Goal: Task Accomplishment & Management: Complete application form

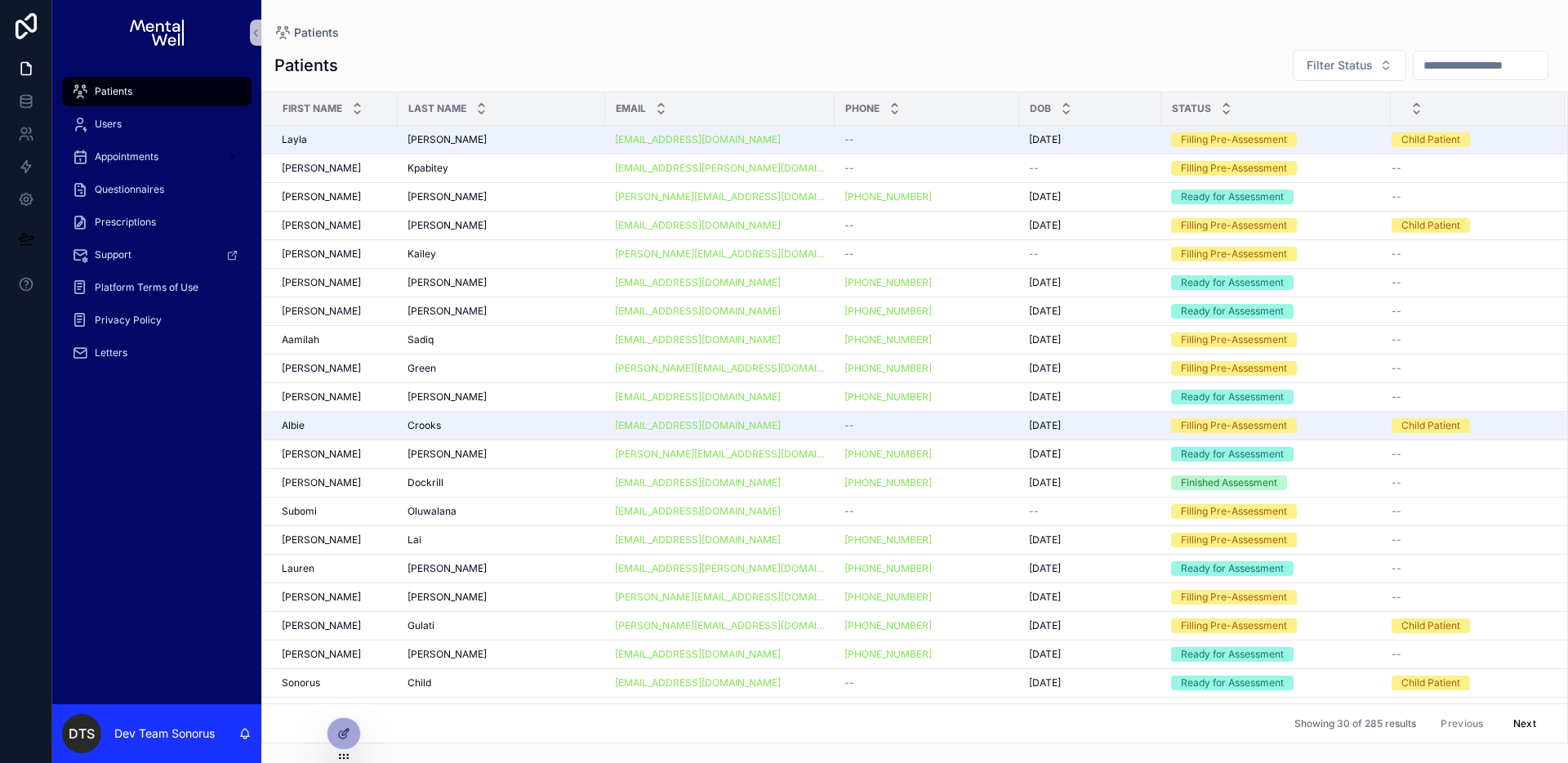
click at [1415, 66] on input "scrollable content" at bounding box center [1480, 66] width 134 height 23
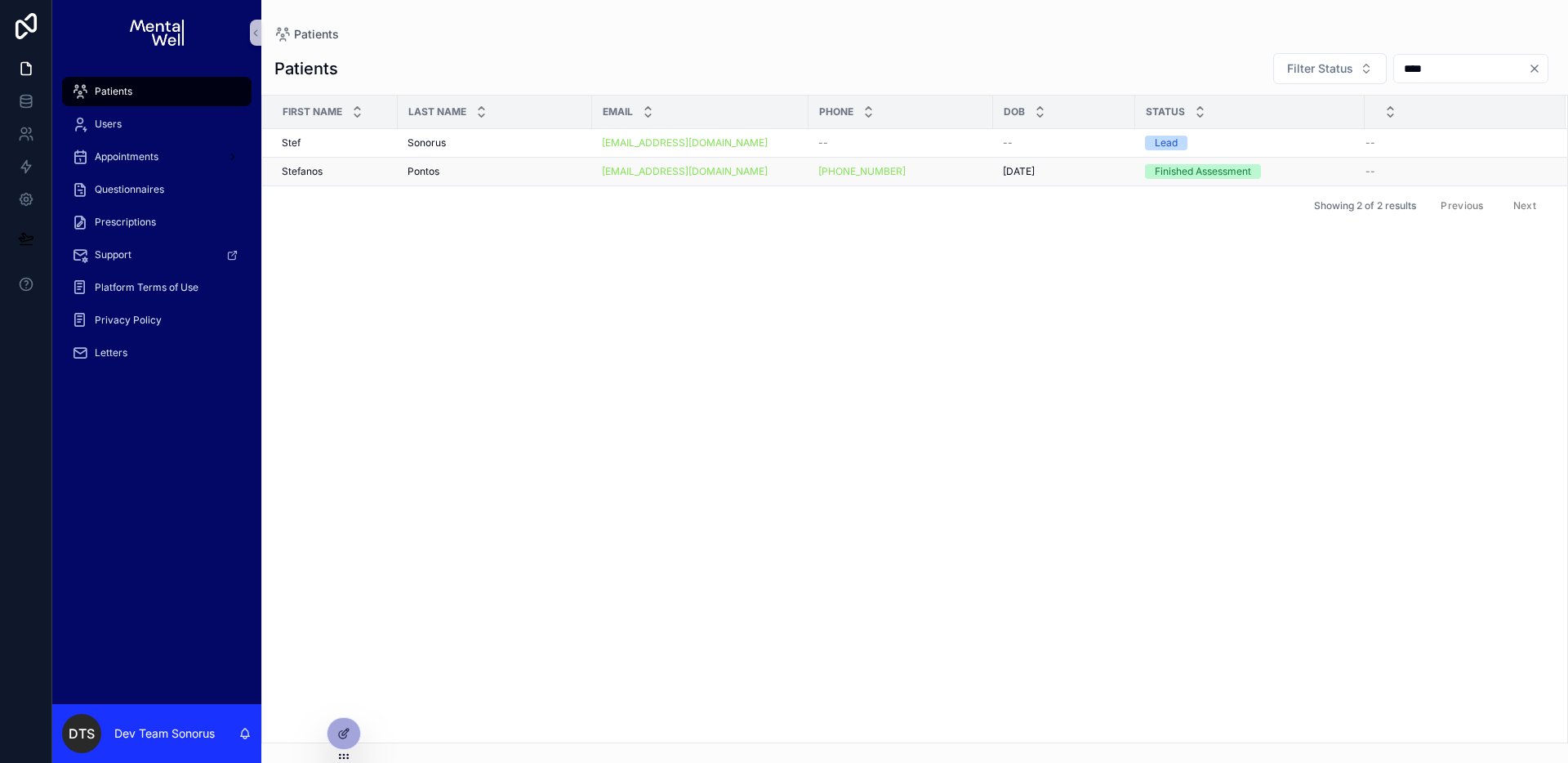
type input "****"
click at [512, 168] on div "Pontos Pontos" at bounding box center [494, 172] width 175 height 13
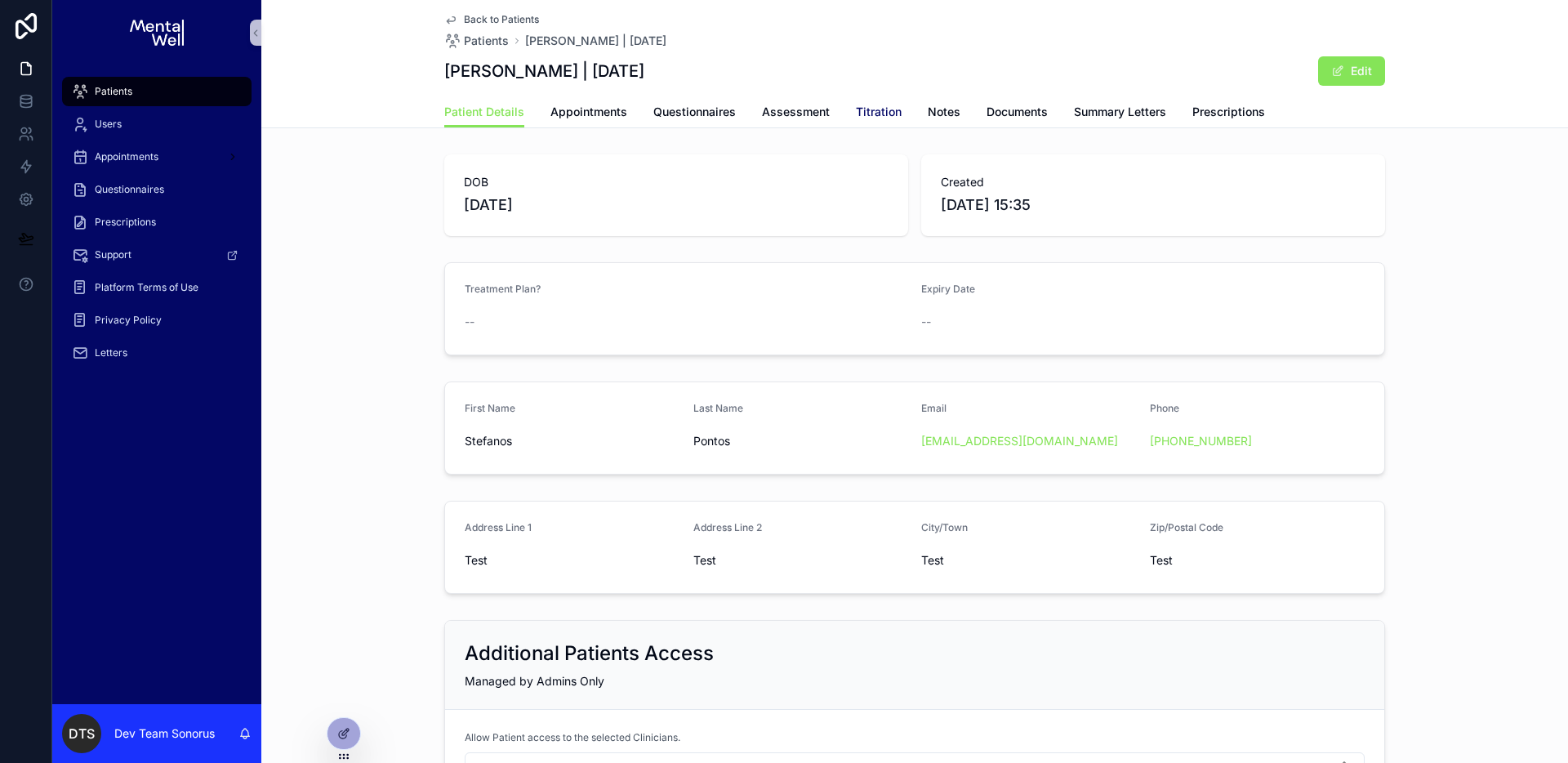
drag, startPoint x: 860, startPoint y: 113, endPoint x: 862, endPoint y: 121, distance: 8.2
click at [859, 113] on span "Titration" at bounding box center [878, 112] width 46 height 16
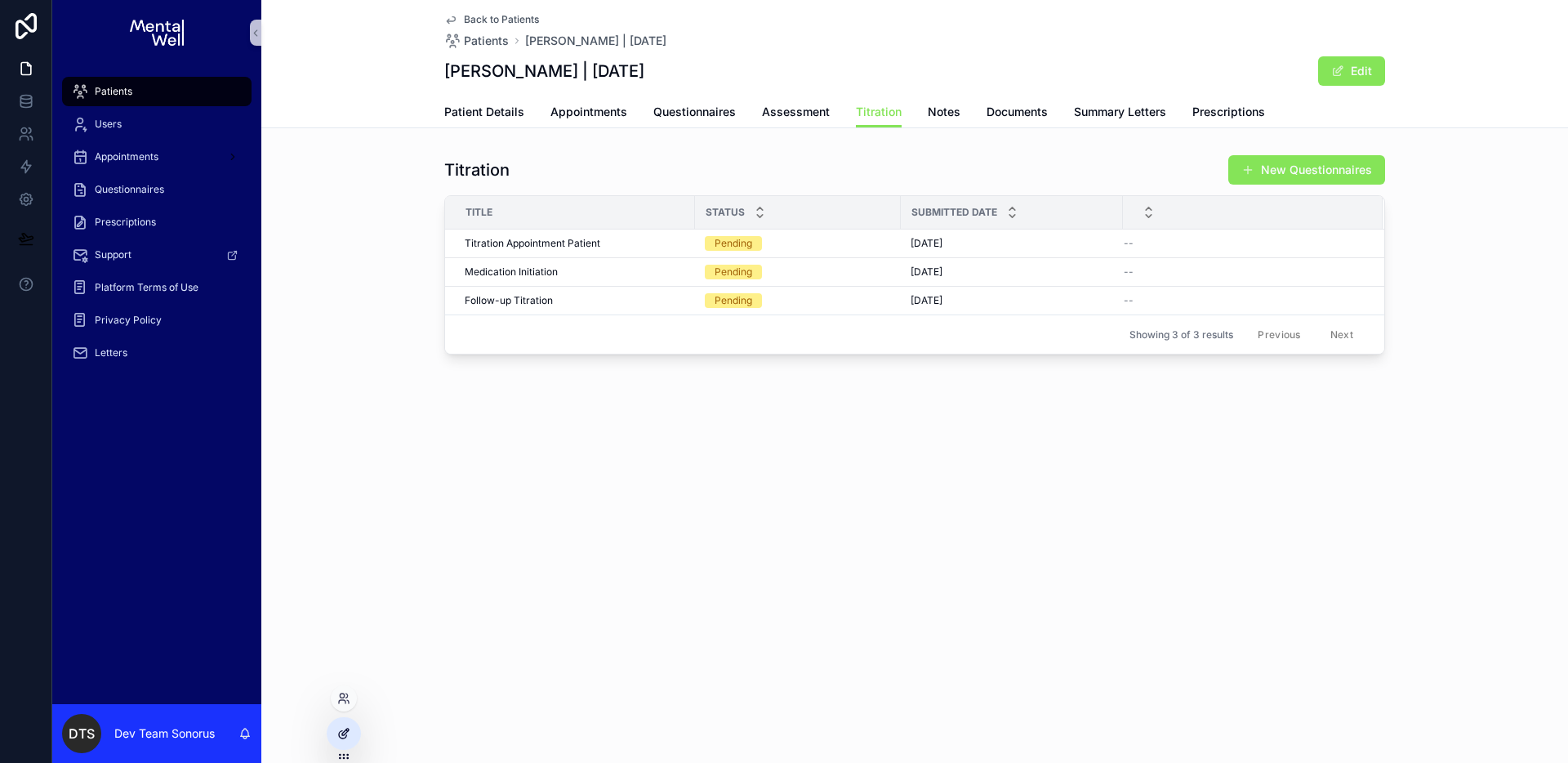
click at [350, 719] on div at bounding box center [344, 733] width 33 height 31
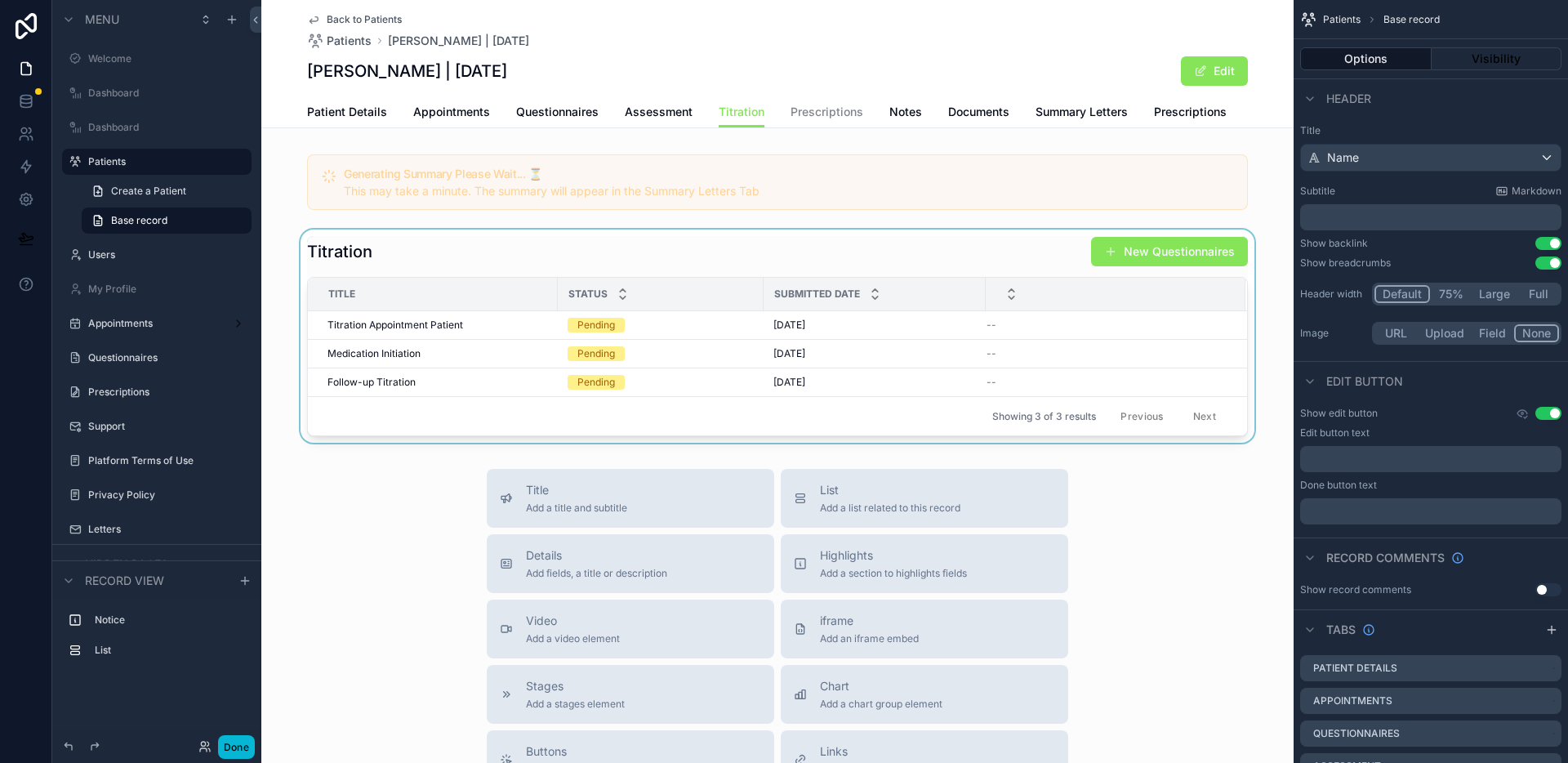
click at [611, 260] on div "scrollable content" at bounding box center [777, 337] width 1032 height 214
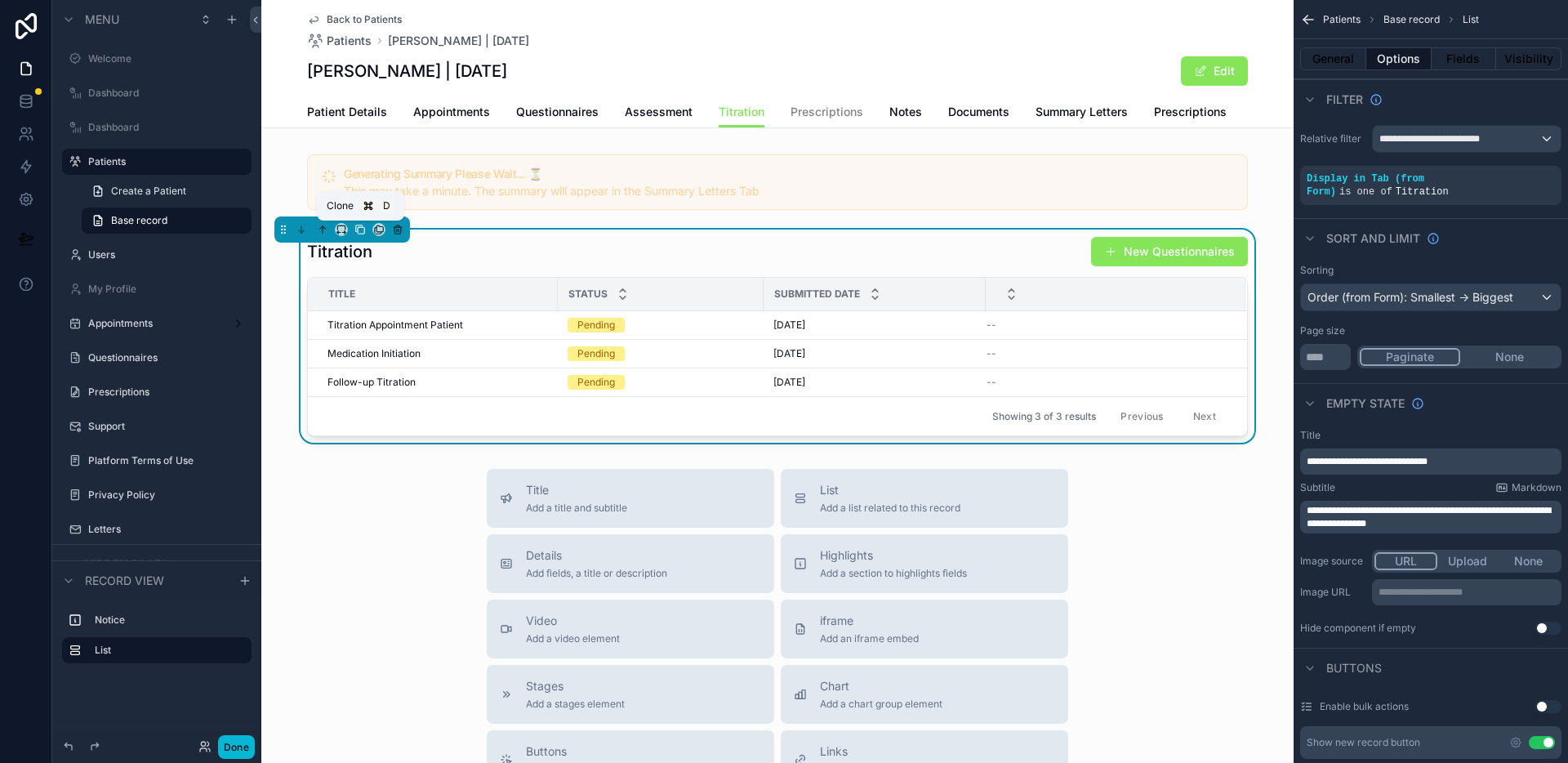
click at [360, 232] on icon "scrollable content" at bounding box center [360, 230] width 11 height 11
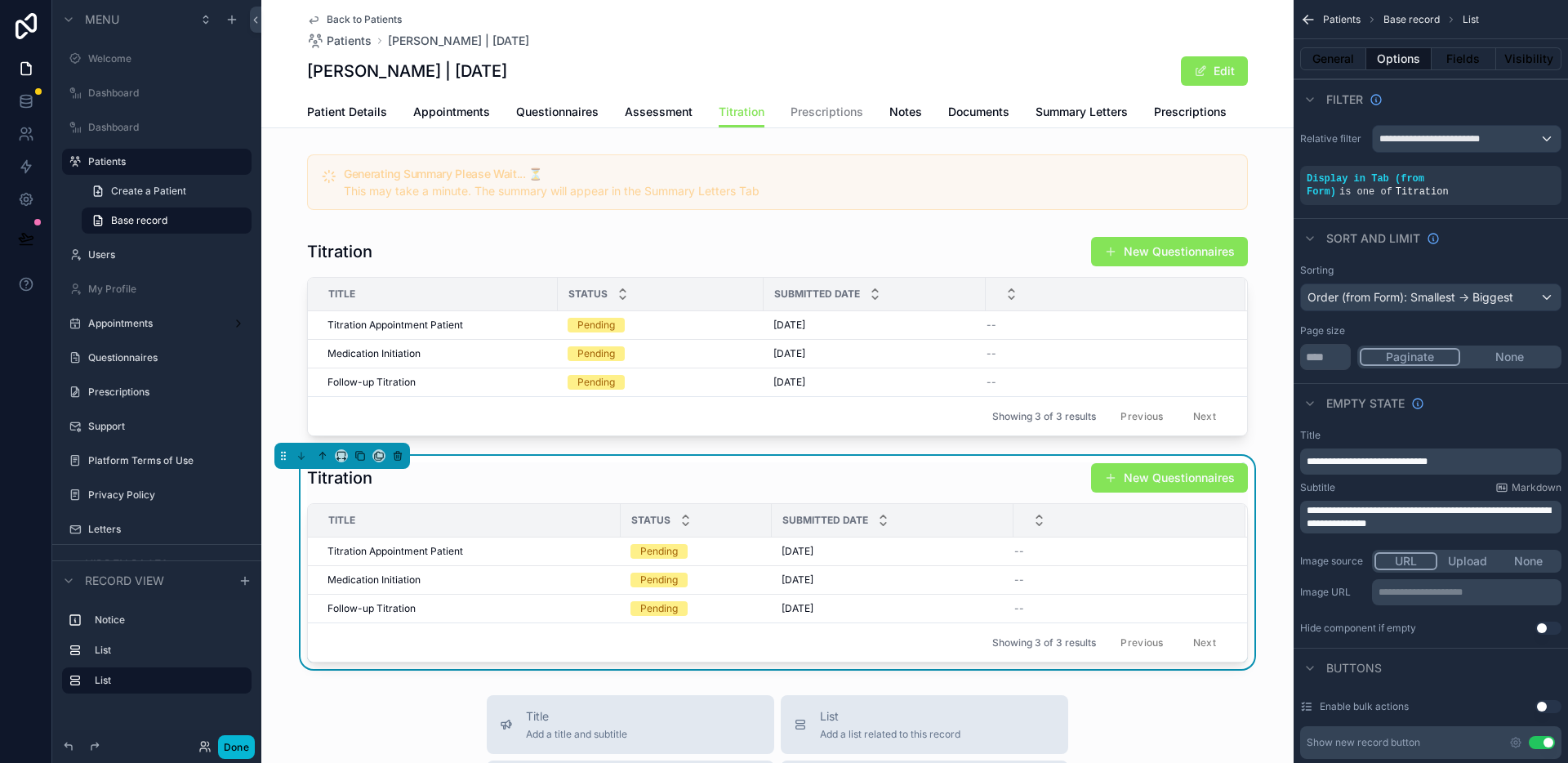
click at [520, 494] on div "Titration New Questionnaires Title Status Submitted Date Titration Appointment …" at bounding box center [777, 563] width 941 height 200
click at [1339, 57] on button "General" at bounding box center [1333, 59] width 66 height 23
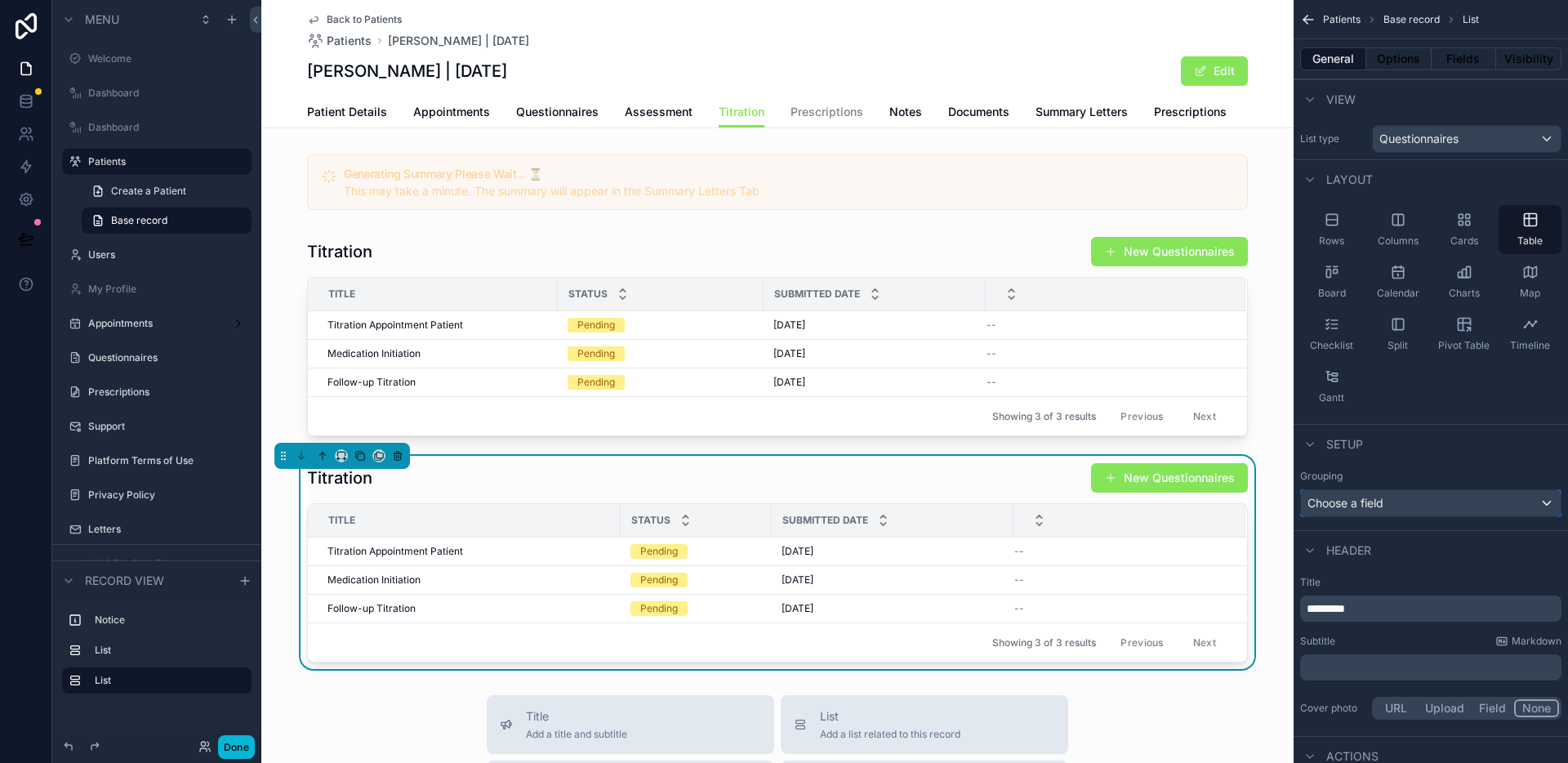
click at [1388, 509] on div "Choose a field" at bounding box center [1431, 503] width 259 height 26
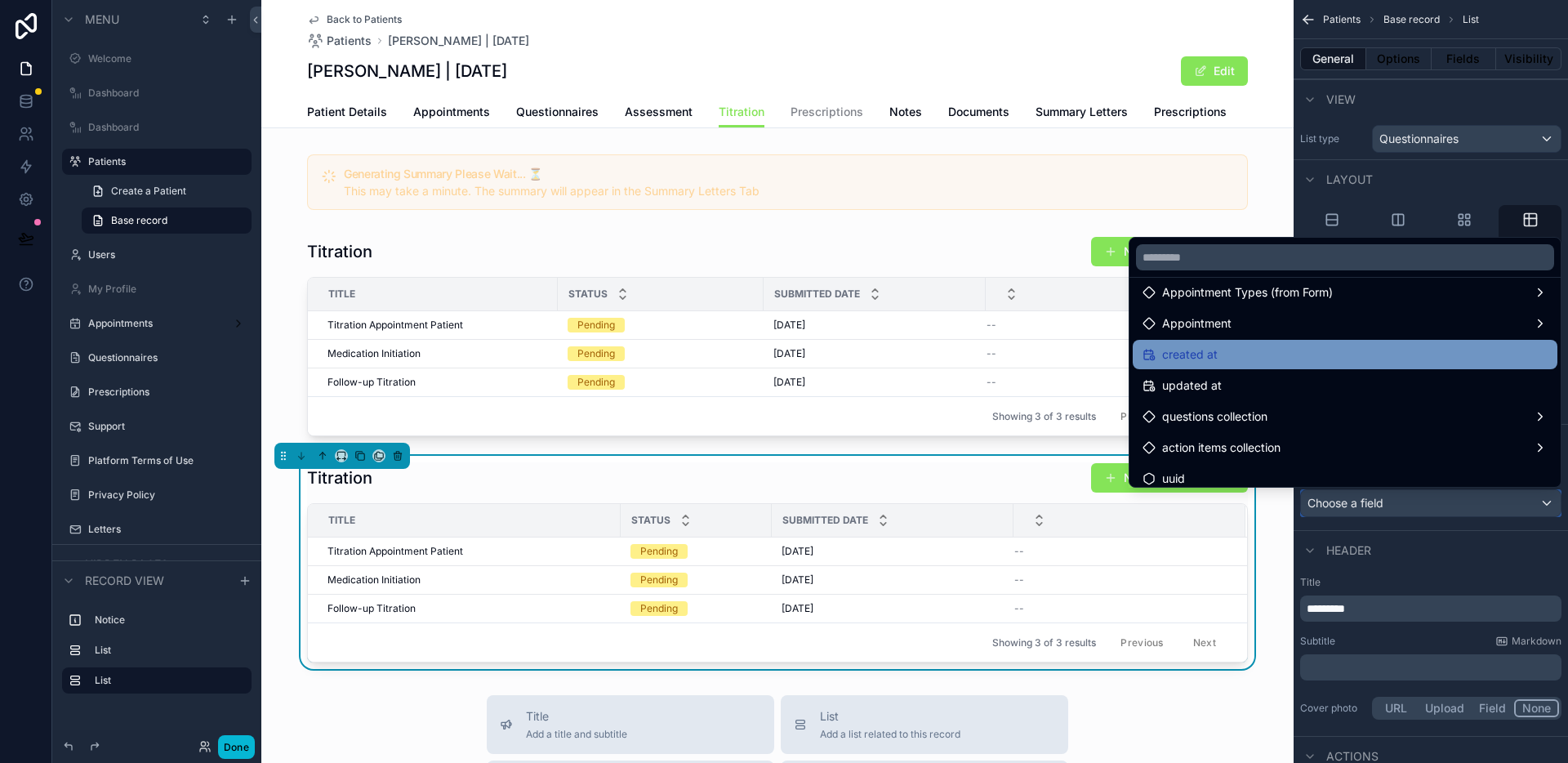
scroll to position [1400, 0]
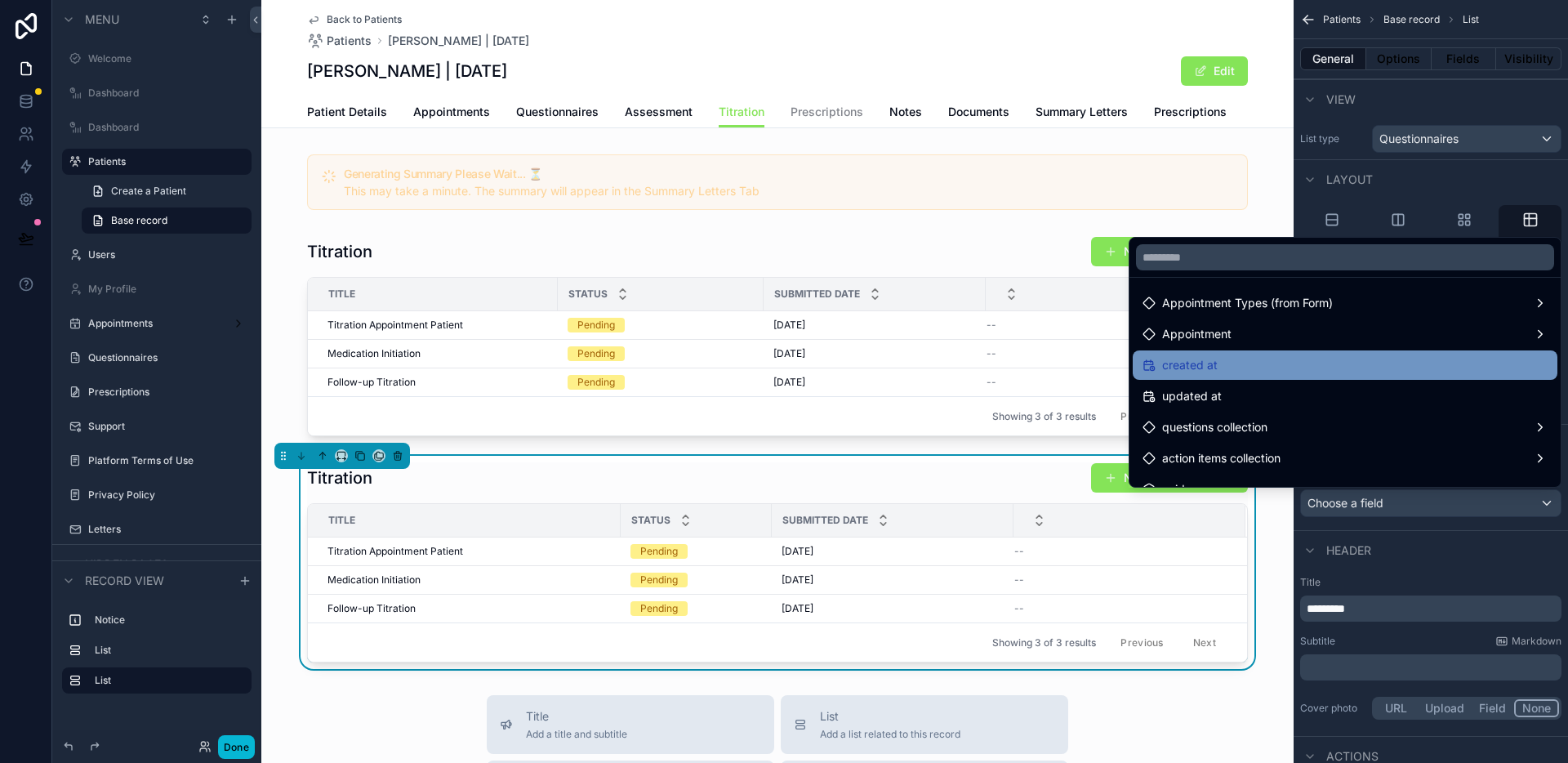
click at [1341, 332] on div "Appointment" at bounding box center [1345, 334] width 405 height 20
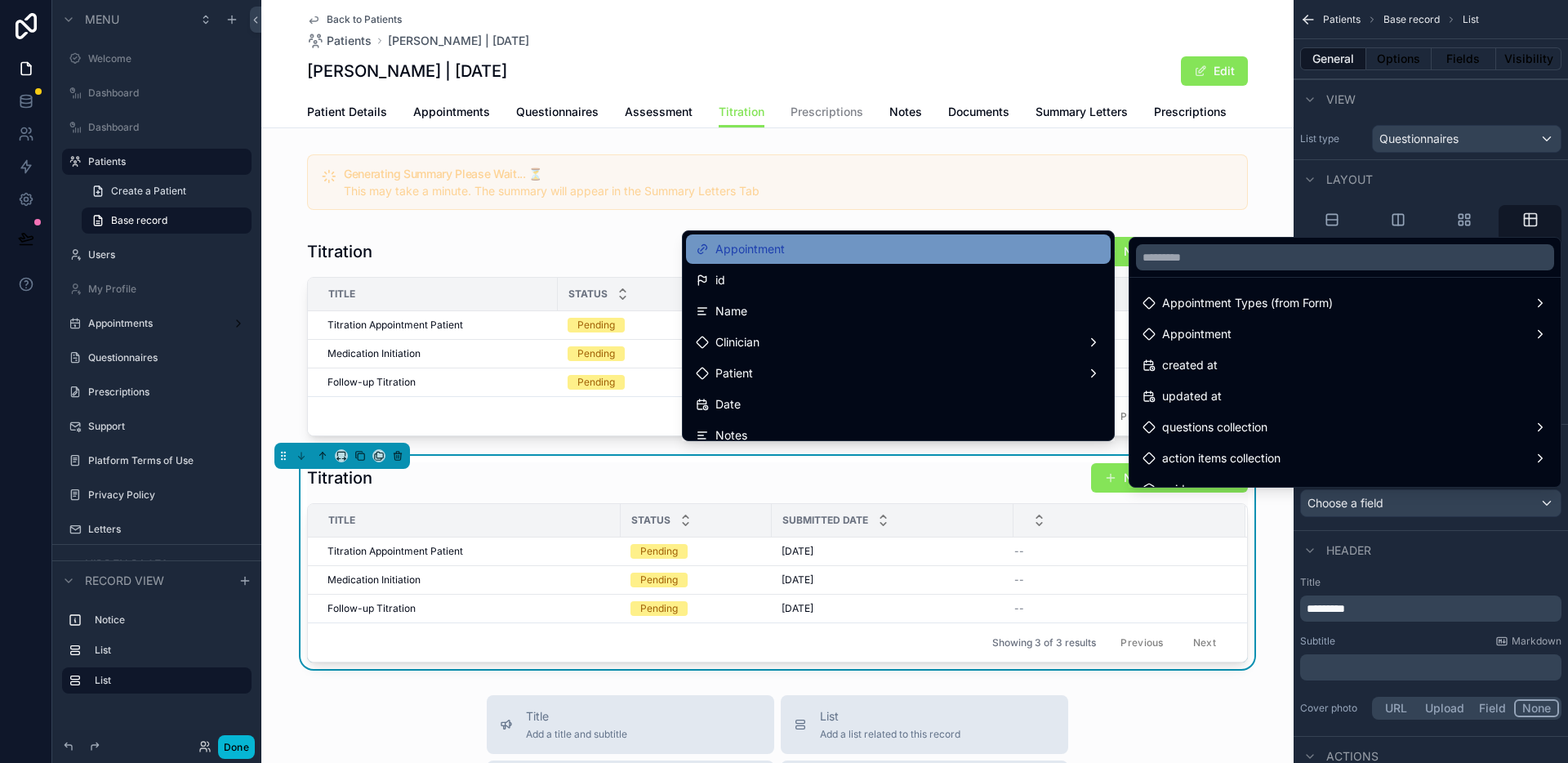
click at [854, 254] on div "Appointment" at bounding box center [898, 249] width 405 height 20
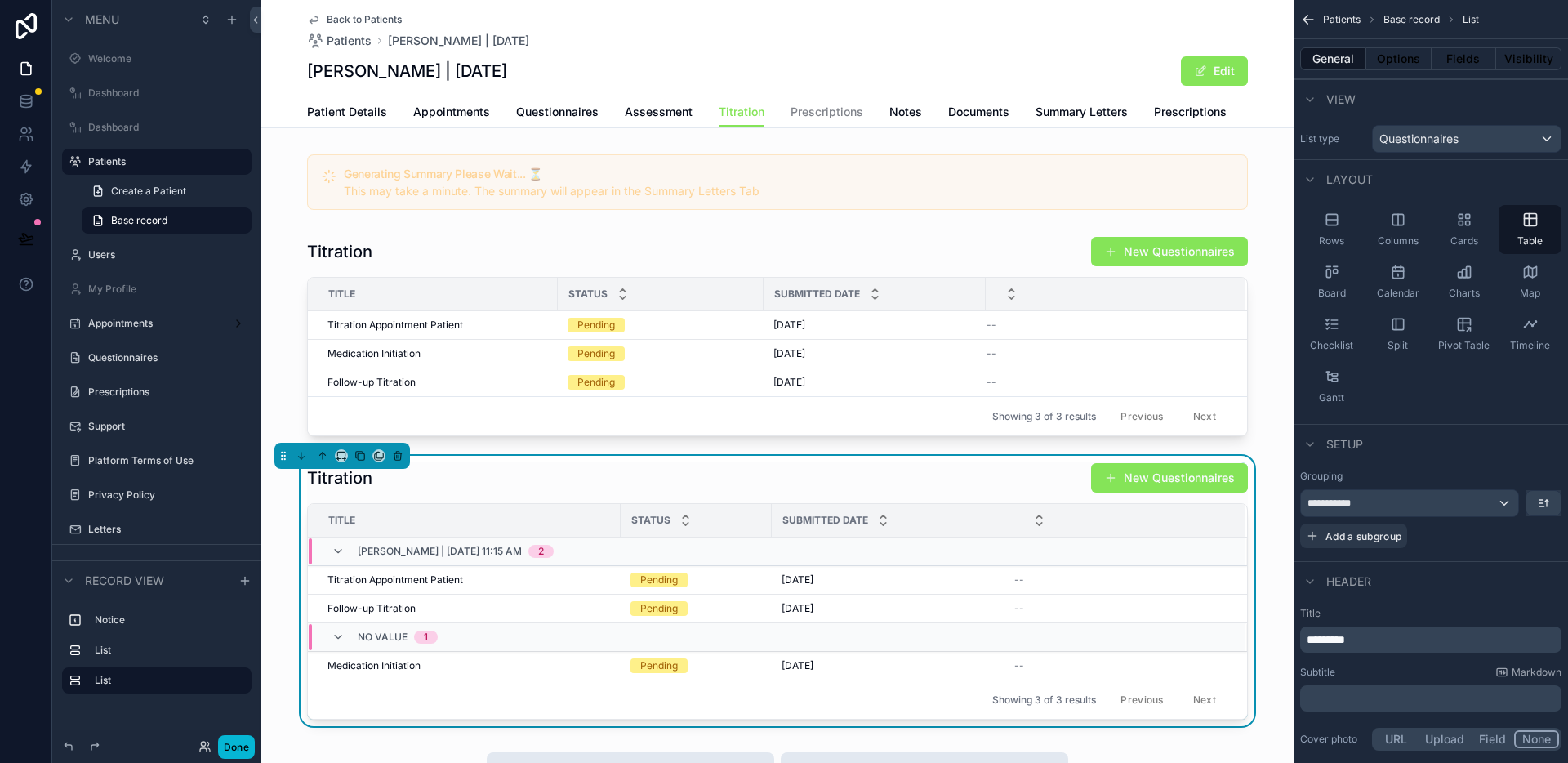
click at [525, 486] on div "Titration New Questionnaires" at bounding box center [777, 478] width 941 height 31
click at [231, 755] on button "Done" at bounding box center [236, 747] width 37 height 24
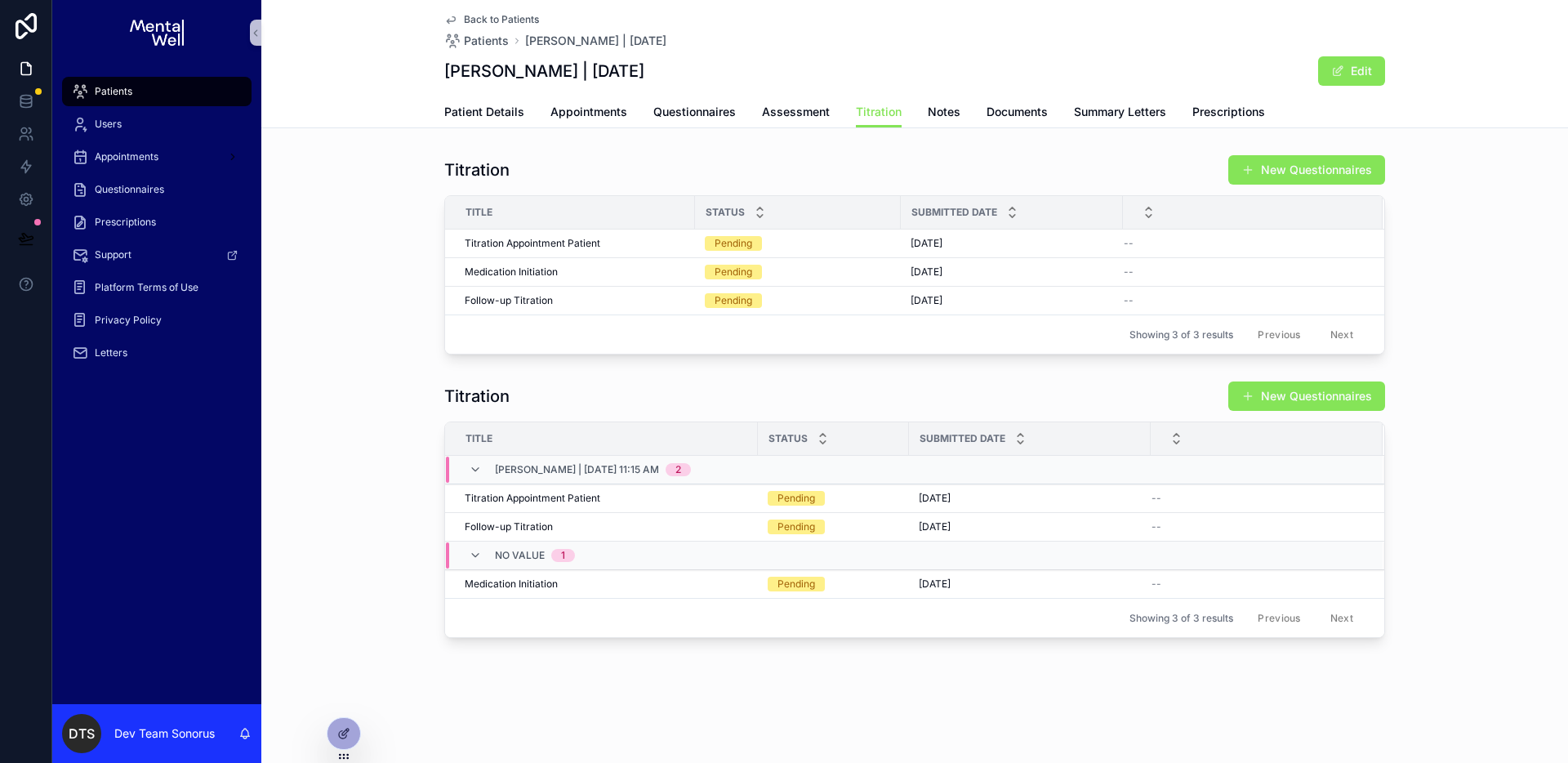
click at [725, 395] on div "Titration New Questionnaires" at bounding box center [915, 397] width 941 height 31
click at [338, 729] on icon at bounding box center [344, 733] width 13 height 13
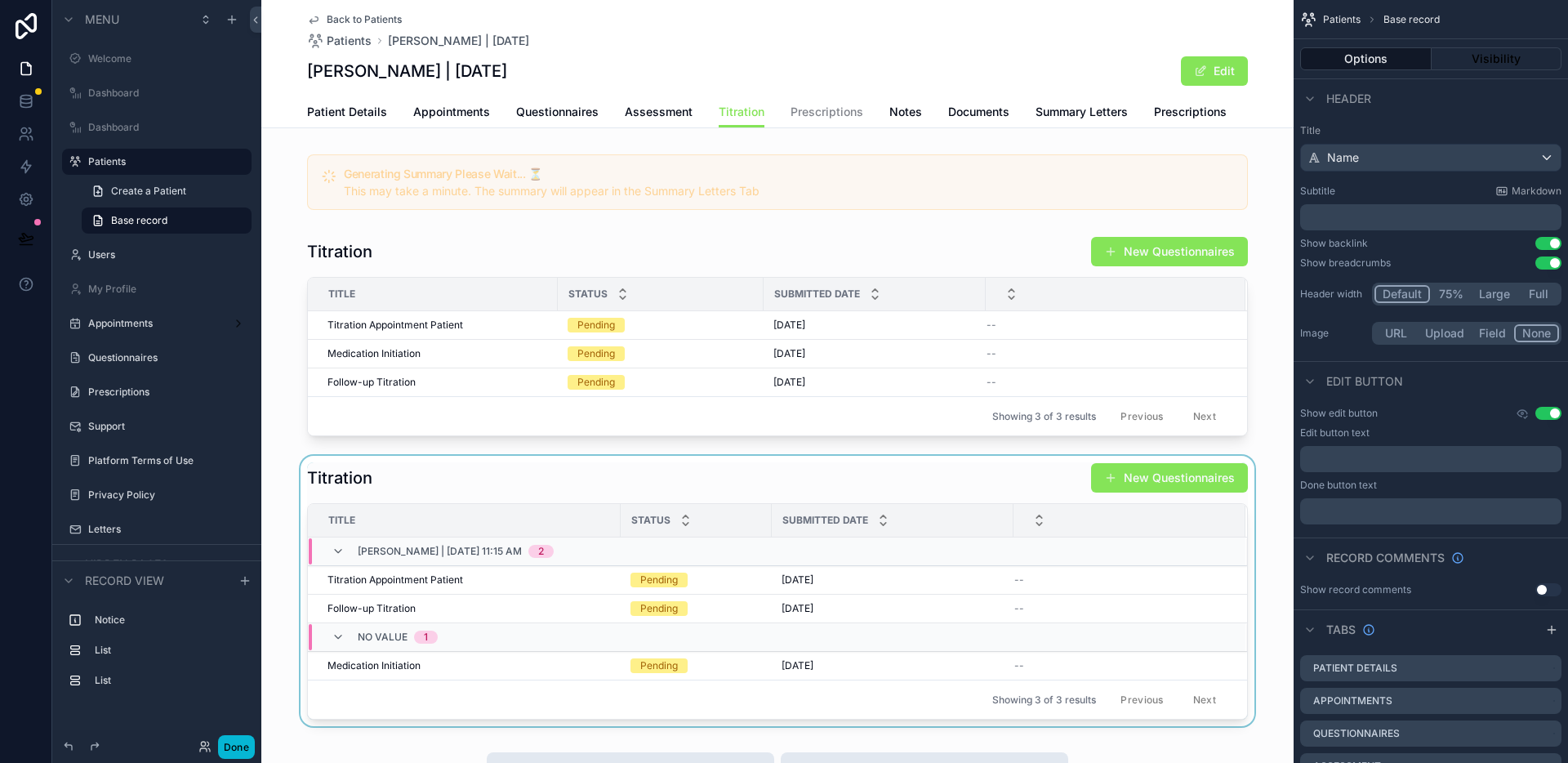
click at [526, 486] on div "scrollable content" at bounding box center [777, 591] width 1032 height 270
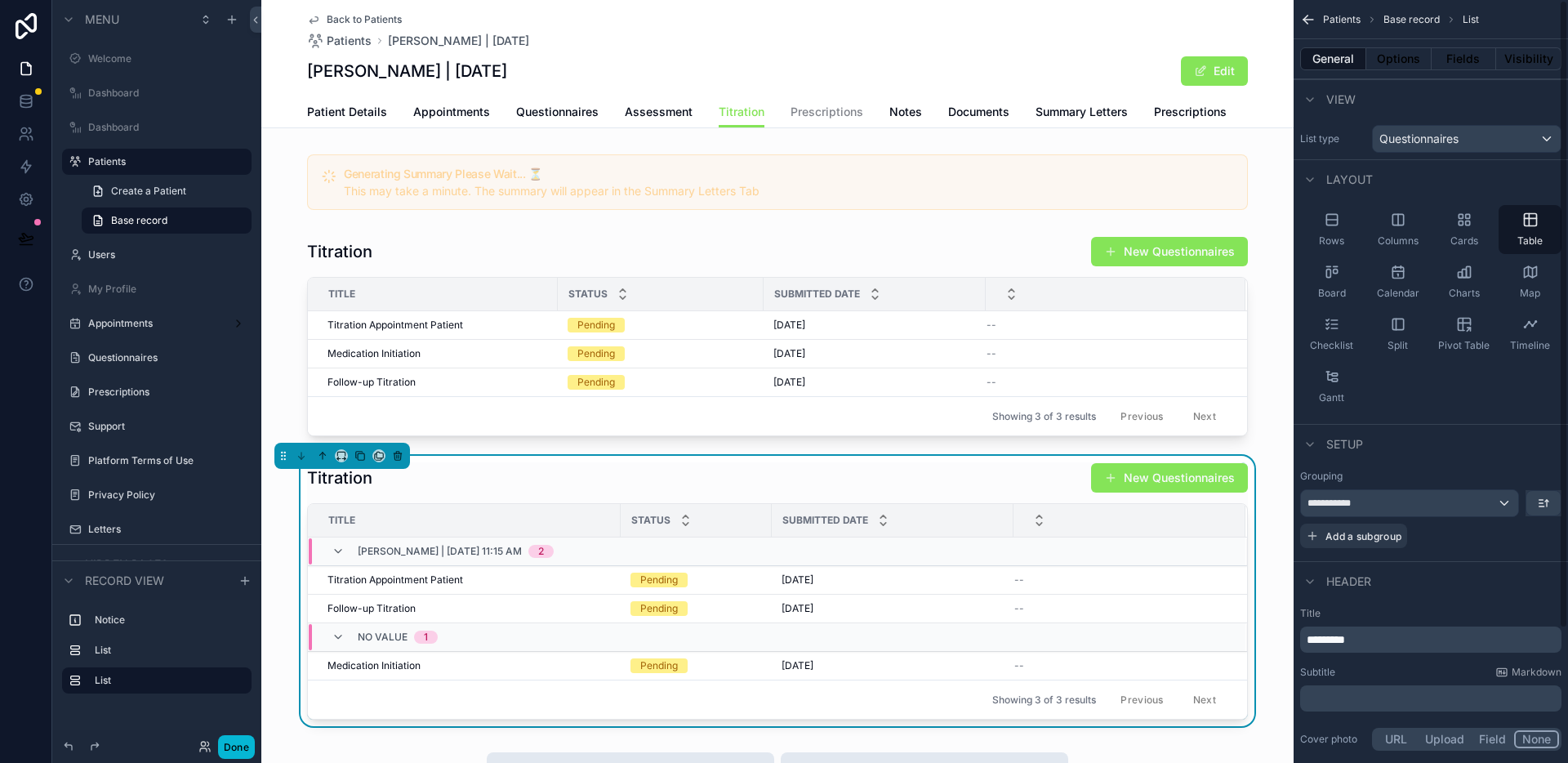
click at [875, 483] on div "Titration New Questionnaires" at bounding box center [777, 478] width 941 height 31
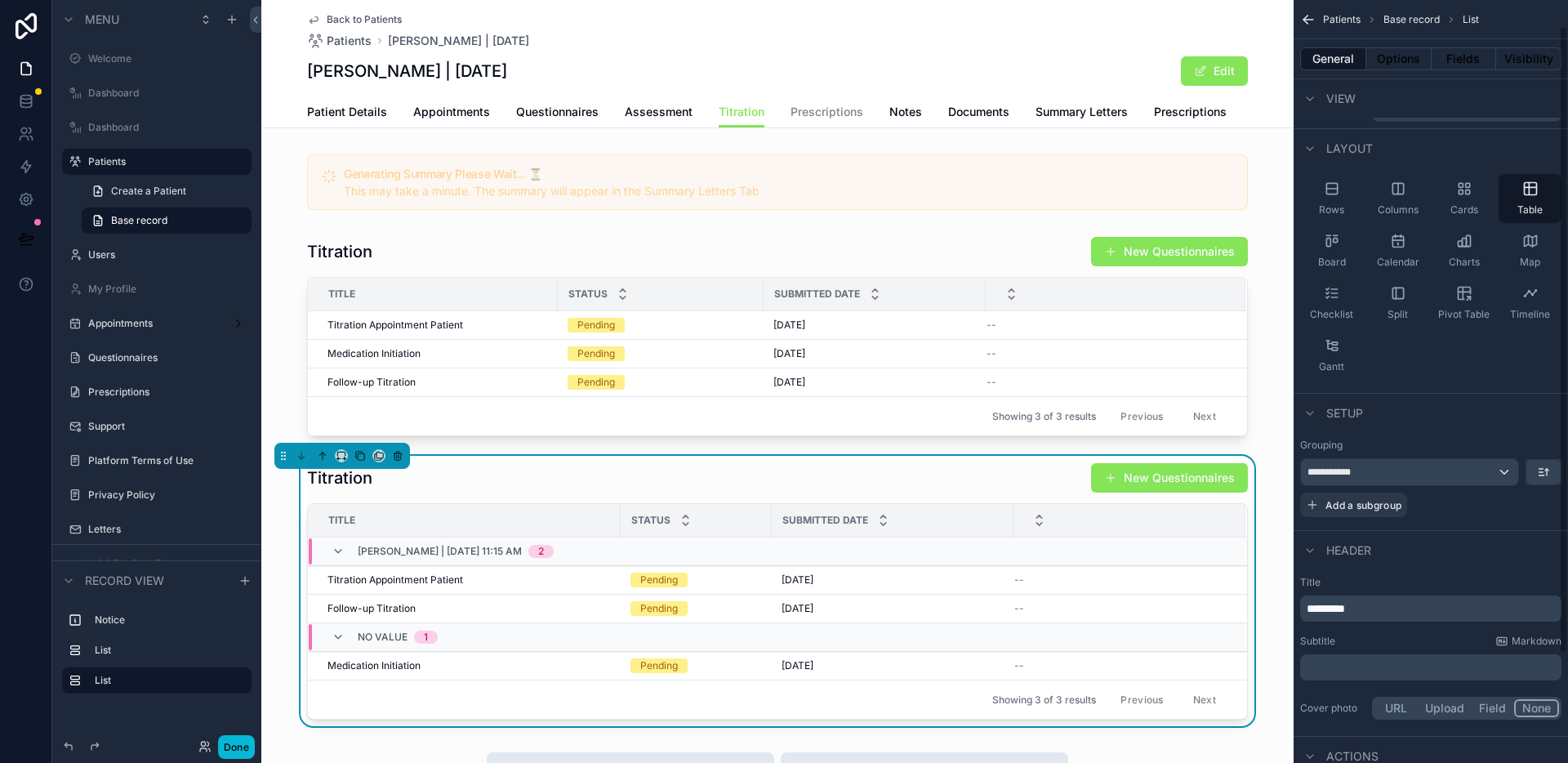
click at [1387, 606] on p "*********" at bounding box center [1433, 609] width 251 height 16
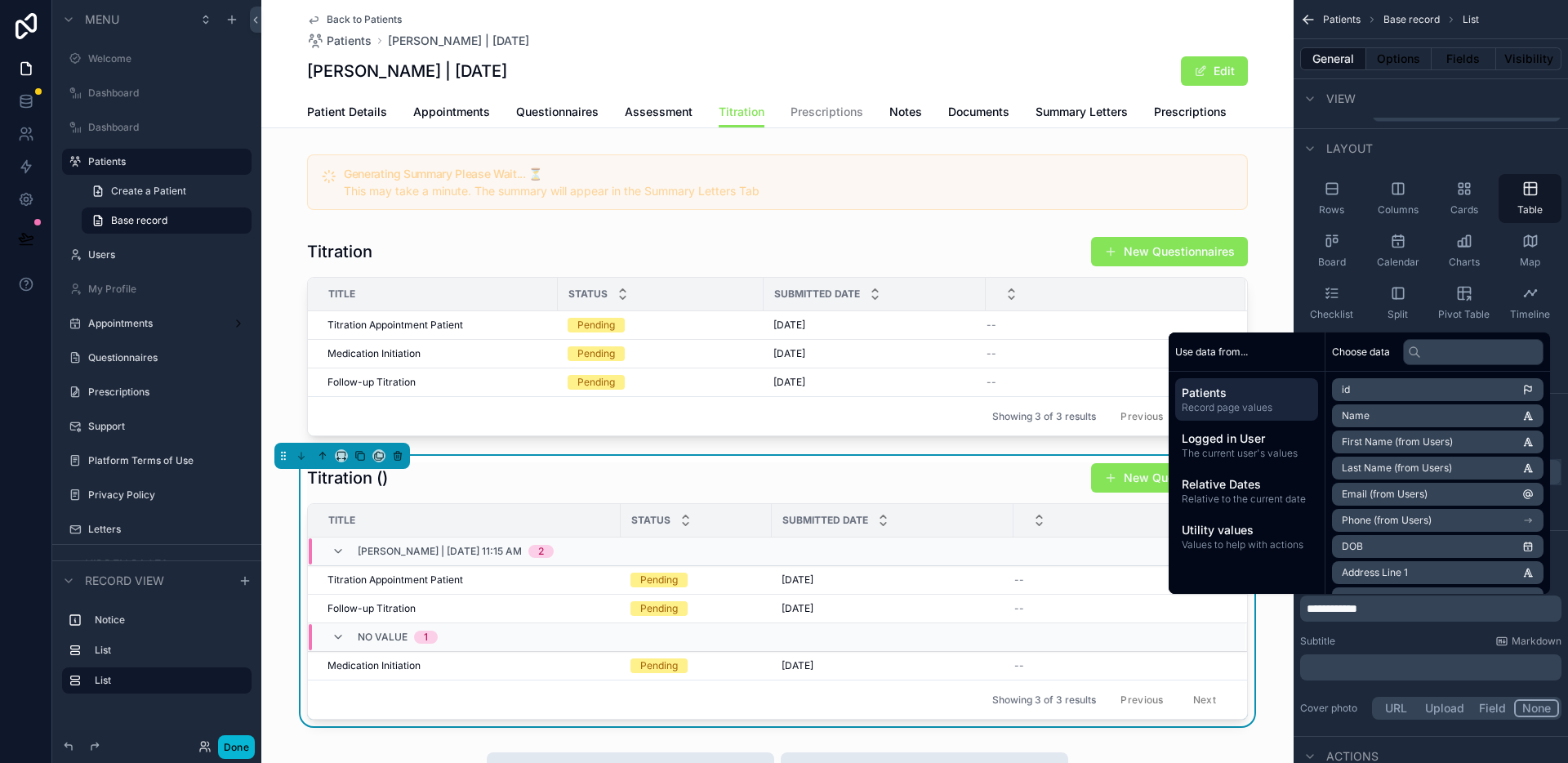
click at [650, 484] on div "Titration () New Questionnaires" at bounding box center [777, 478] width 941 height 31
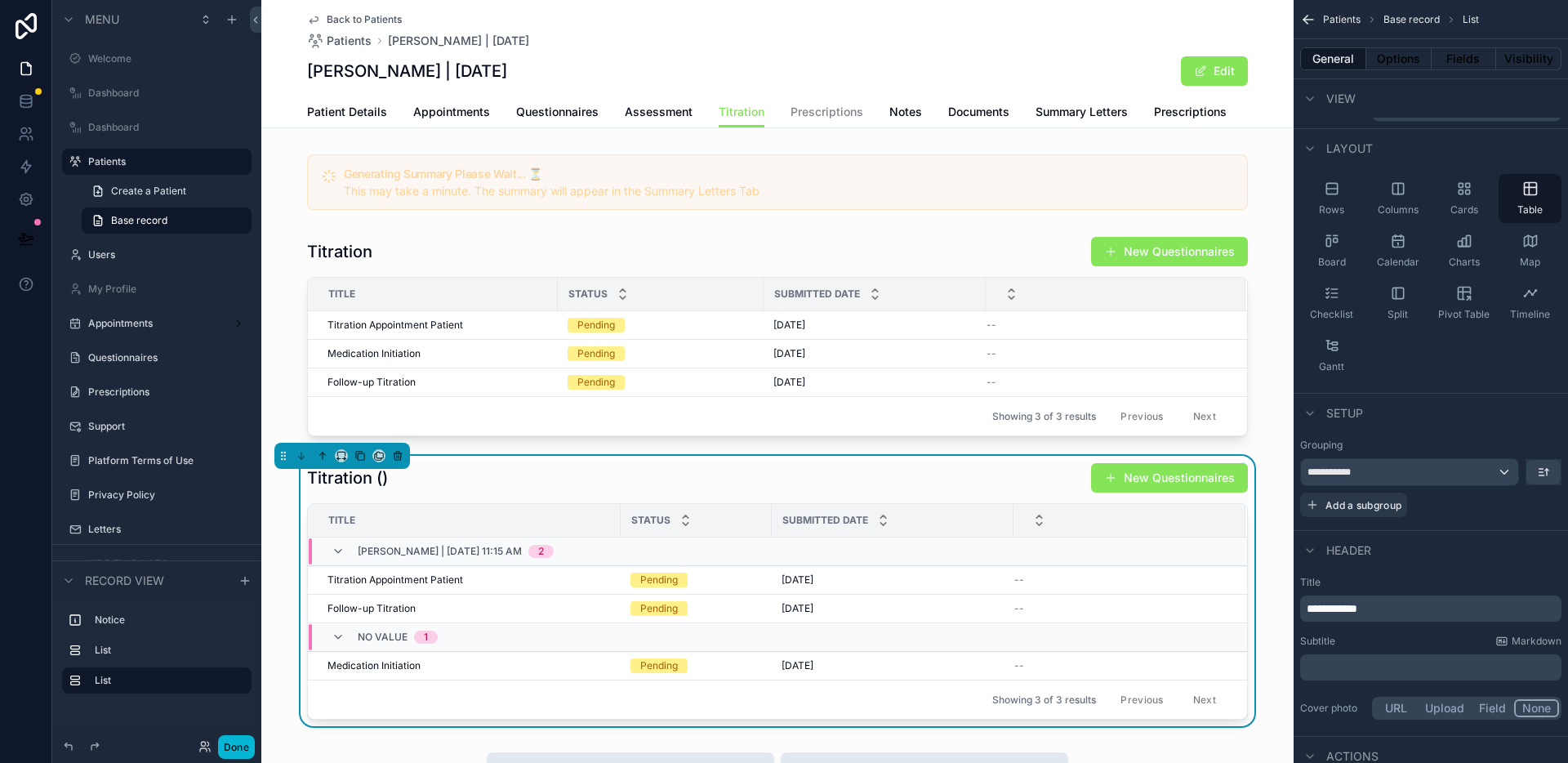
drag, startPoint x: 1358, startPoint y: 610, endPoint x: 1367, endPoint y: 620, distance: 13.5
click at [1357, 610] on span "**********" at bounding box center [1332, 609] width 51 height 11
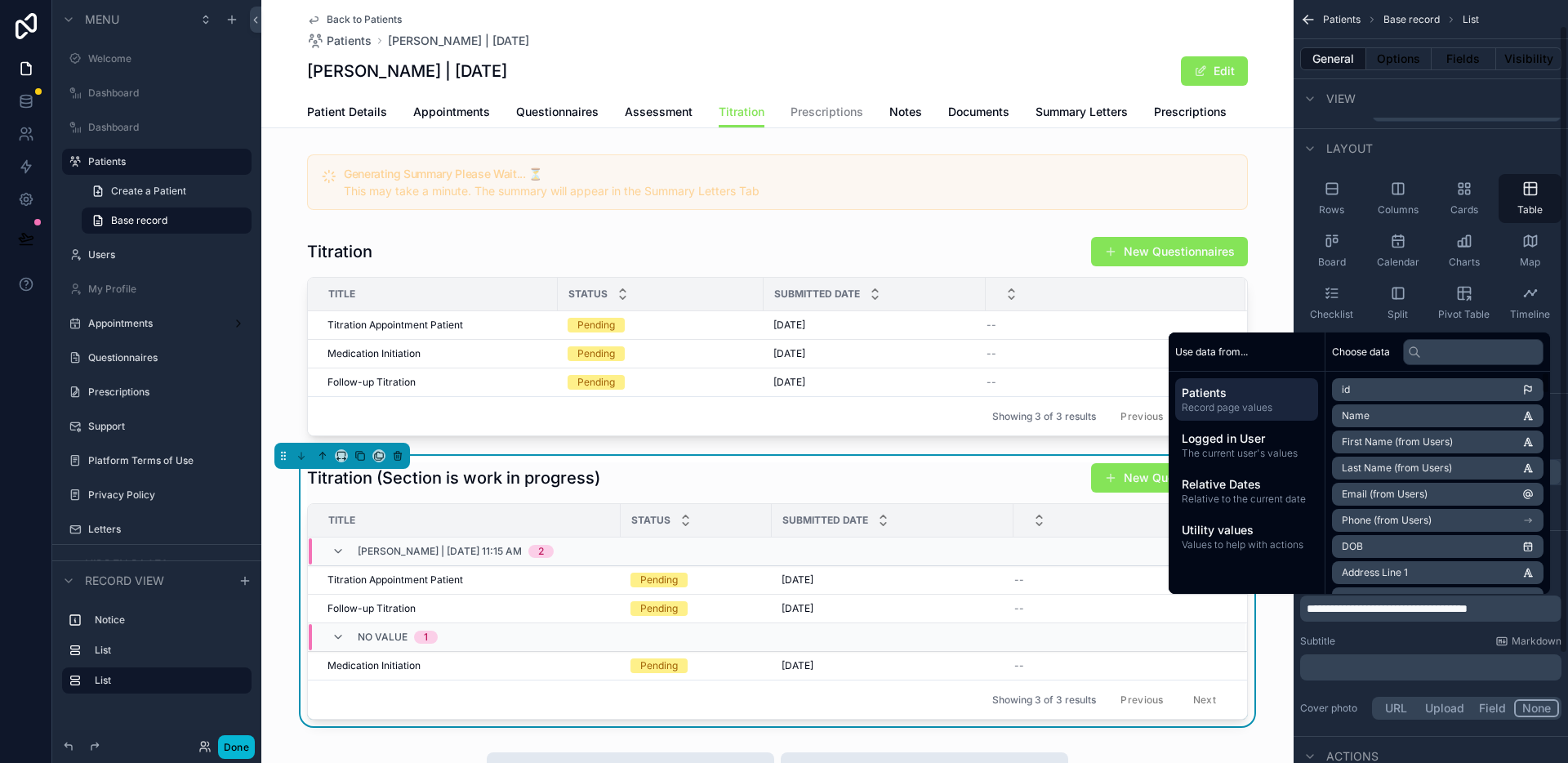
click at [938, 478] on div "Titration (Section is work in progress) New Questionnaires" at bounding box center [777, 478] width 941 height 31
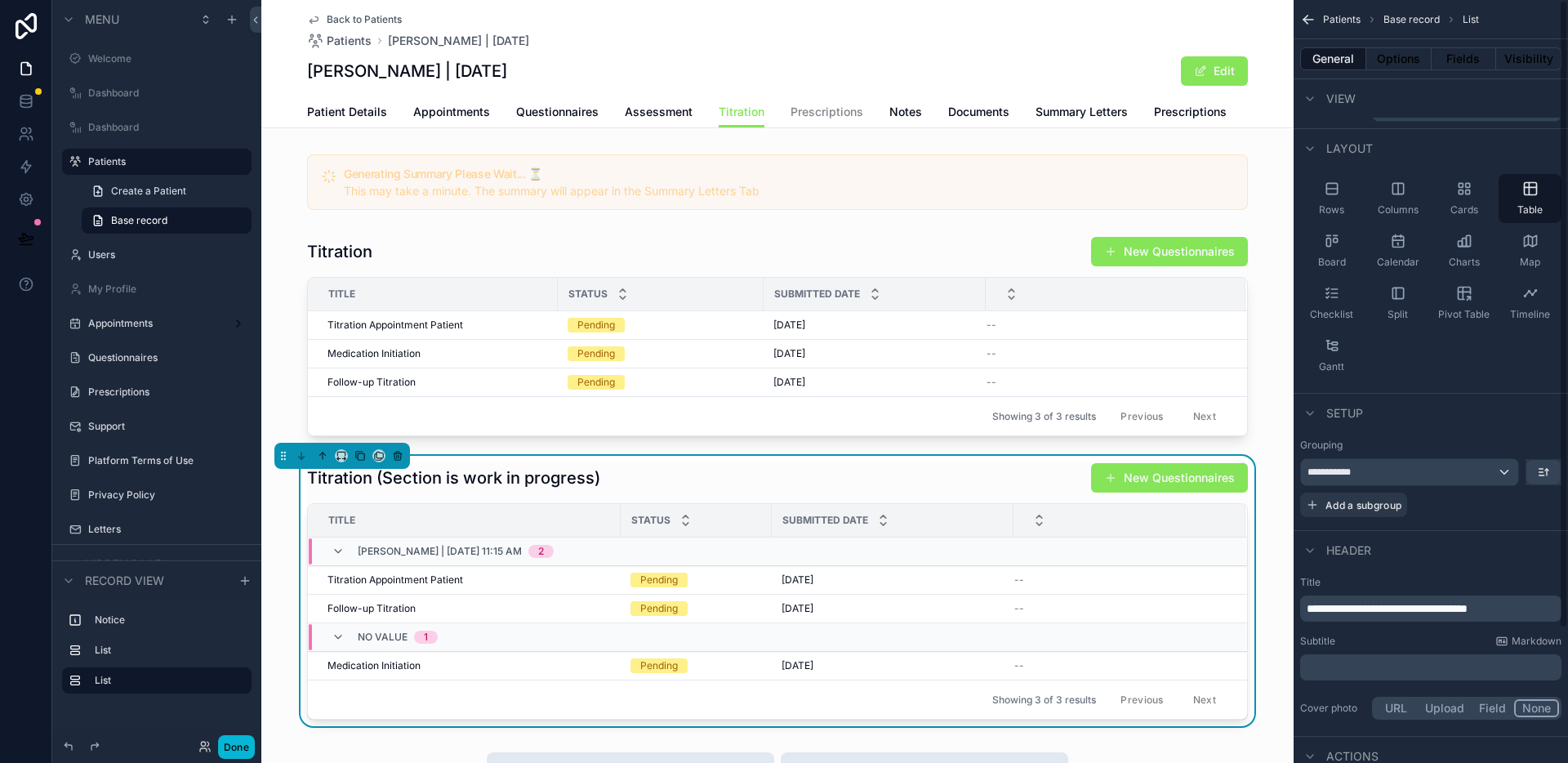
scroll to position [0, 0]
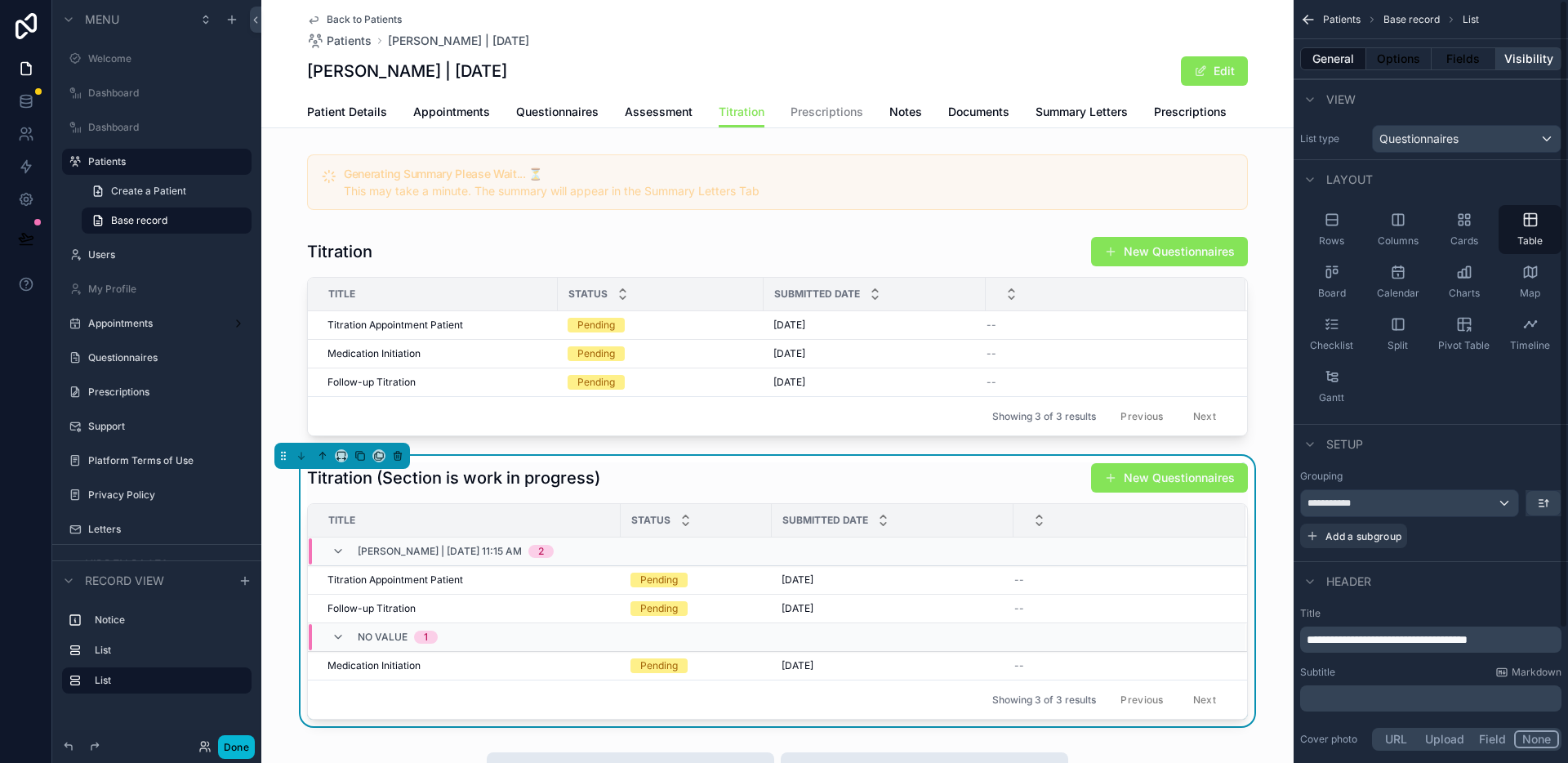
click at [1513, 62] on button "Visibility" at bounding box center [1529, 59] width 66 height 23
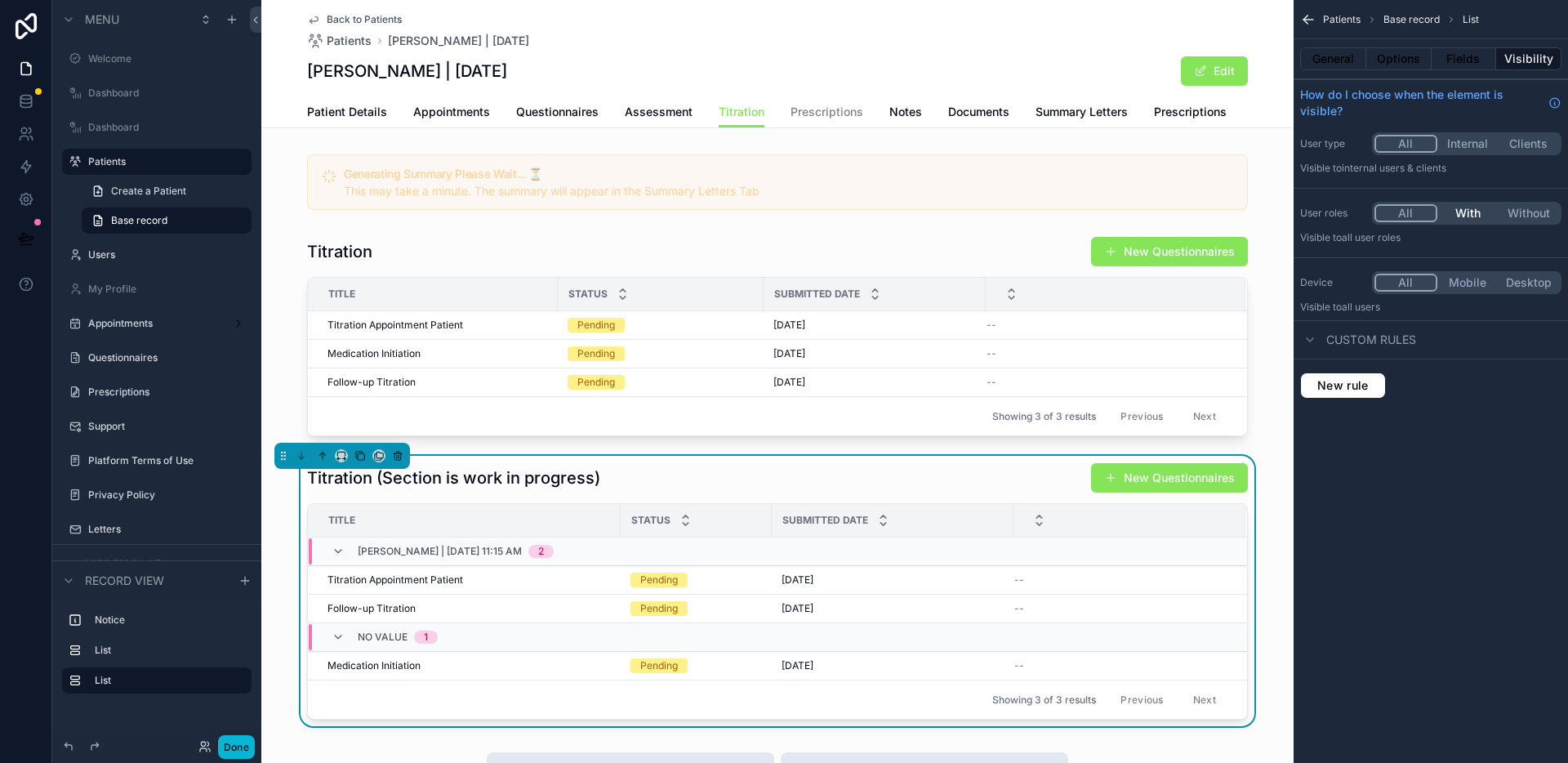
click at [1462, 213] on button "With" at bounding box center [1468, 214] width 62 height 18
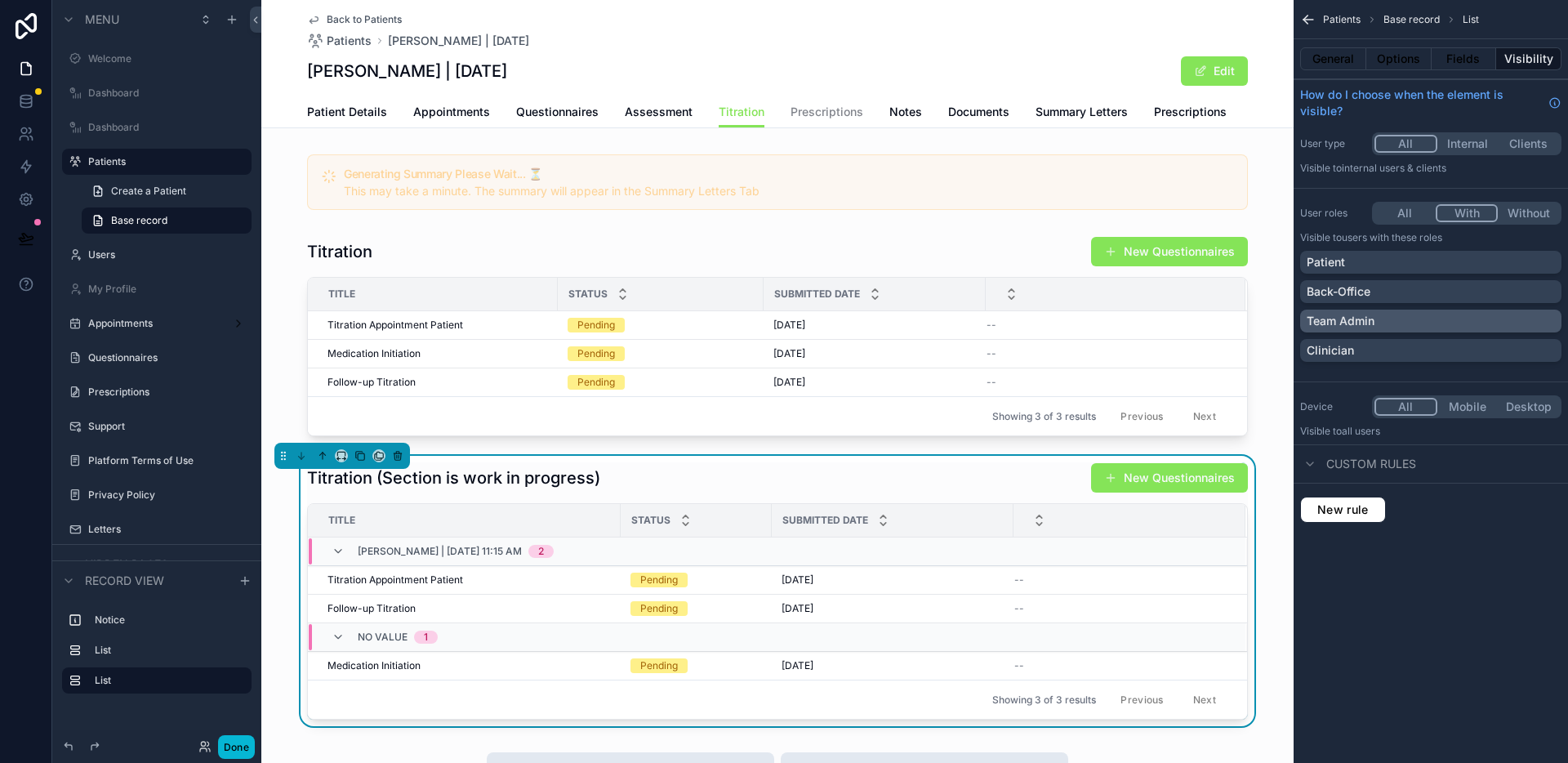
click at [1401, 324] on div "Team Admin" at bounding box center [1431, 321] width 248 height 16
click at [229, 754] on button "Done" at bounding box center [236, 747] width 37 height 24
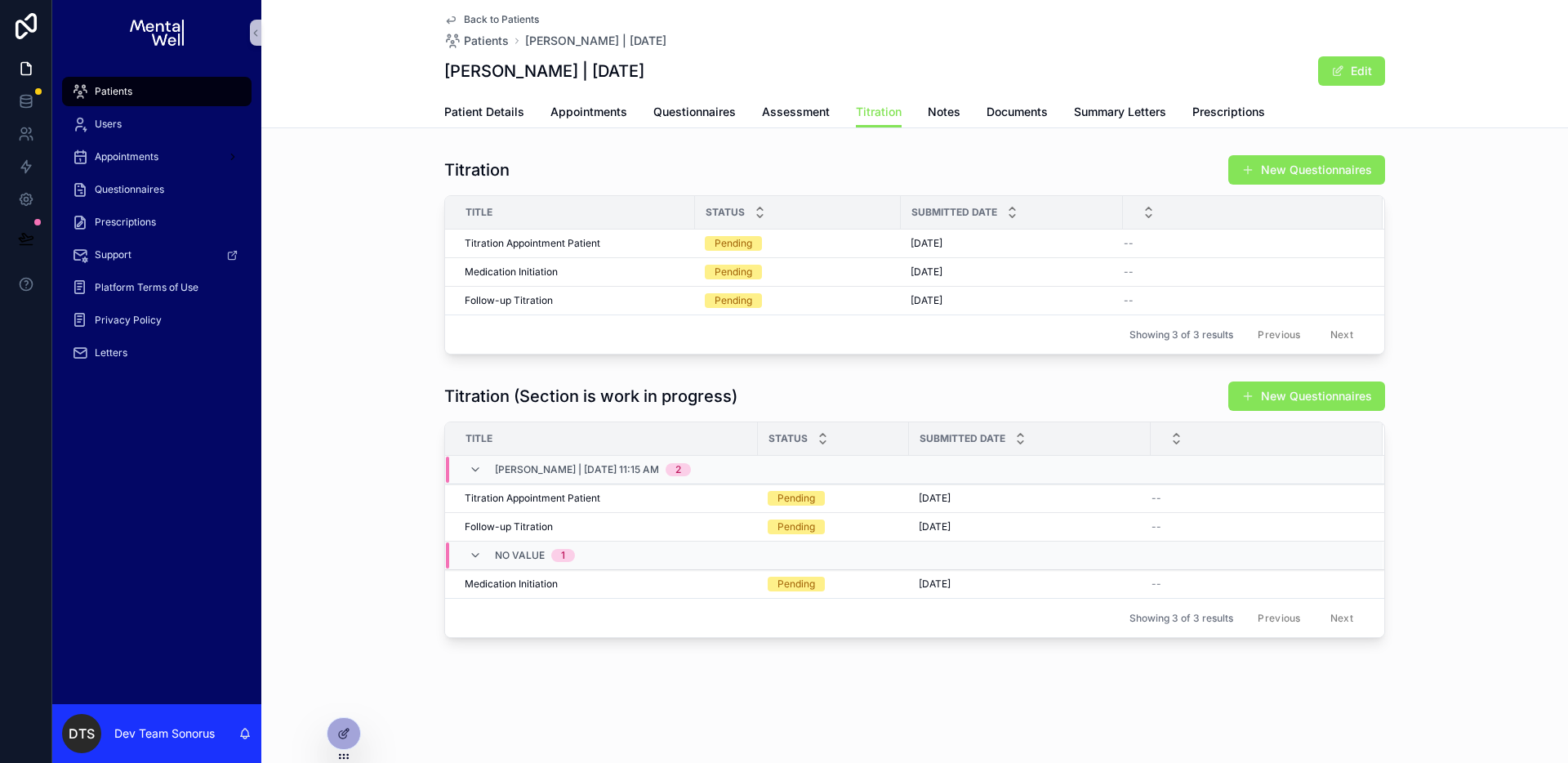
click at [296, 375] on div "Titration (Section is work in progress) New Questionnaires Title Status Submitt…" at bounding box center [915, 509] width 1307 height 270
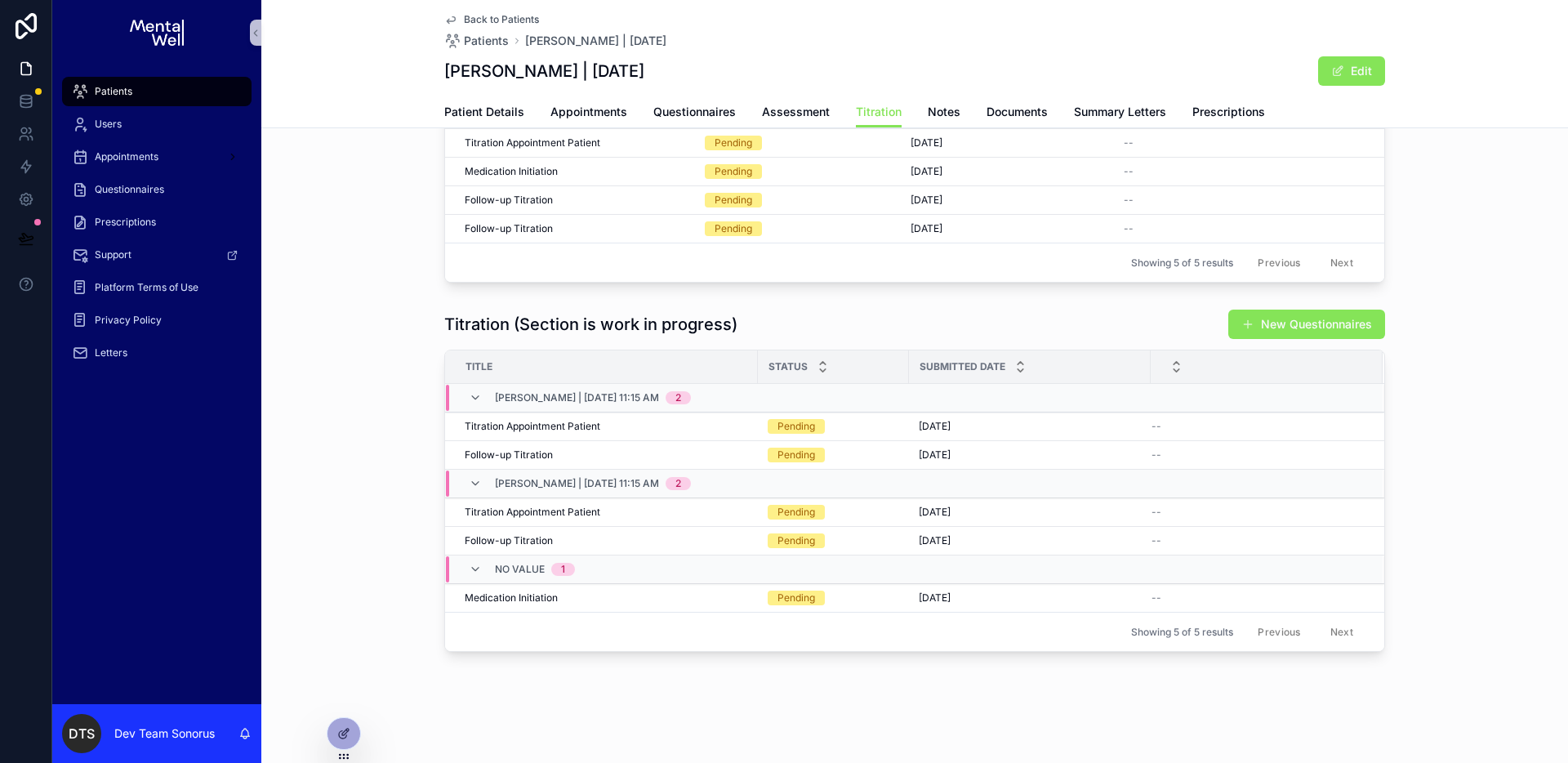
scroll to position [120, 0]
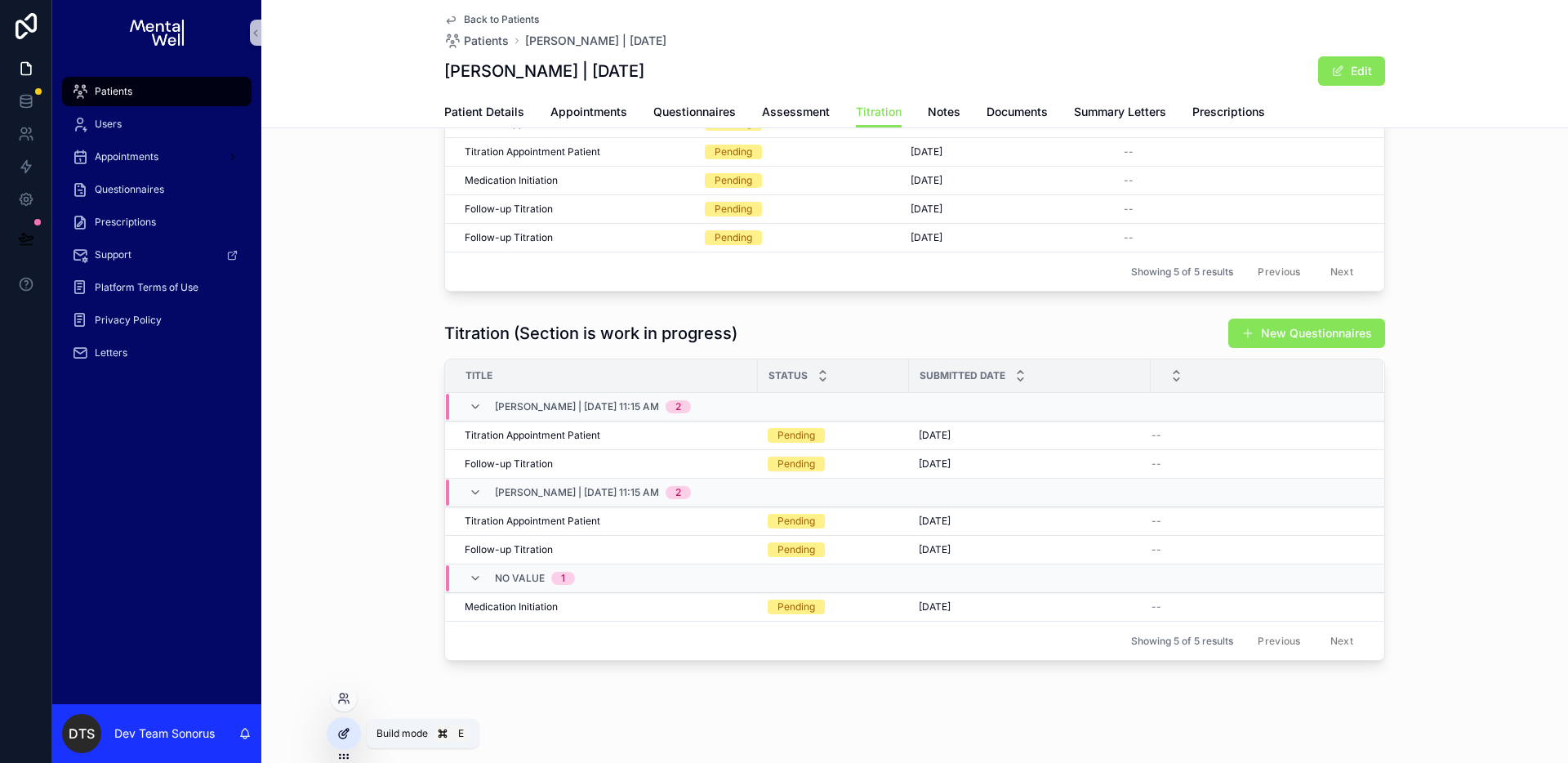
click at [351, 731] on div at bounding box center [344, 733] width 33 height 31
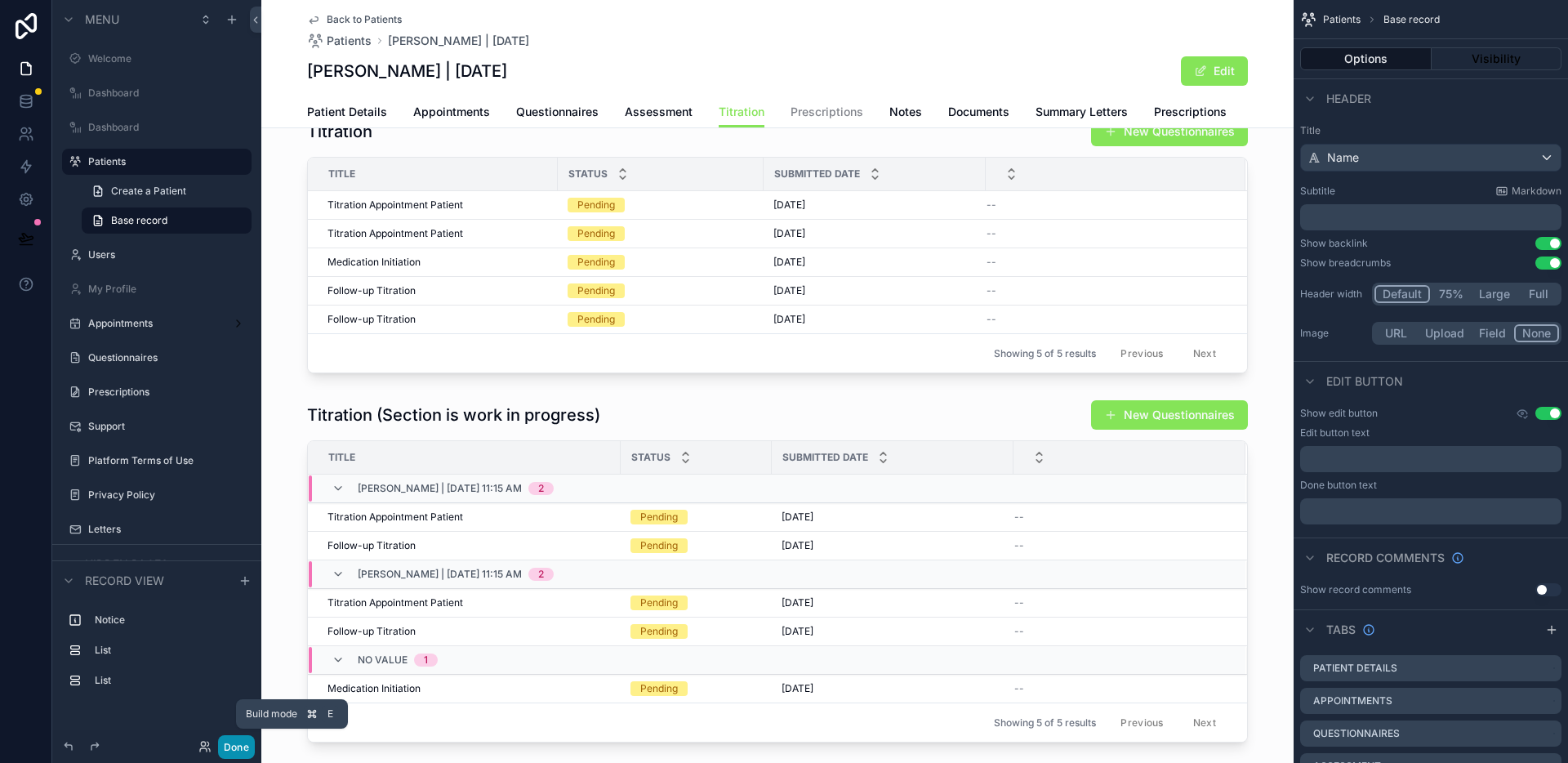
click at [245, 745] on button "Done" at bounding box center [236, 747] width 37 height 24
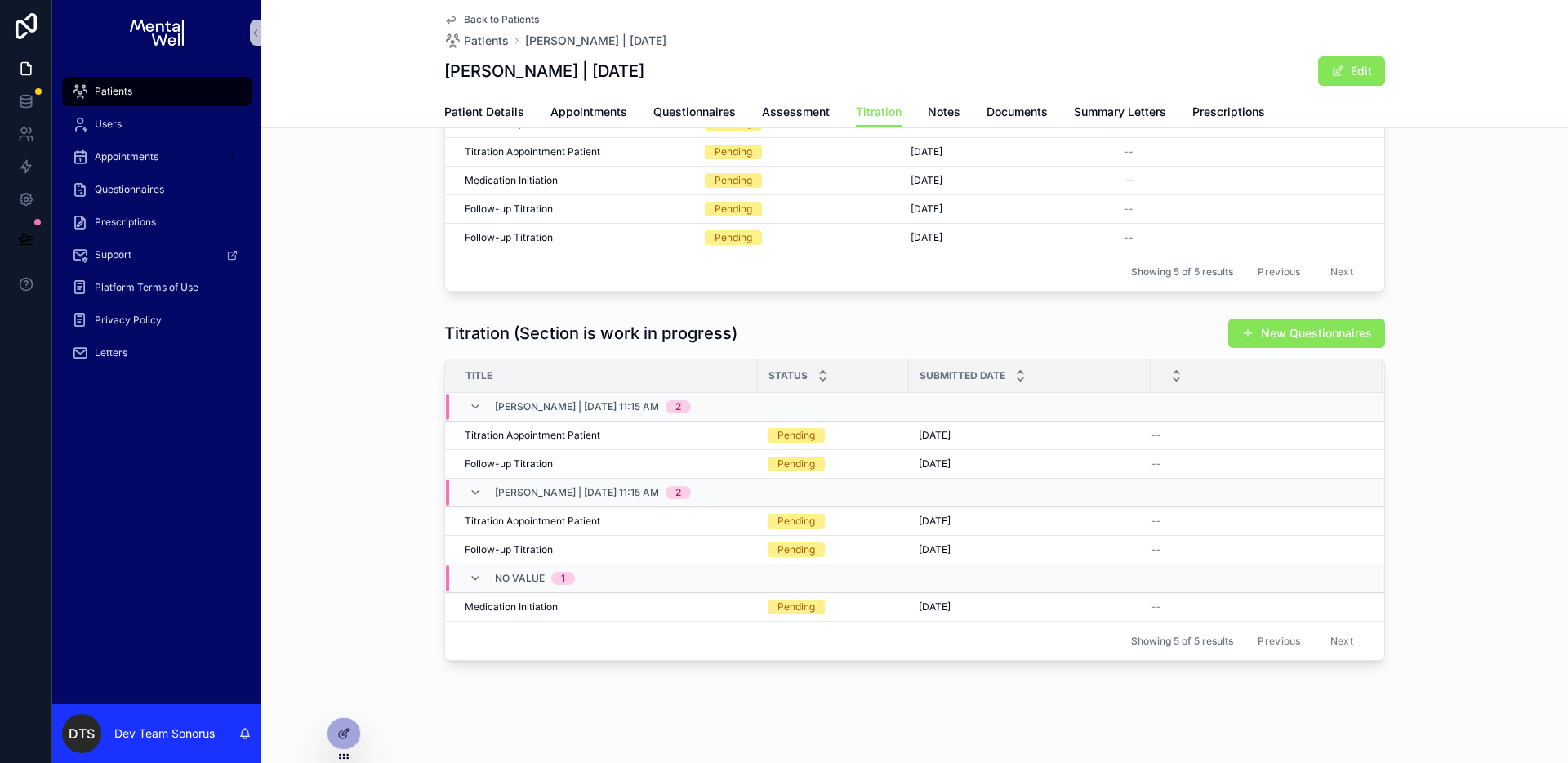
click at [352, 516] on div "Titration (Section is work in progress) New Questionnaires Title Status Submitt…" at bounding box center [915, 490] width 1307 height 356
click at [354, 721] on div at bounding box center [344, 733] width 33 height 31
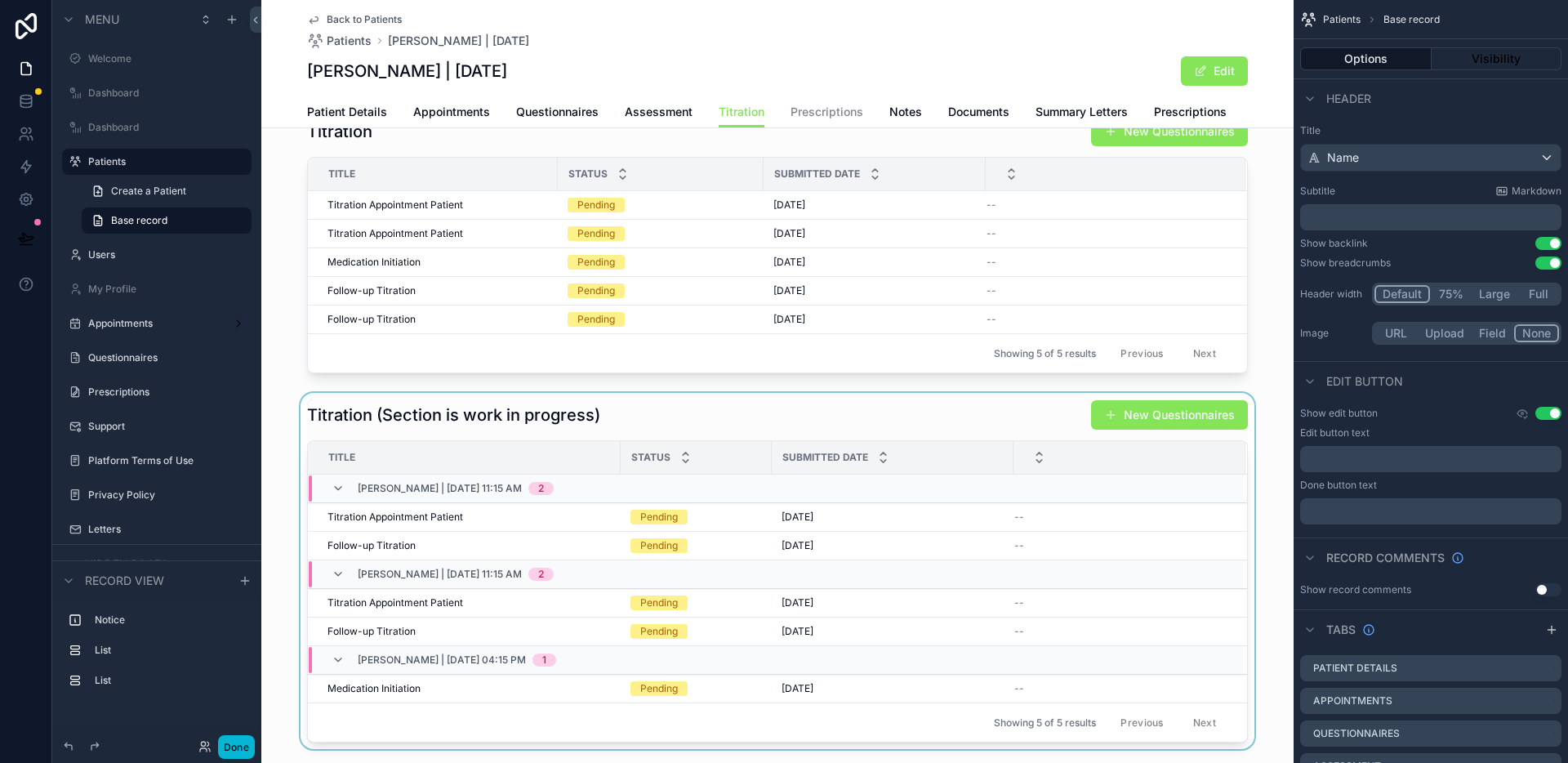
scroll to position [235, 0]
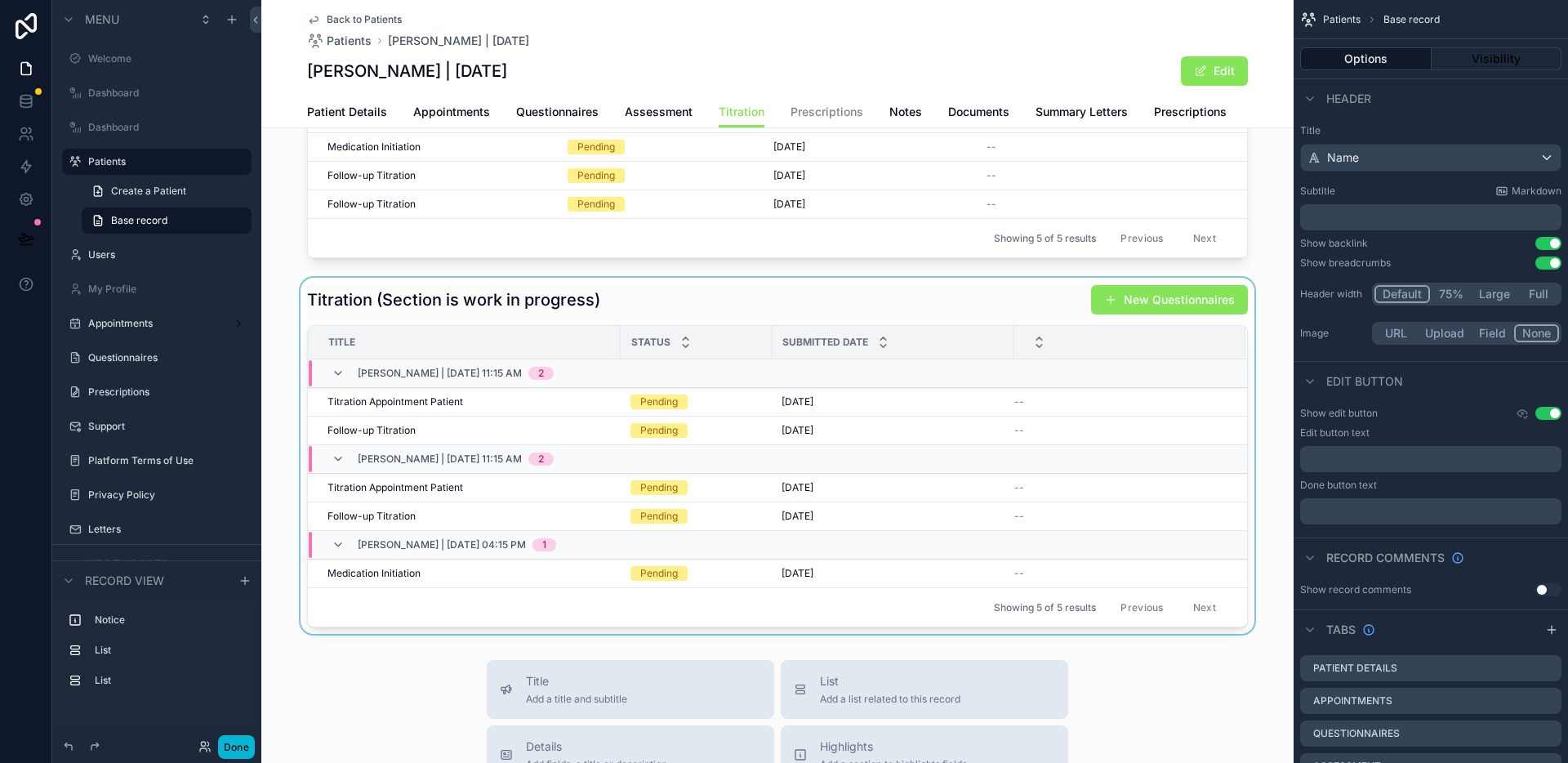
click at [636, 300] on div "scrollable content" at bounding box center [777, 456] width 1032 height 356
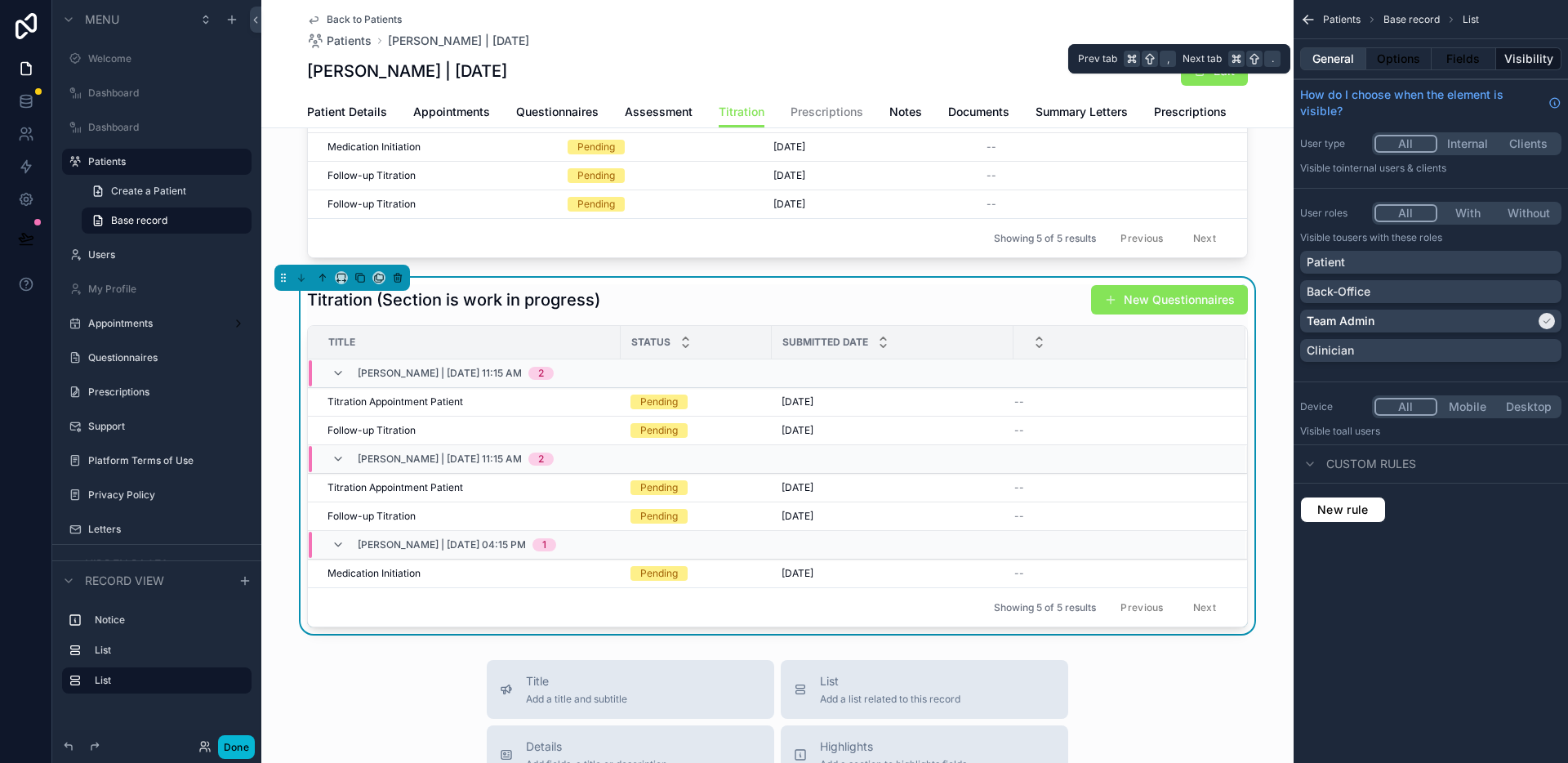
click at [1351, 57] on button "General" at bounding box center [1333, 59] width 66 height 23
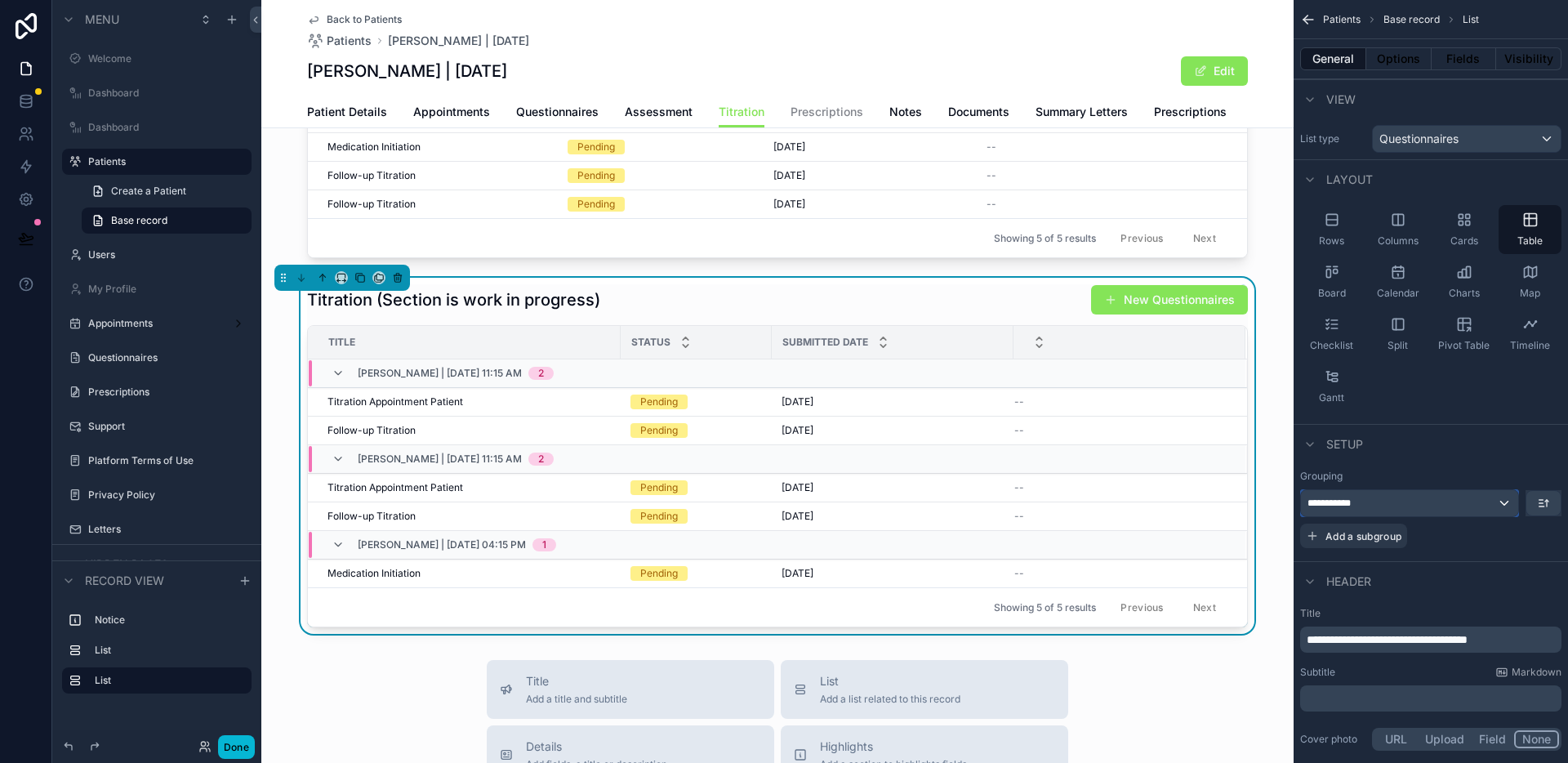
click at [1386, 507] on div "**********" at bounding box center [1410, 503] width 218 height 26
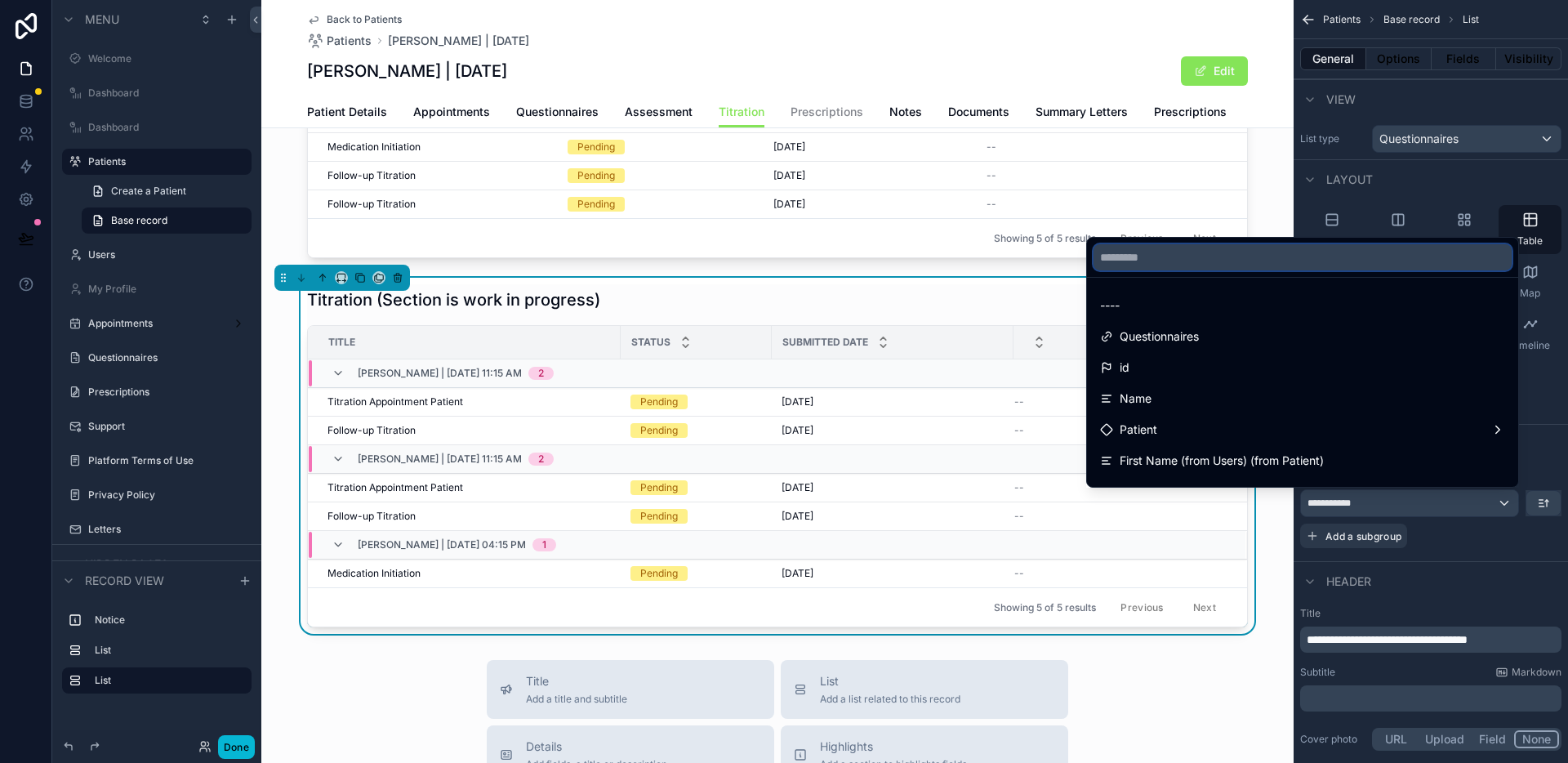
click at [1216, 261] on input "text" at bounding box center [1302, 257] width 418 height 26
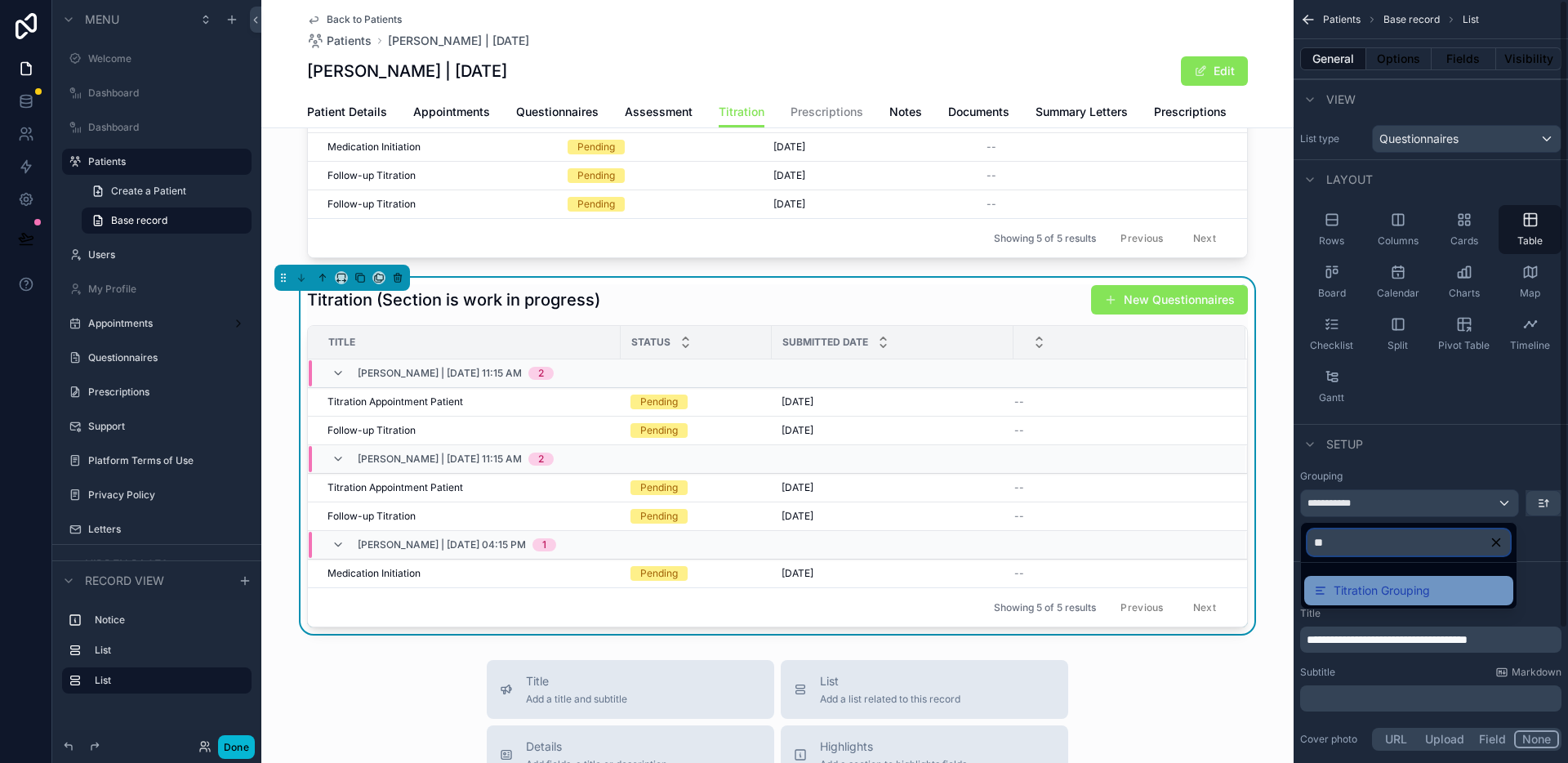
type input "**"
drag, startPoint x: 1401, startPoint y: 592, endPoint x: 1491, endPoint y: 580, distance: 90.8
click at [1401, 593] on span "Titration Grouping" at bounding box center [1381, 591] width 96 height 20
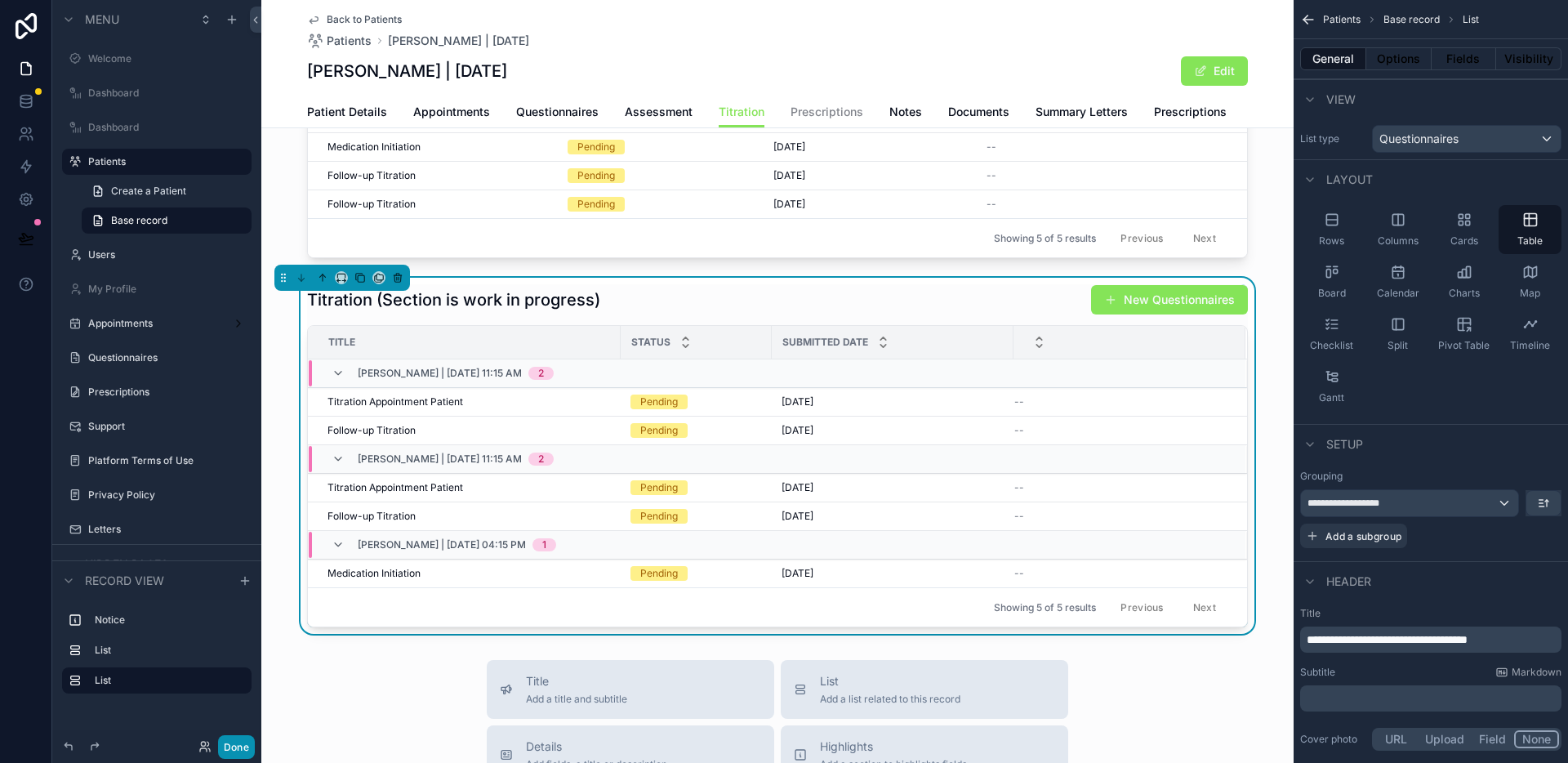
click at [250, 750] on button "Done" at bounding box center [236, 747] width 37 height 24
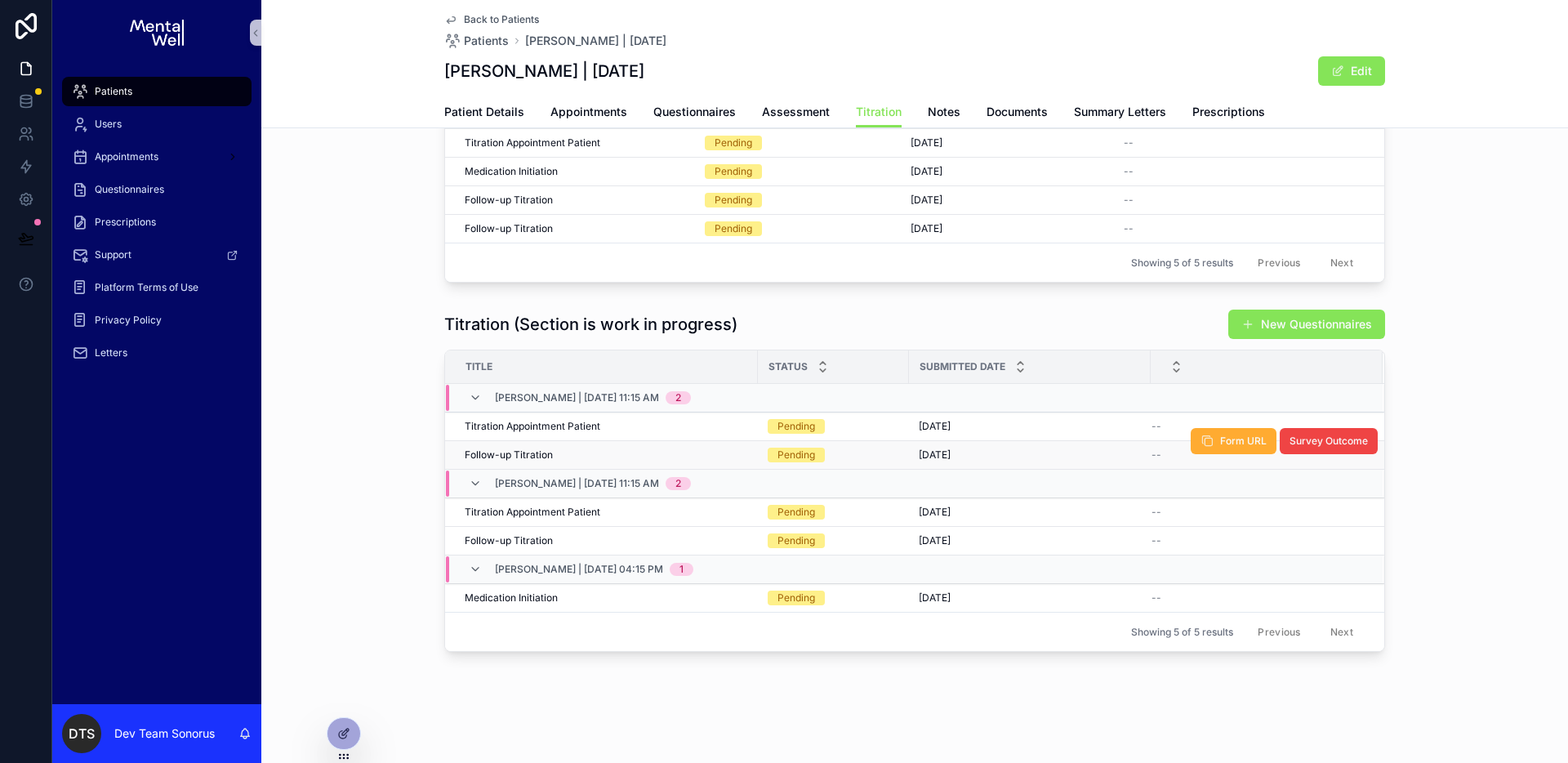
scroll to position [129, 0]
click at [1273, 321] on button "New Questionnaires" at bounding box center [1306, 324] width 157 height 30
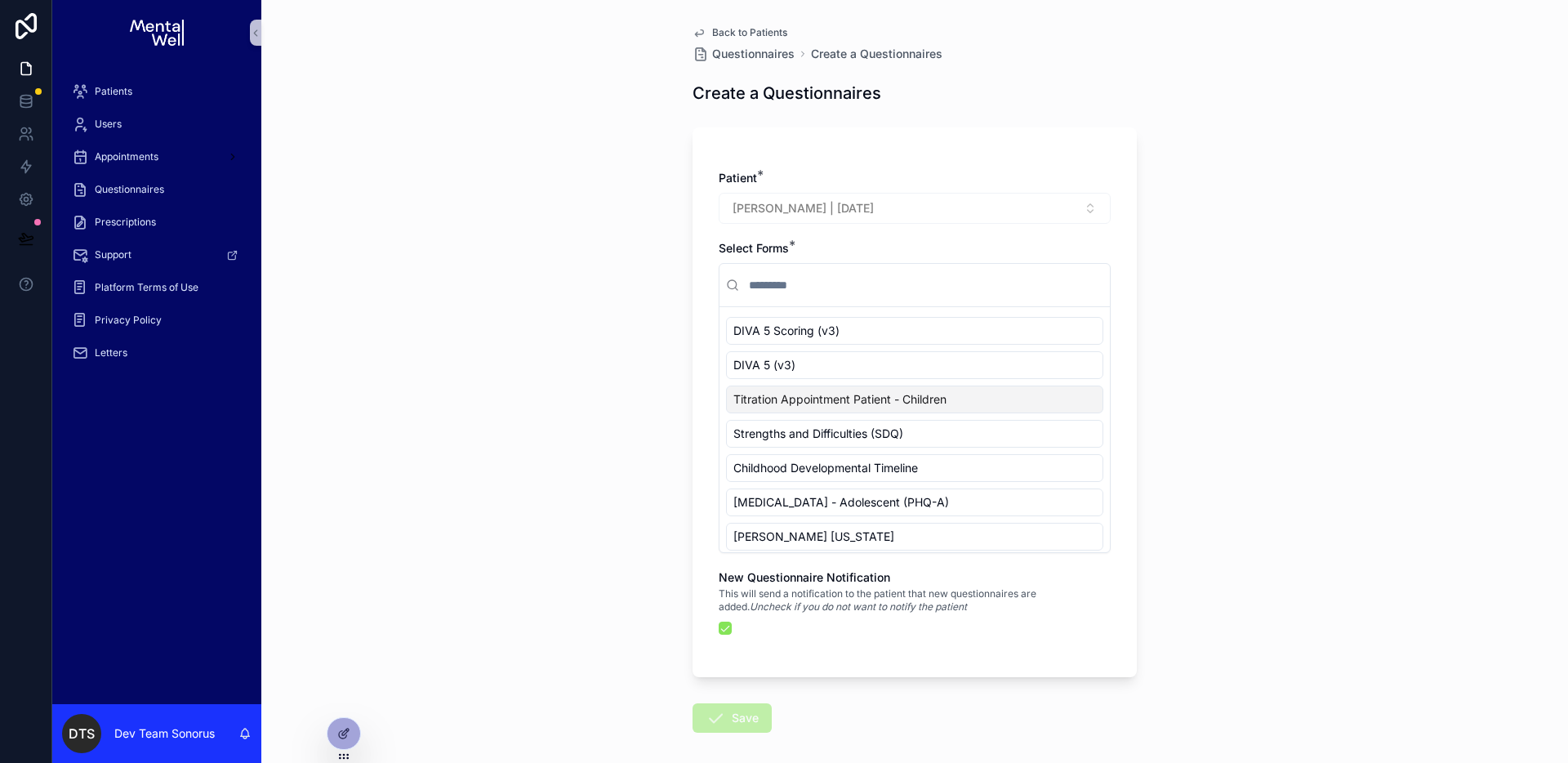
click at [881, 398] on span "Titration Appointment Patient - Children" at bounding box center [840, 399] width 213 height 16
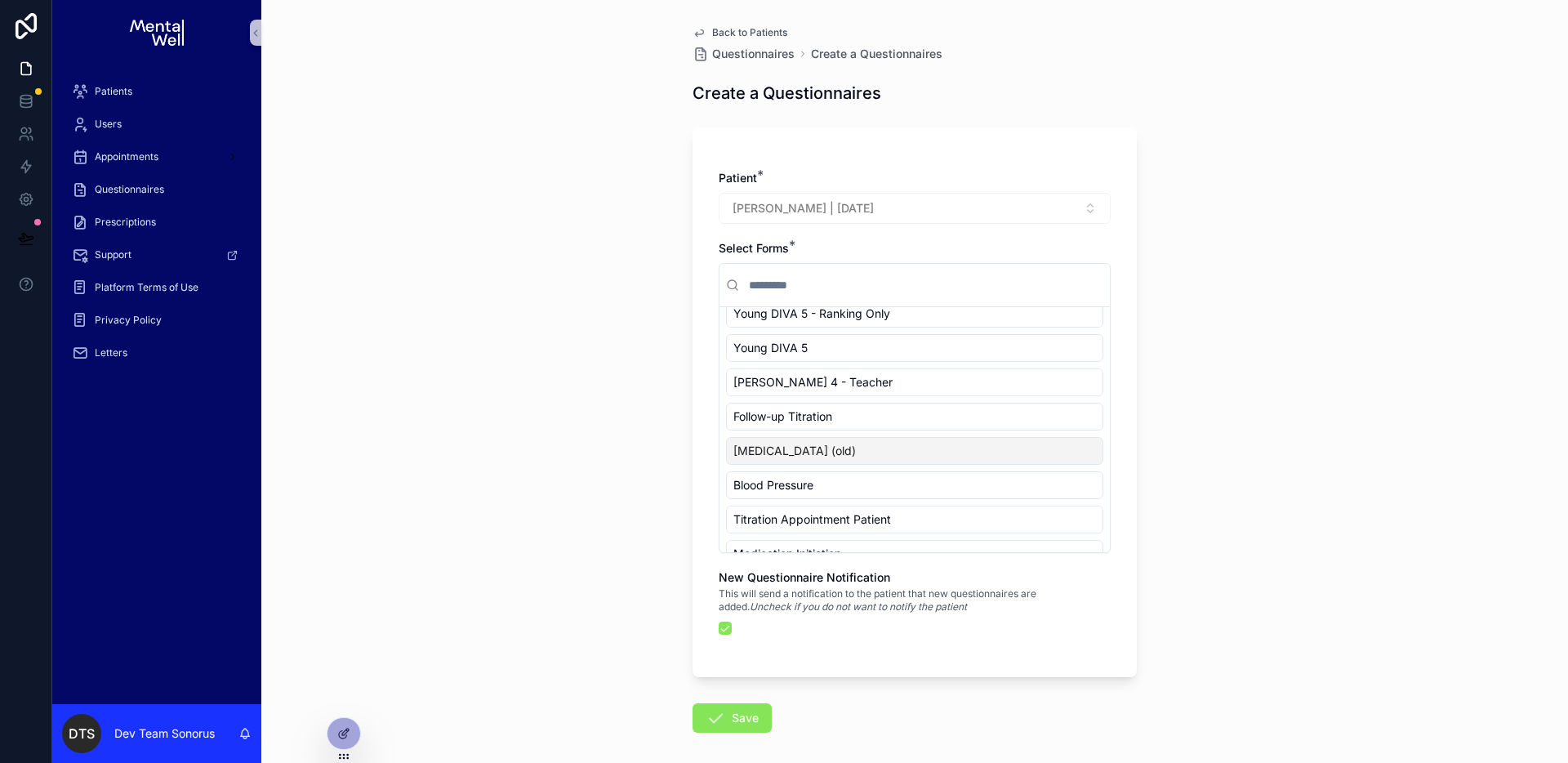
scroll to position [727, 0]
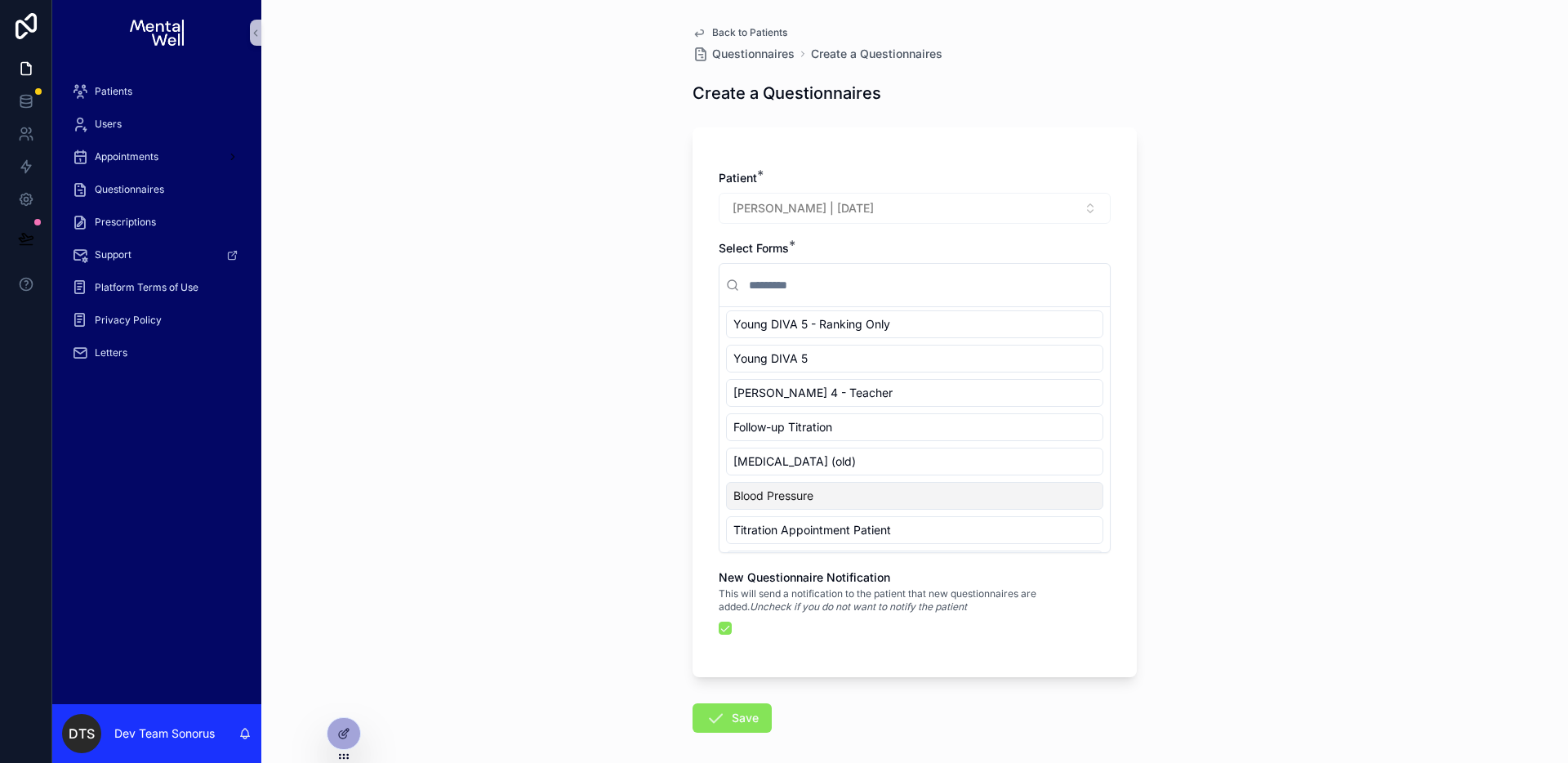
click at [712, 715] on icon "scrollable content" at bounding box center [715, 718] width 20 height 20
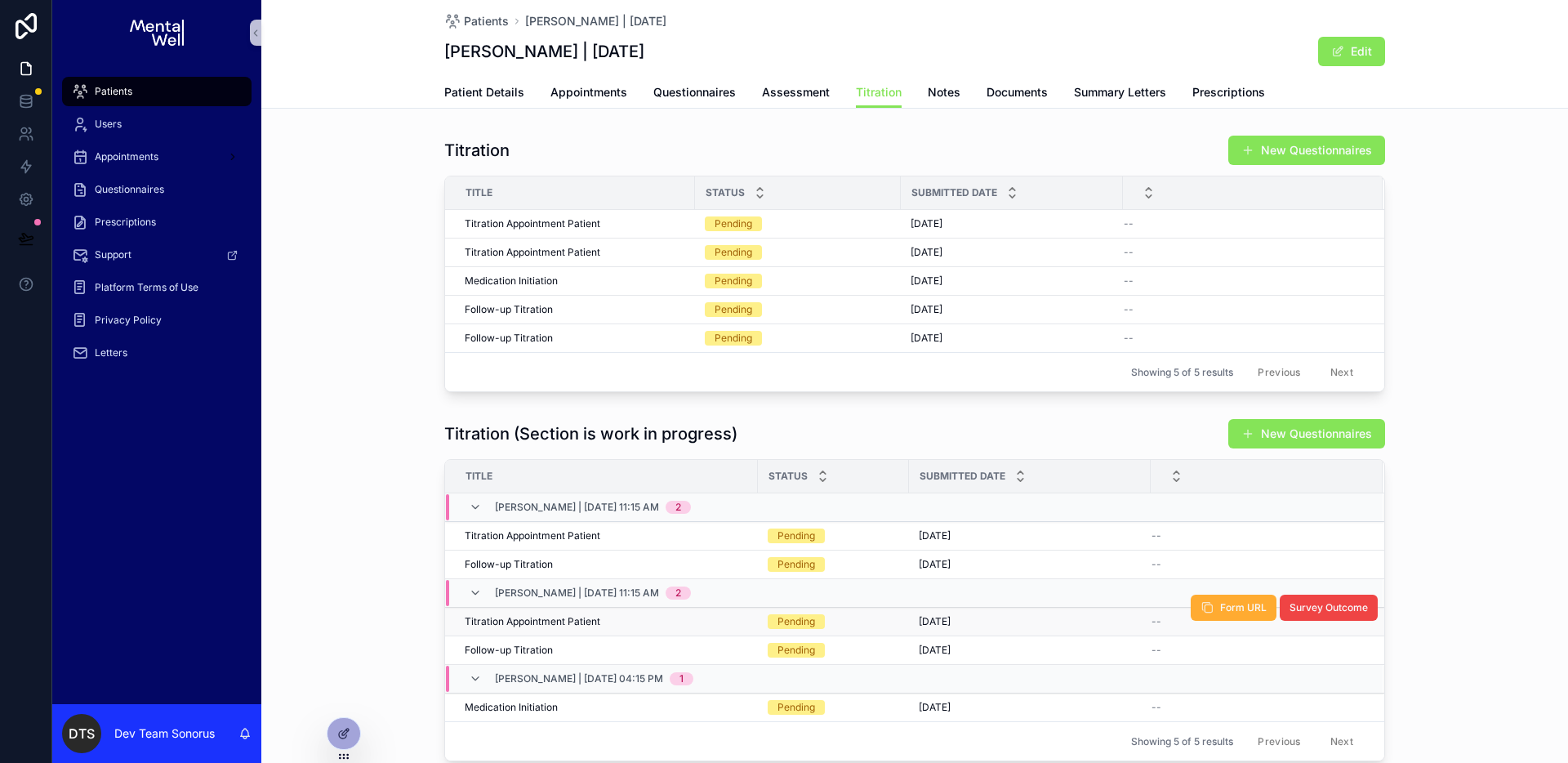
scroll to position [109, 0]
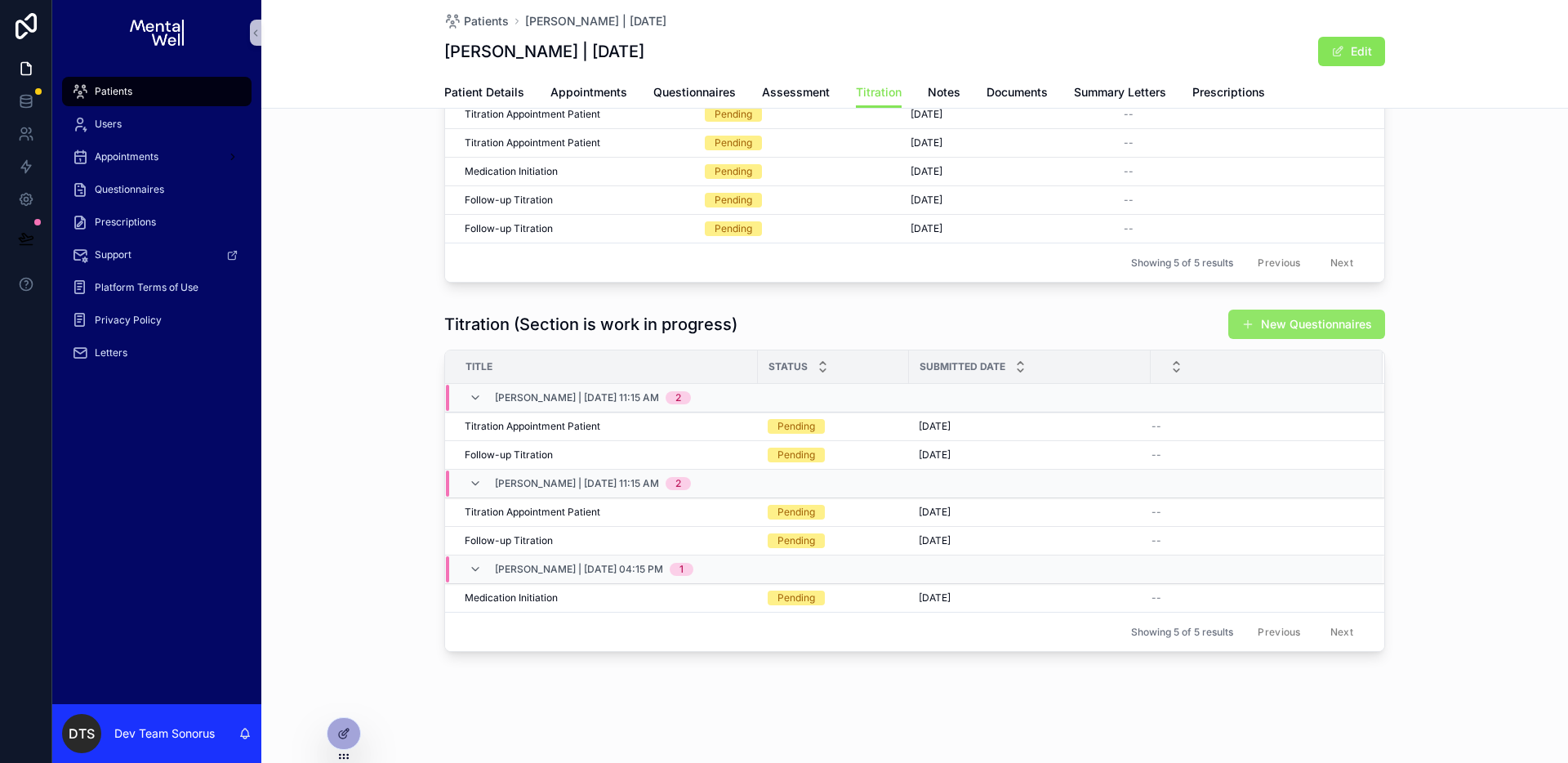
click at [1268, 323] on button "New Questionnaires" at bounding box center [1306, 324] width 157 height 30
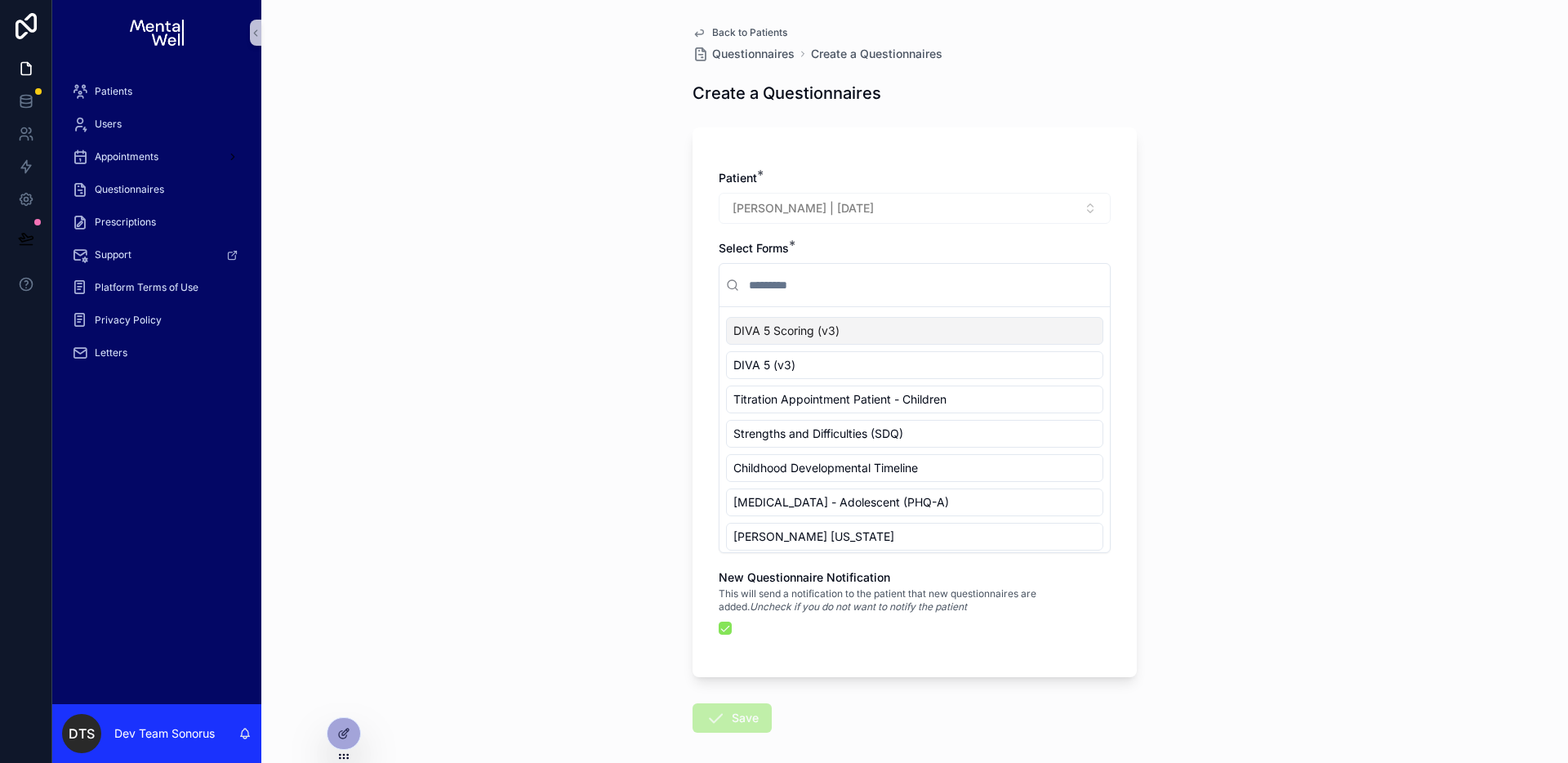
click at [818, 291] on input "scrollable content" at bounding box center [924, 285] width 358 height 30
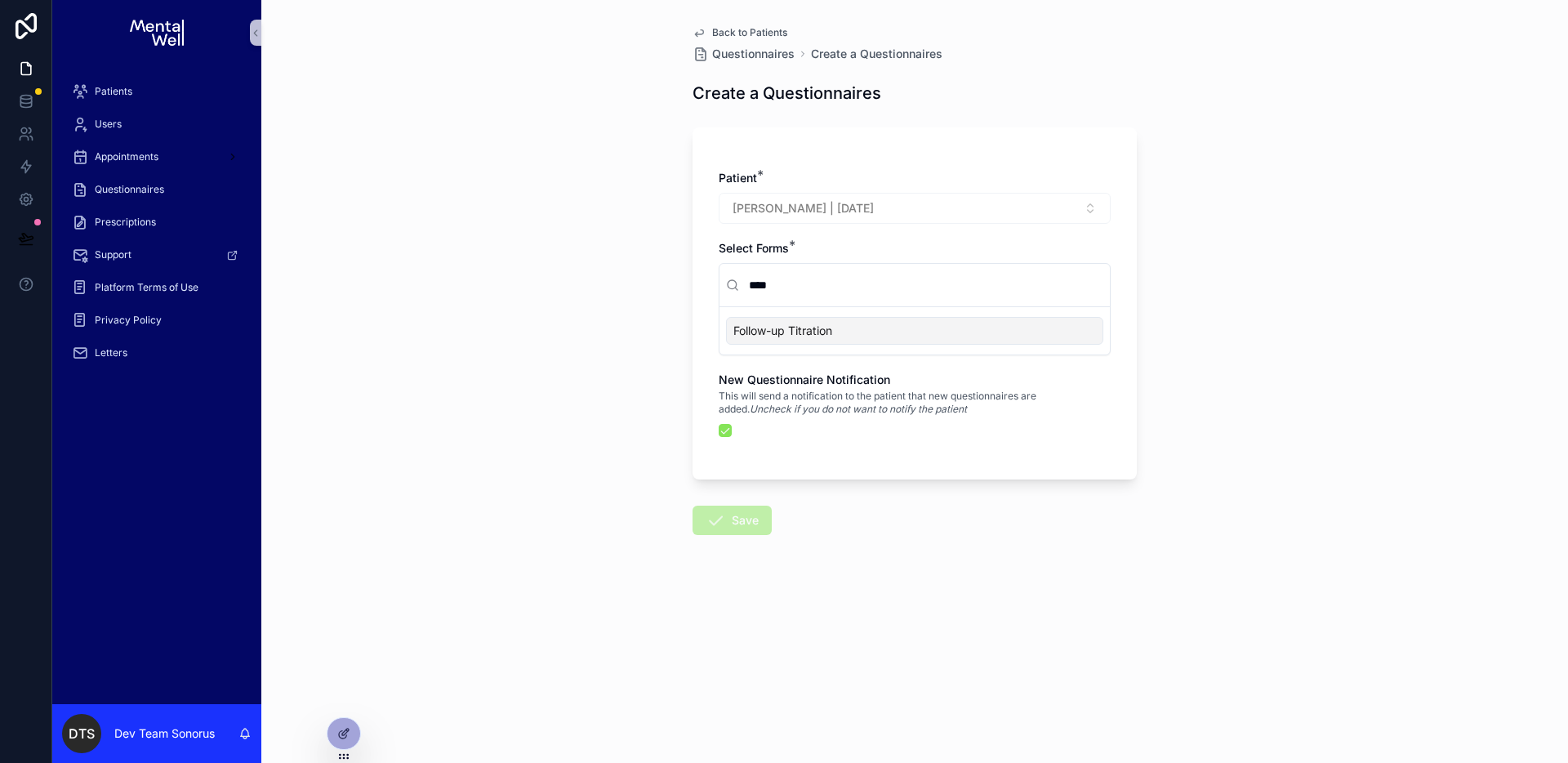
type input "****"
drag, startPoint x: 622, startPoint y: 323, endPoint x: 655, endPoint y: 20, distance: 304.8
click at [622, 322] on div "Back to Patients Questionnaires Create a Questionnaires Create a Questionnaires…" at bounding box center [915, 381] width 1307 height 763
click at [734, 22] on div "Back to Patients Questionnaires Create a Questionnaires Create a Questionnaires…" at bounding box center [915, 319] width 470 height 640
click at [736, 30] on span "Back to Patients" at bounding box center [750, 33] width 76 height 13
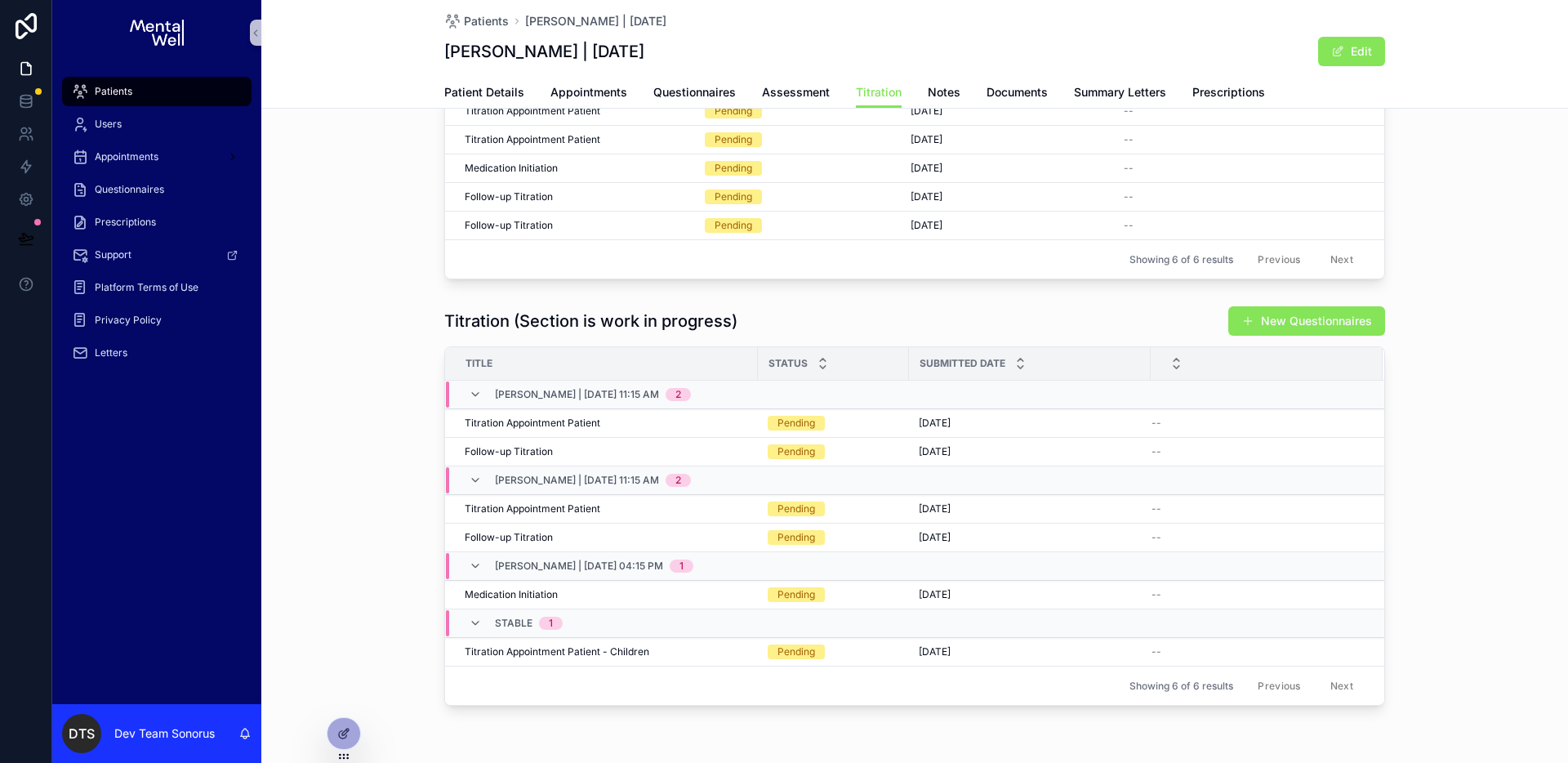
scroll to position [195, 0]
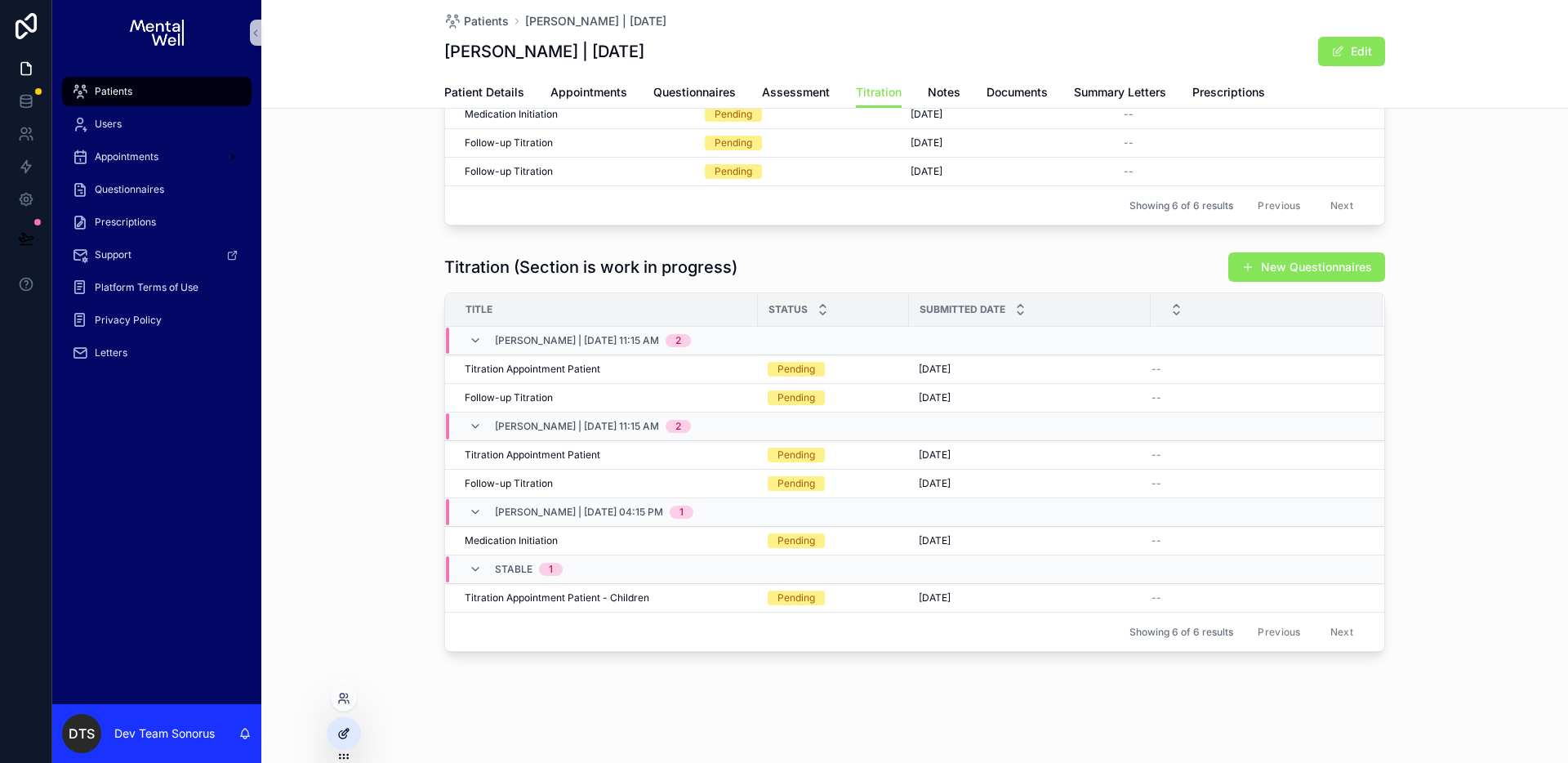
click at [351, 734] on div at bounding box center [344, 733] width 33 height 31
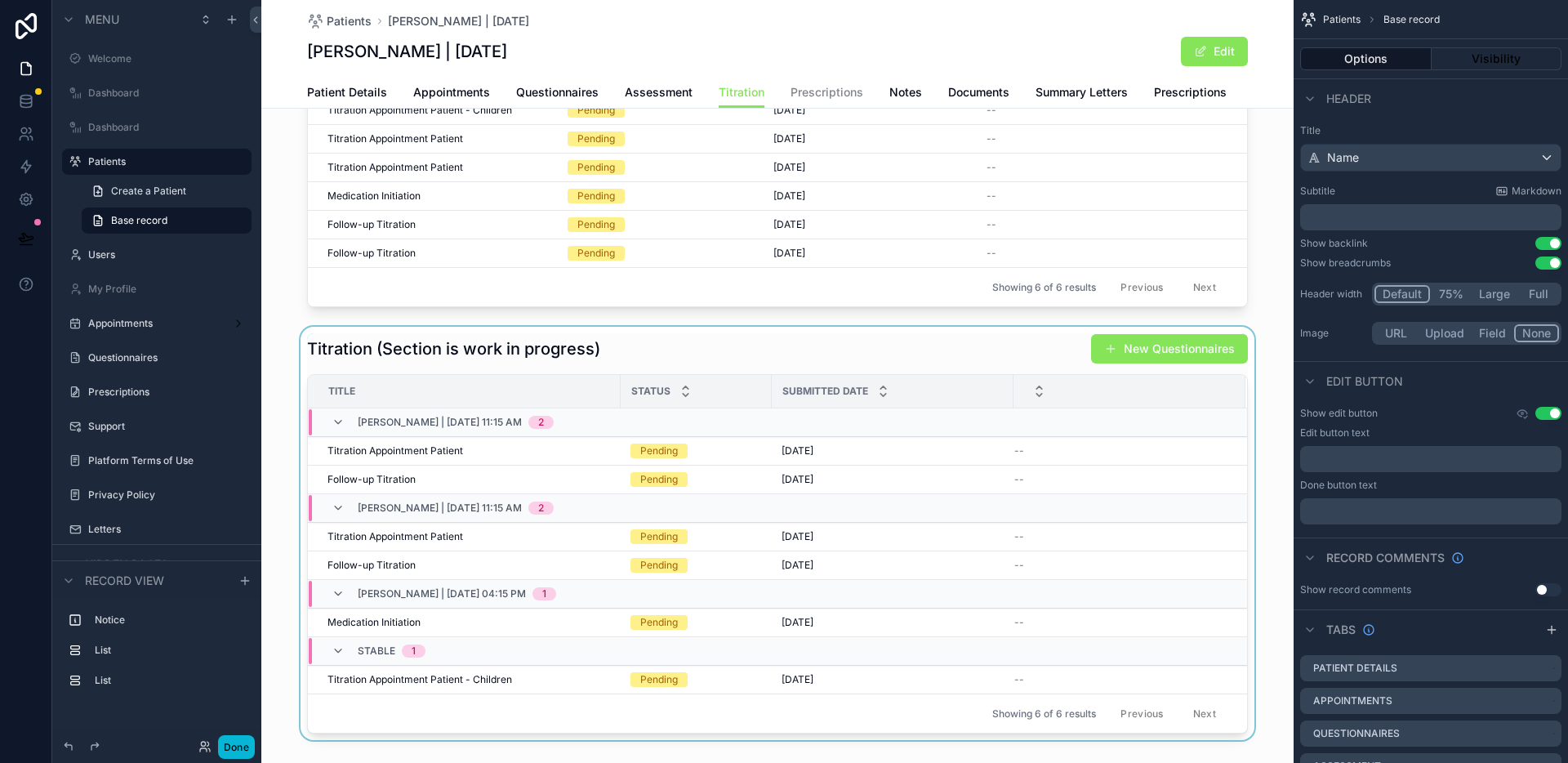
click at [819, 343] on div "scrollable content" at bounding box center [777, 533] width 1032 height 413
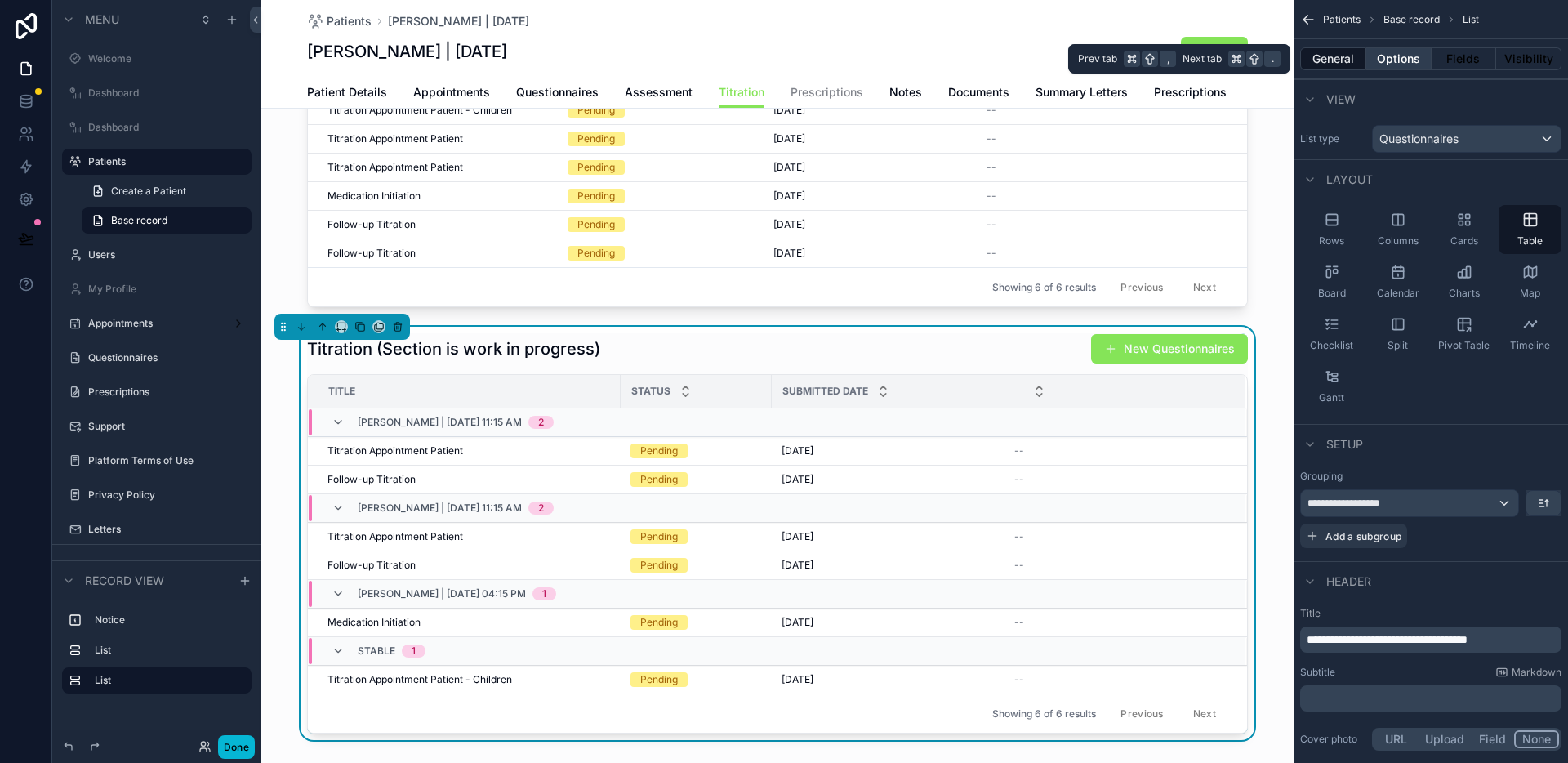
click at [1396, 67] on button "Options" at bounding box center [1399, 59] width 66 height 23
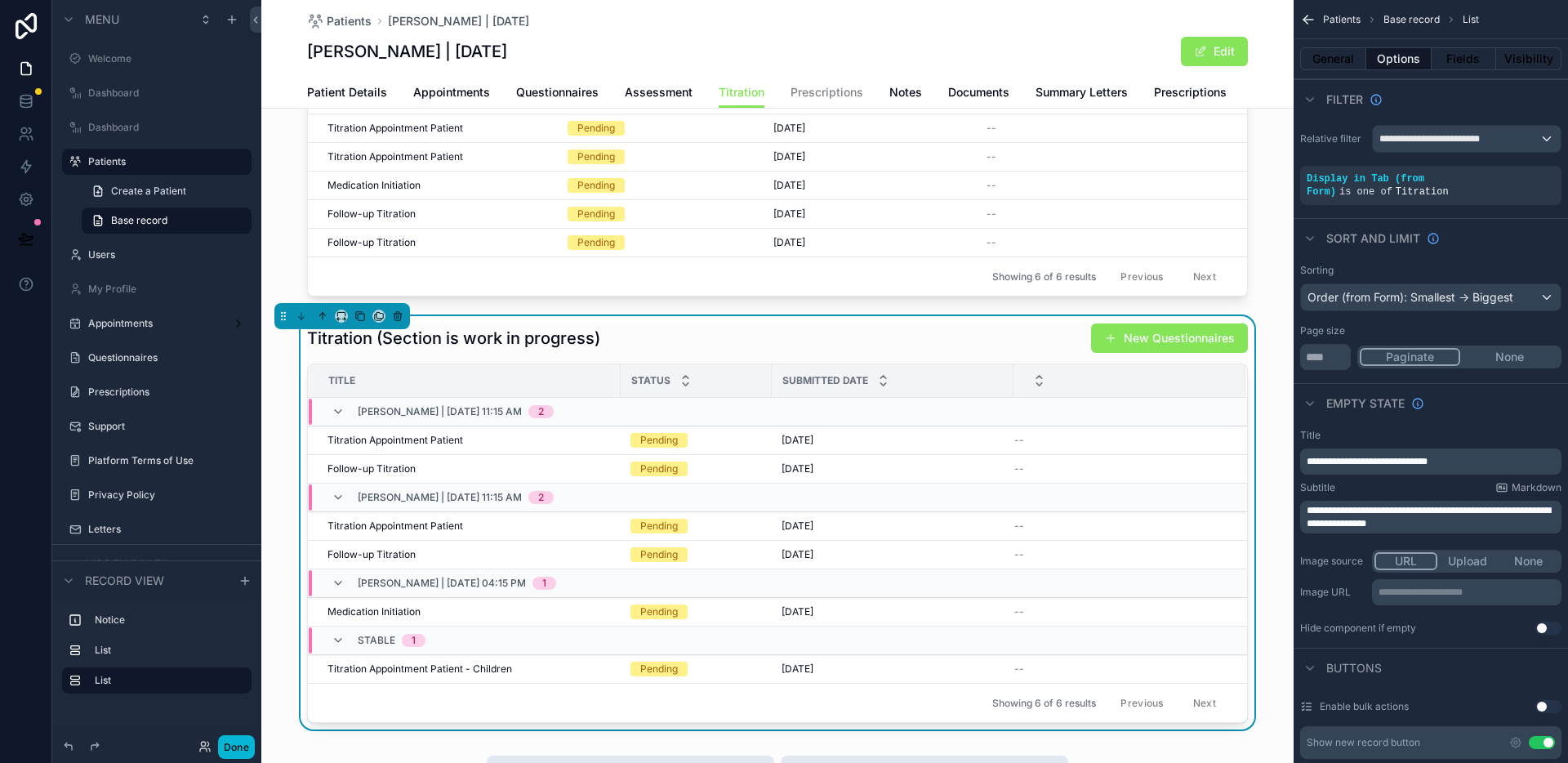
scroll to position [196, 0]
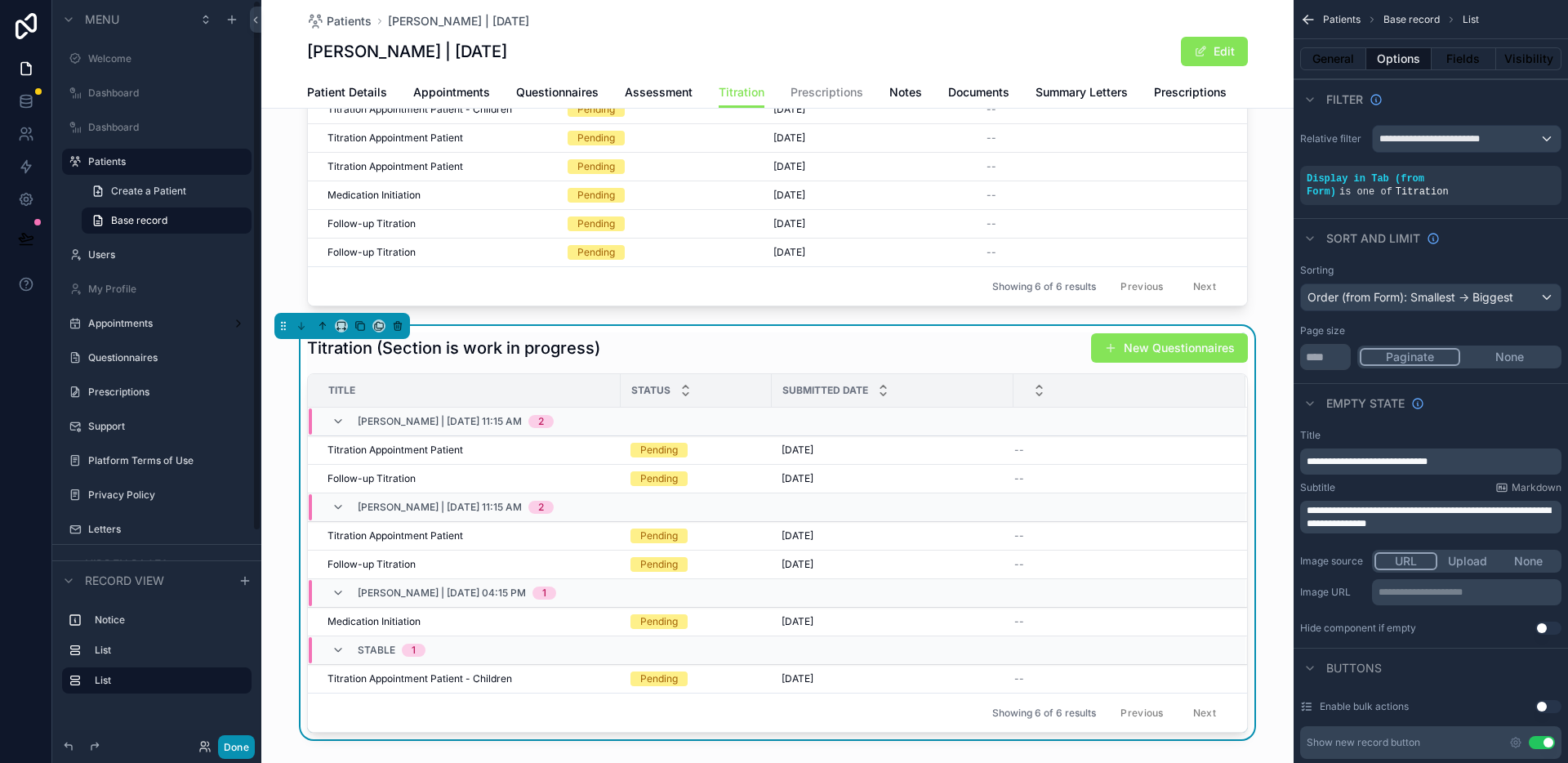
click at [240, 748] on button "Done" at bounding box center [236, 747] width 37 height 24
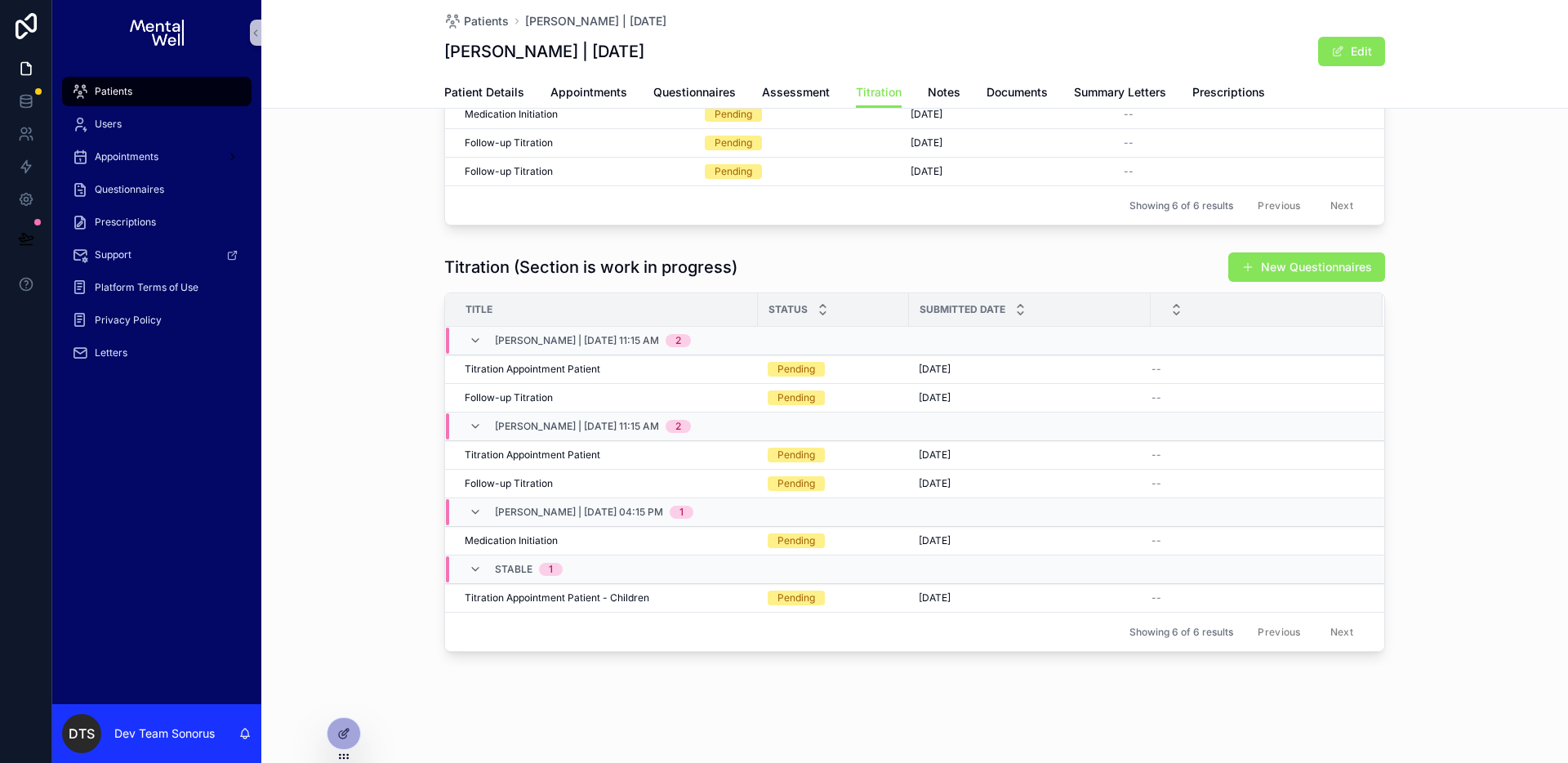
scroll to position [195, 0]
click at [1338, 278] on button "New Questionnaires" at bounding box center [1306, 267] width 157 height 30
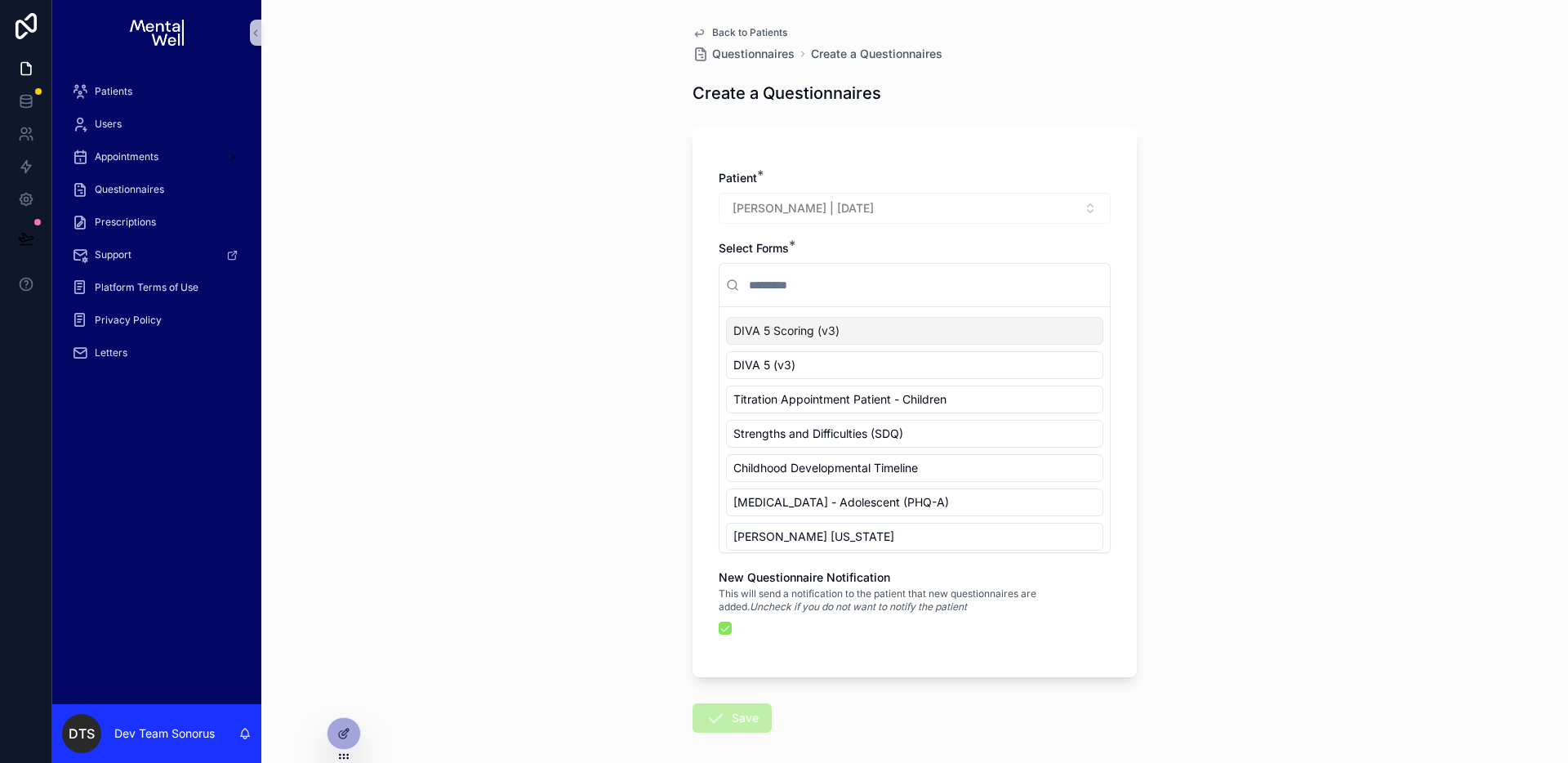
click at [820, 278] on input "scrollable content" at bounding box center [924, 285] width 358 height 30
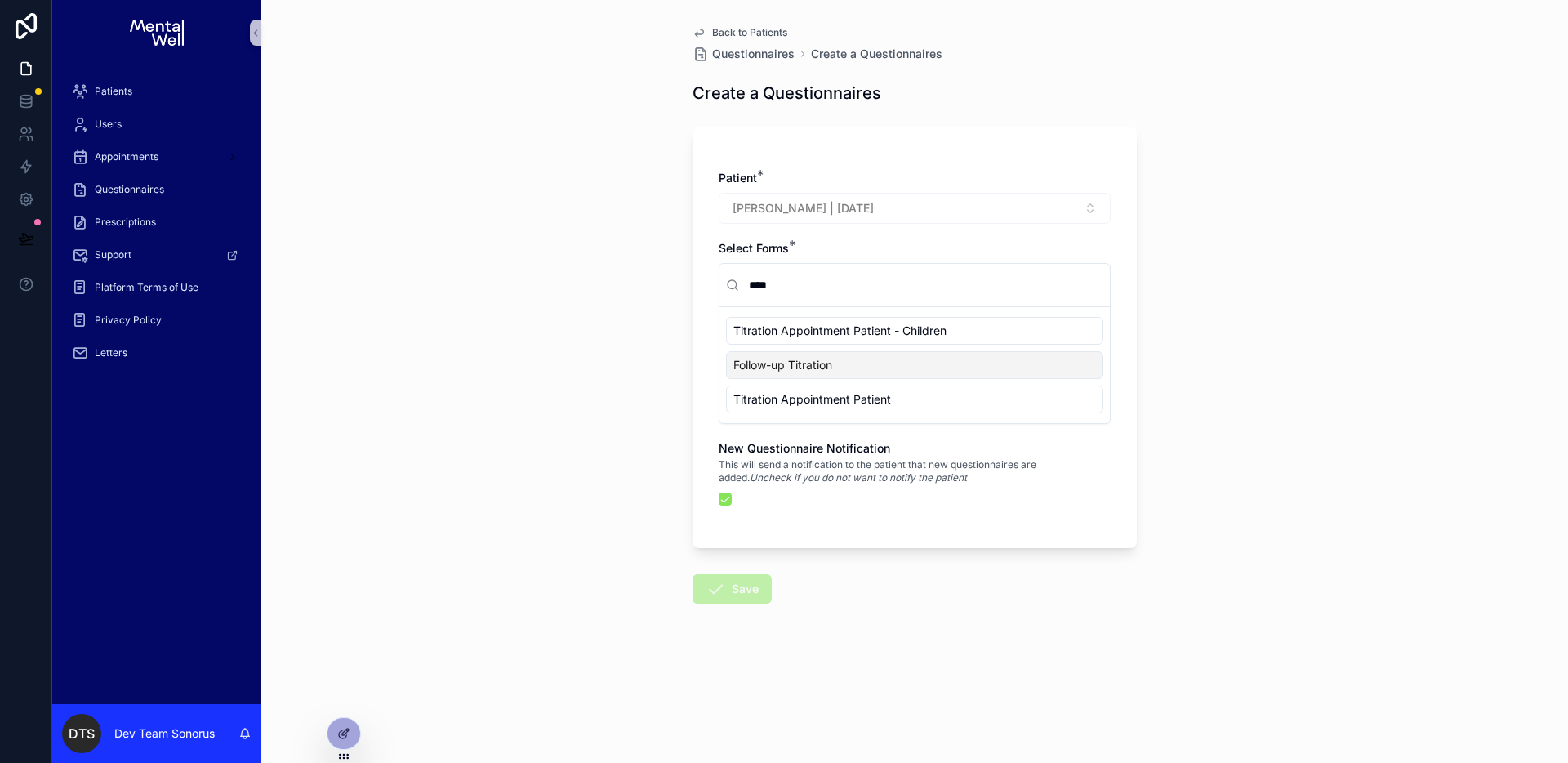
type input "****"
click at [856, 358] on div "Follow-up Titration" at bounding box center [915, 365] width 378 height 28
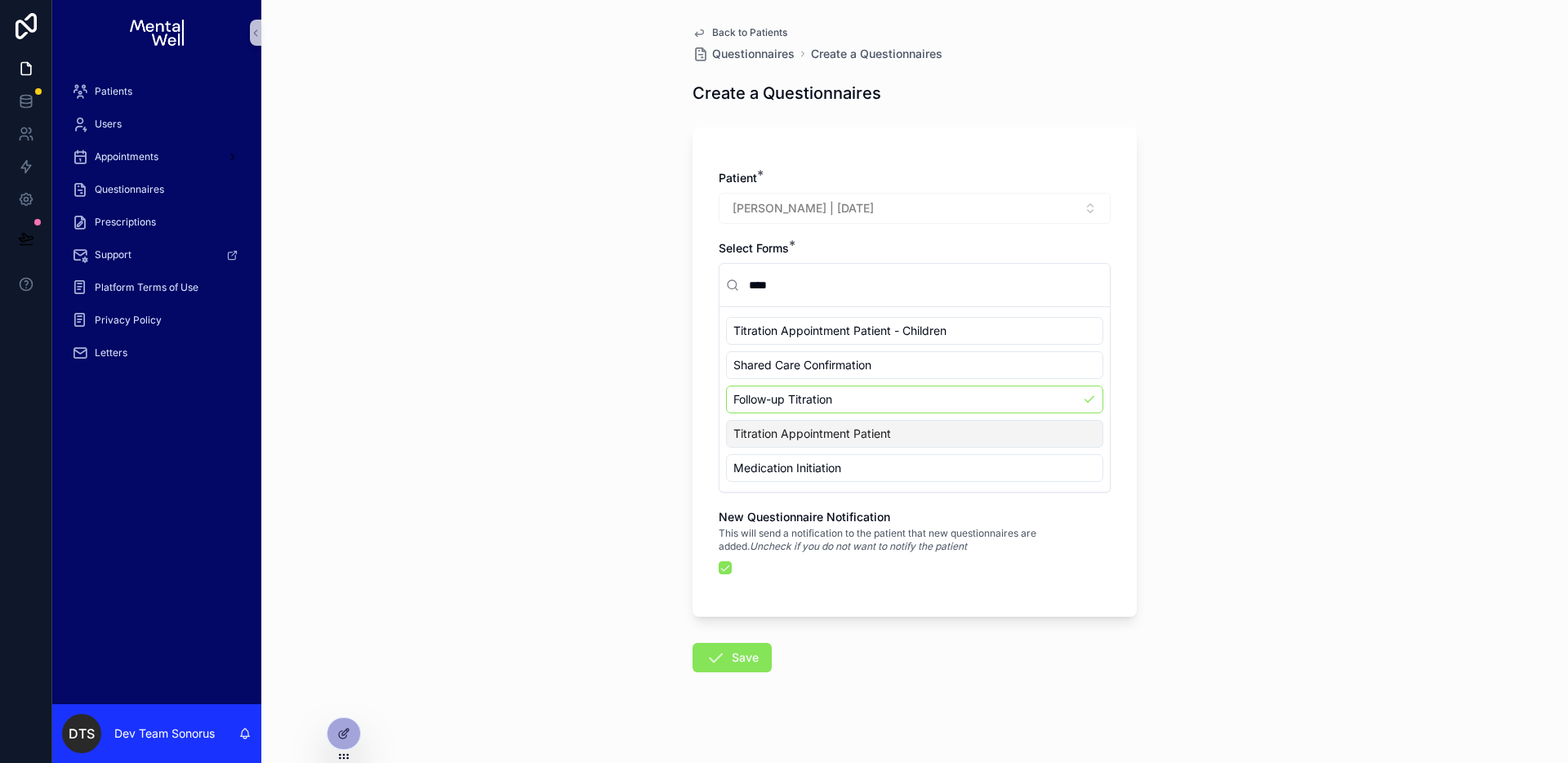
click at [921, 431] on div "Titration Appointment Patient" at bounding box center [915, 434] width 378 height 28
click at [745, 656] on button "Save" at bounding box center [732, 658] width 79 height 30
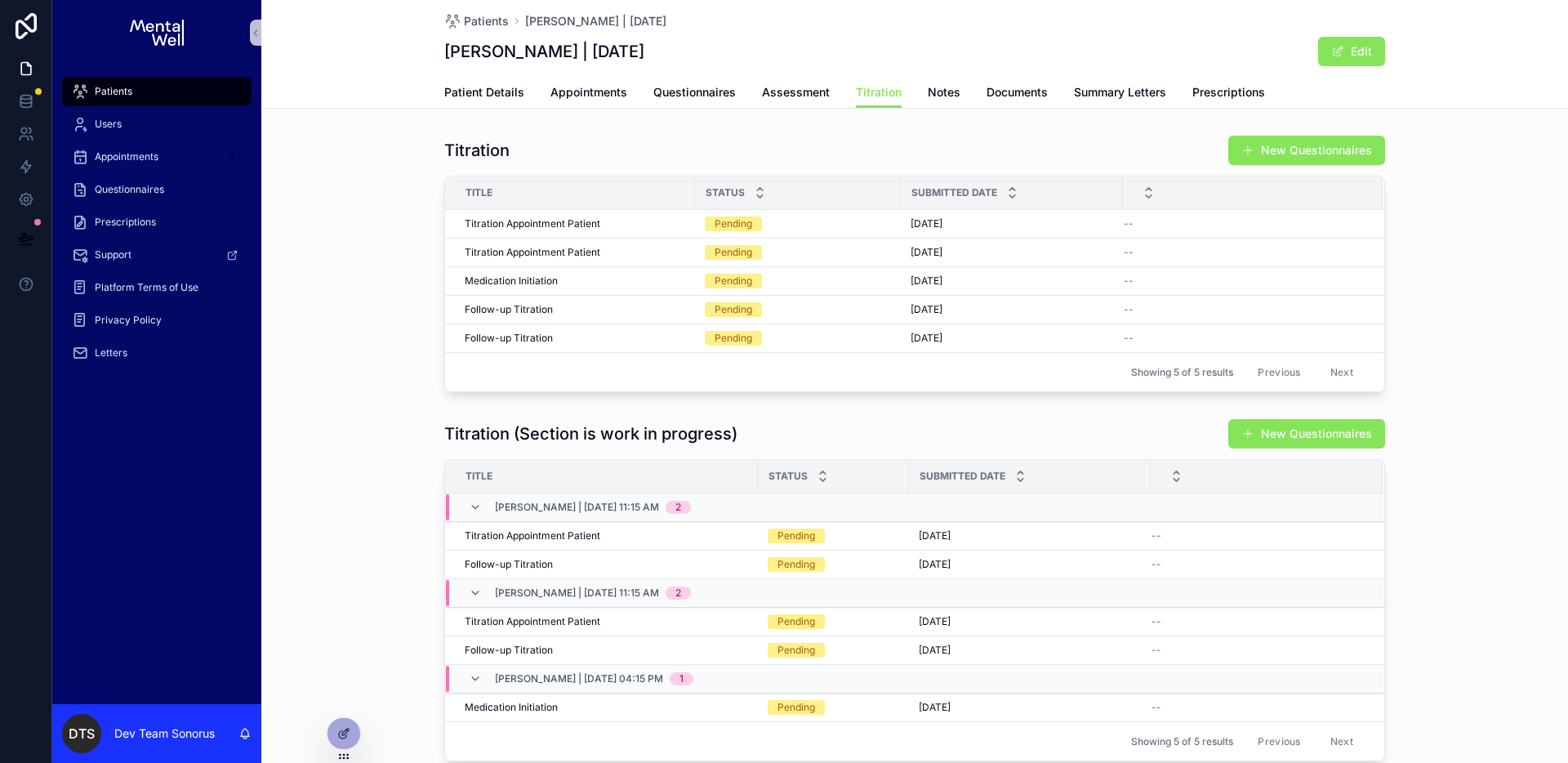
scroll to position [109, 0]
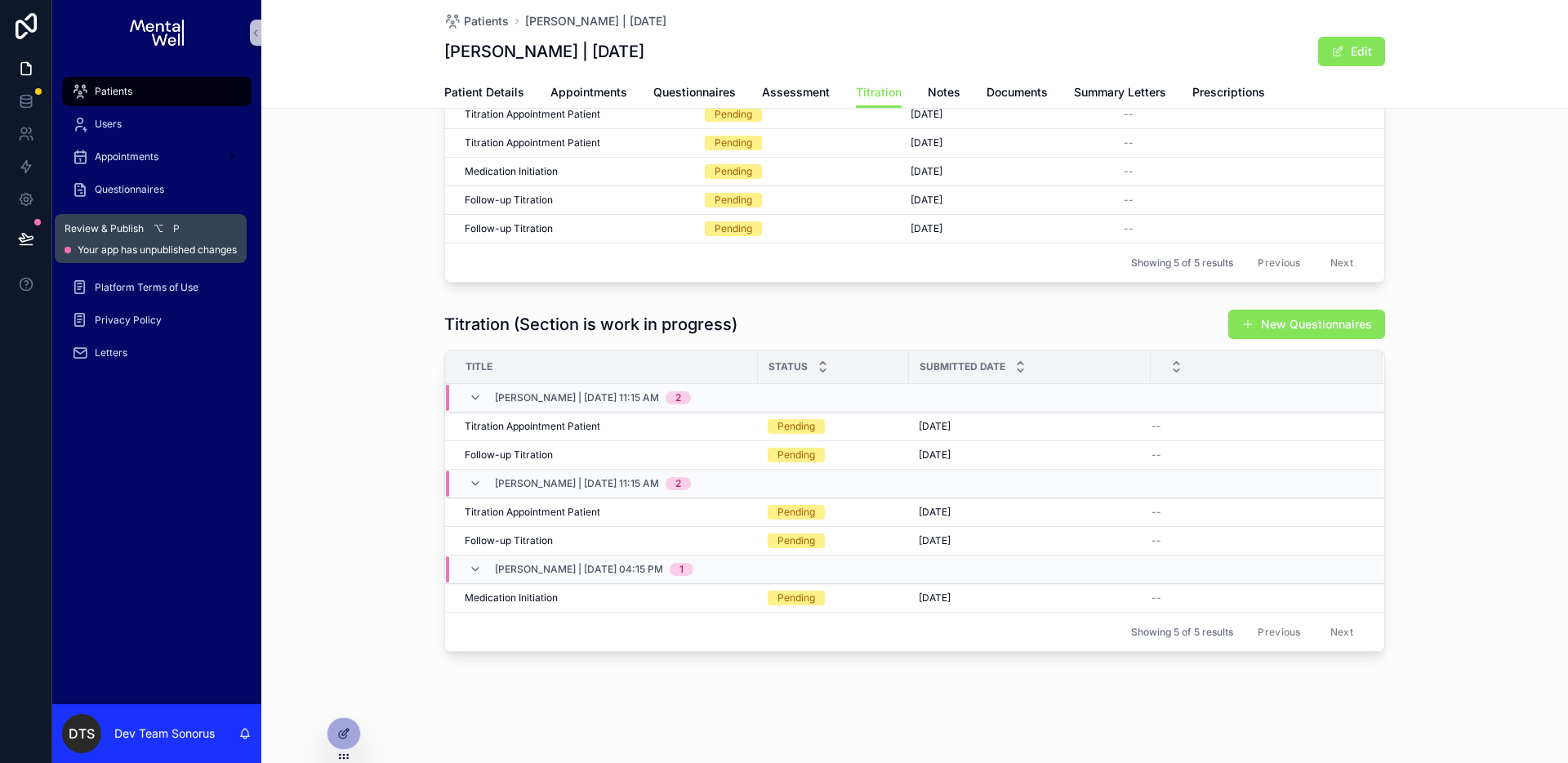
click at [18, 233] on icon at bounding box center [26, 239] width 16 height 16
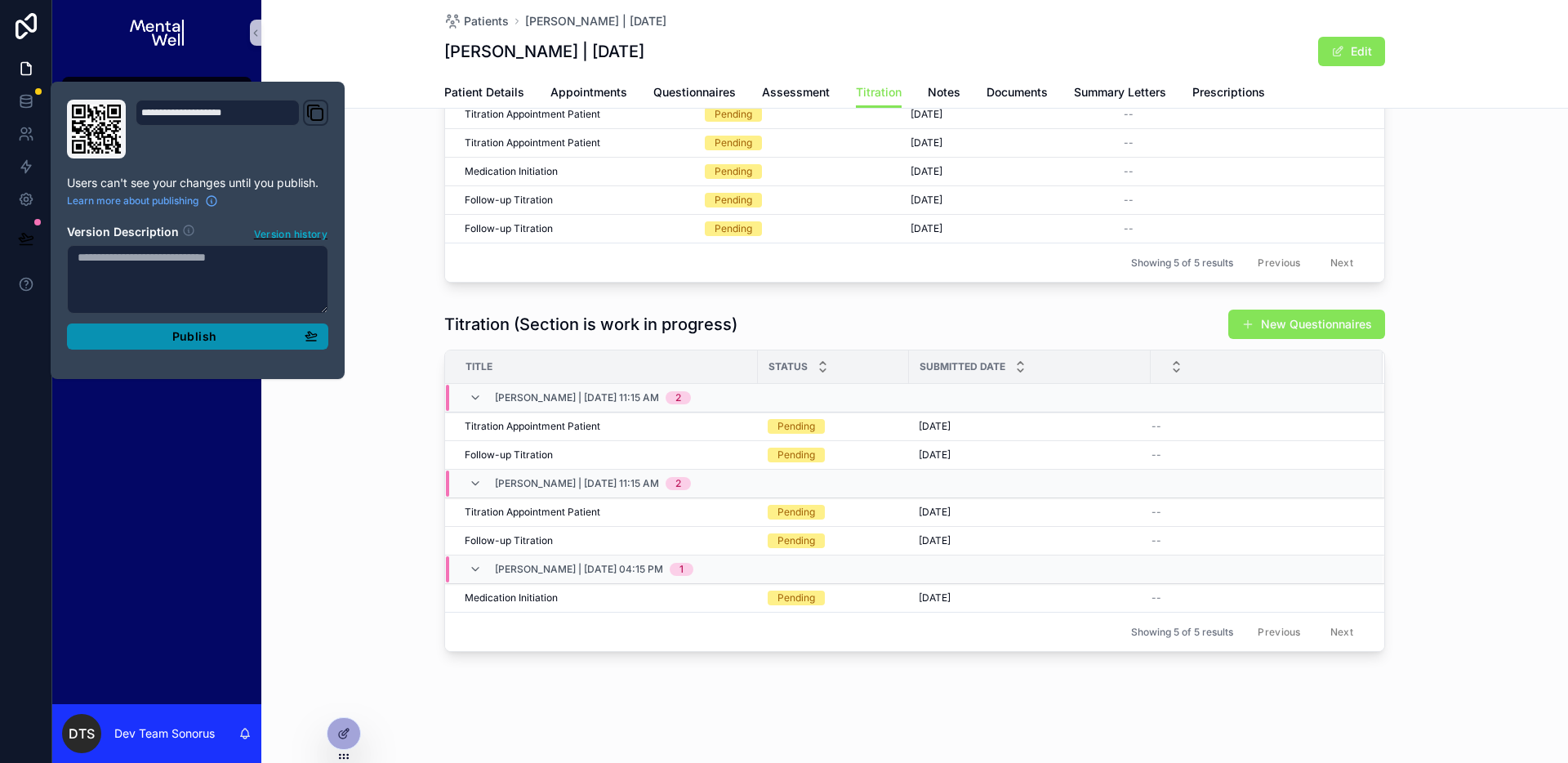
drag, startPoint x: 323, startPoint y: 340, endPoint x: 314, endPoint y: 338, distance: 9.2
click at [323, 340] on button "Publish" at bounding box center [198, 337] width 261 height 26
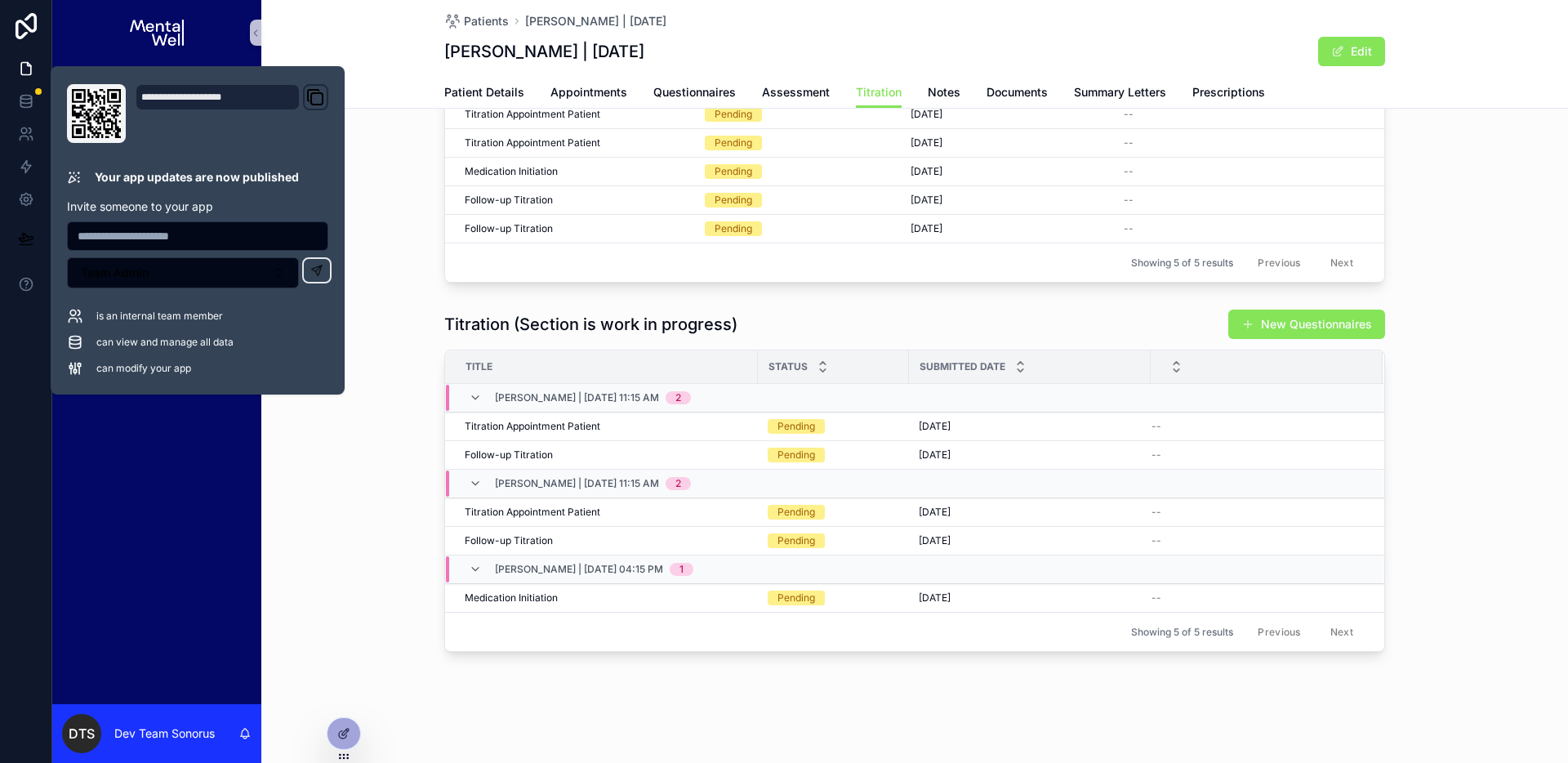
click at [339, 529] on div "Titration (Section is work in progress) New Questionnaires Title Status Submitt…" at bounding box center [915, 480] width 1307 height 356
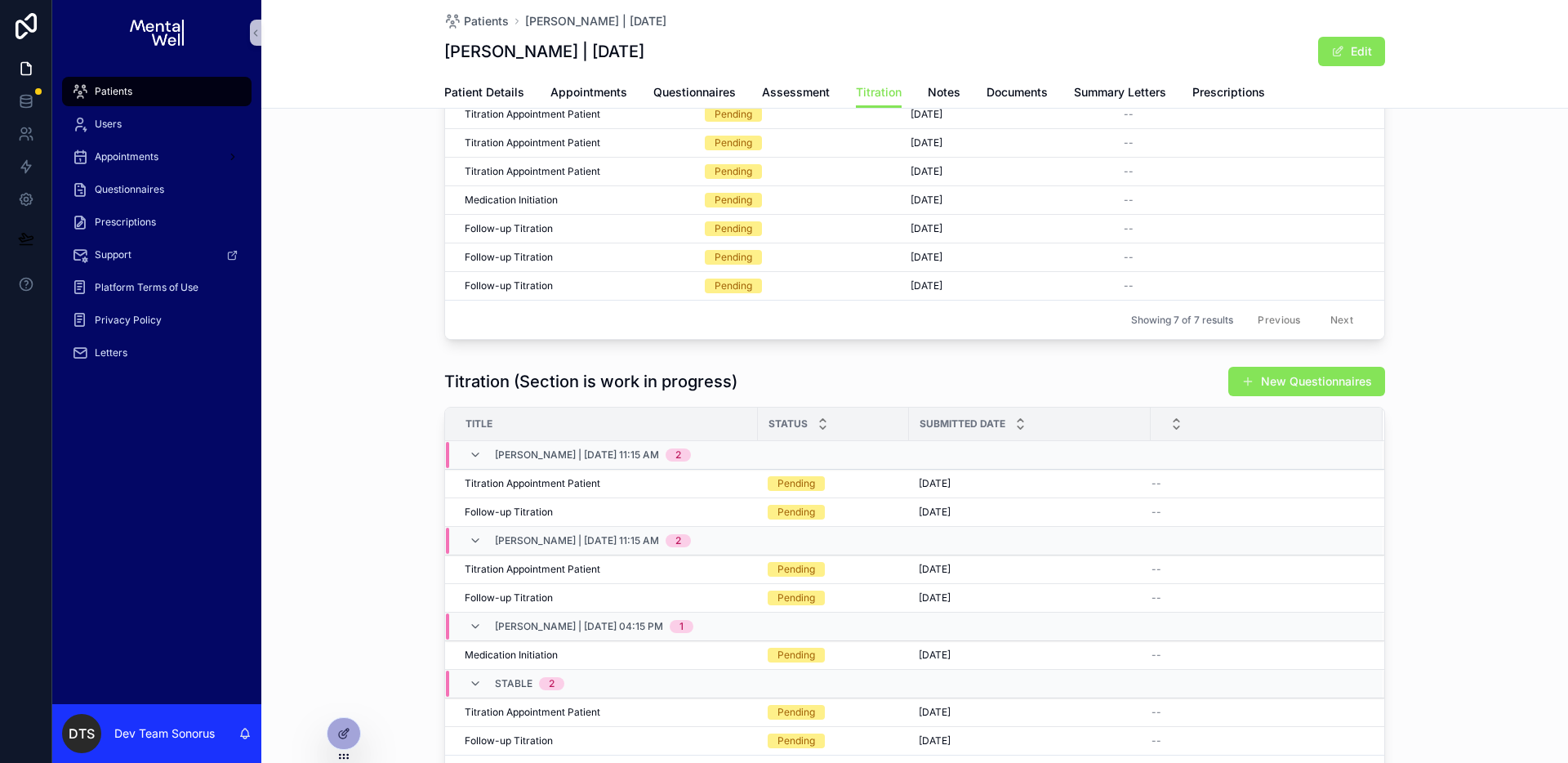
scroll to position [252, 0]
